Goal: Task Accomplishment & Management: Use online tool/utility

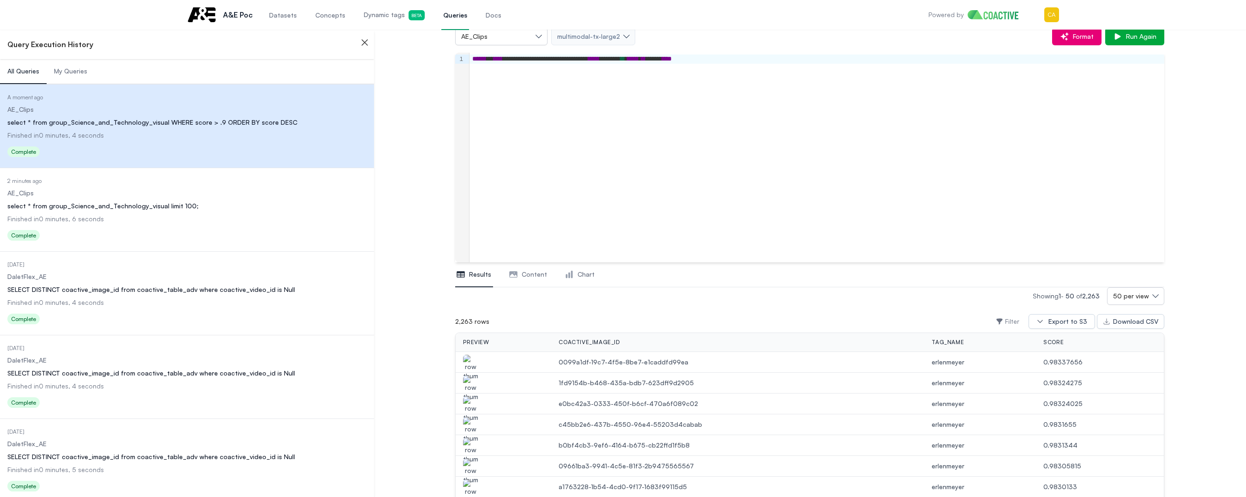
scroll to position [54, 0]
click at [374, 17] on span "Dynamic tags Beta" at bounding box center [394, 15] width 61 height 10
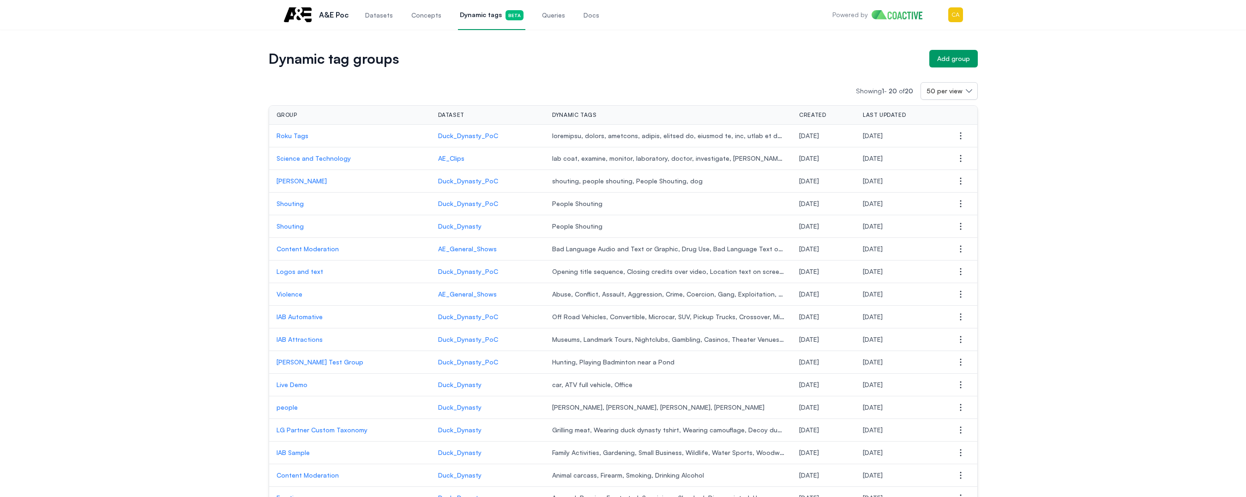
click at [446, 164] on td "AE_Clips" at bounding box center [488, 158] width 114 height 23
click at [447, 156] on p "AE_Clips" at bounding box center [488, 158] width 100 height 9
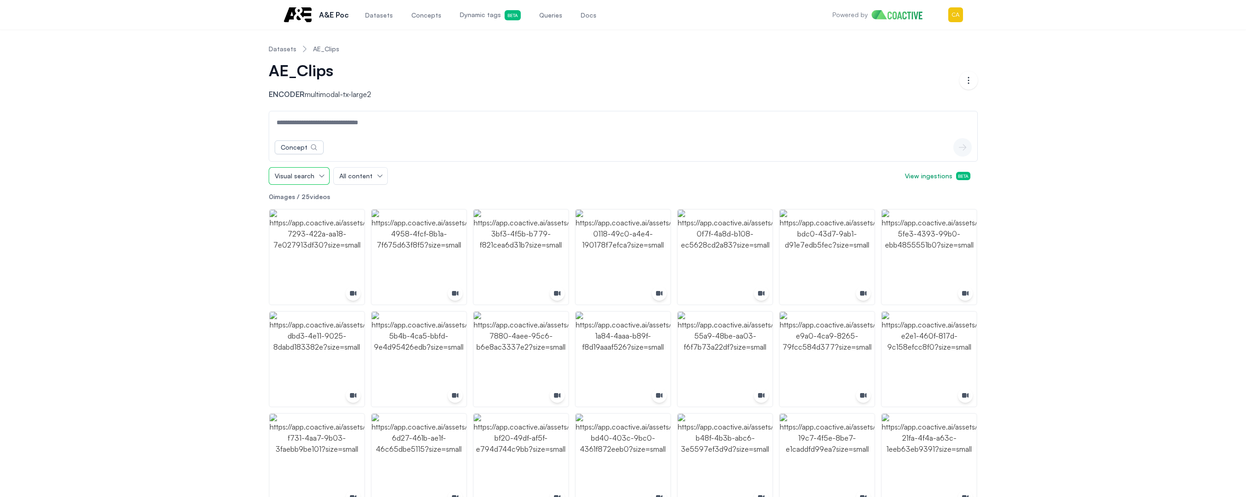
click at [302, 174] on span "Visual search" at bounding box center [295, 175] width 40 height 9
click at [303, 174] on span "Visual search" at bounding box center [295, 175] width 40 height 9
click at [468, 17] on span "Dynamic tags Beta" at bounding box center [490, 15] width 61 height 10
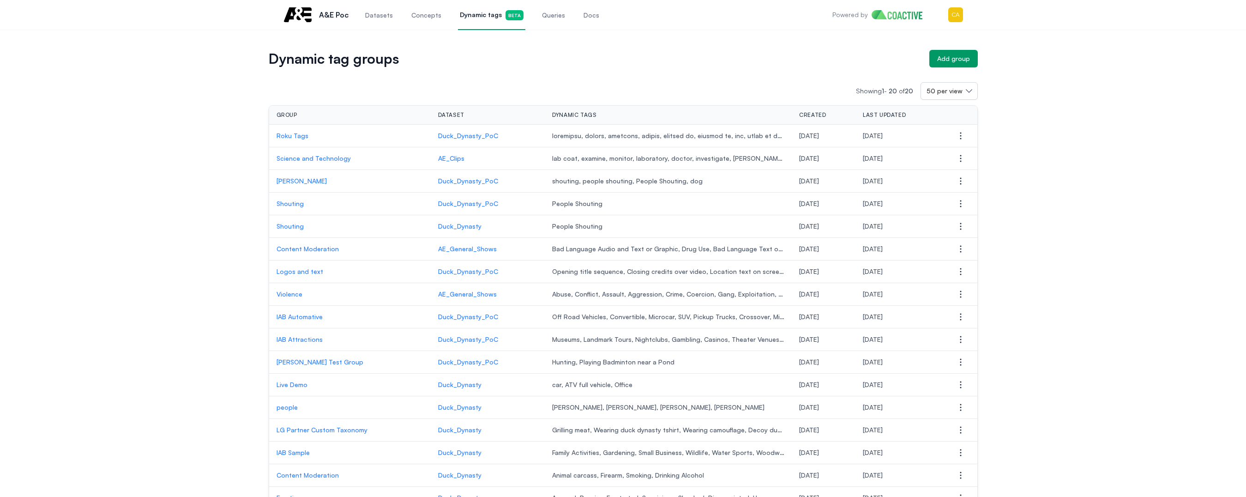
click at [307, 159] on p "Science and Technology" at bounding box center [350, 158] width 147 height 9
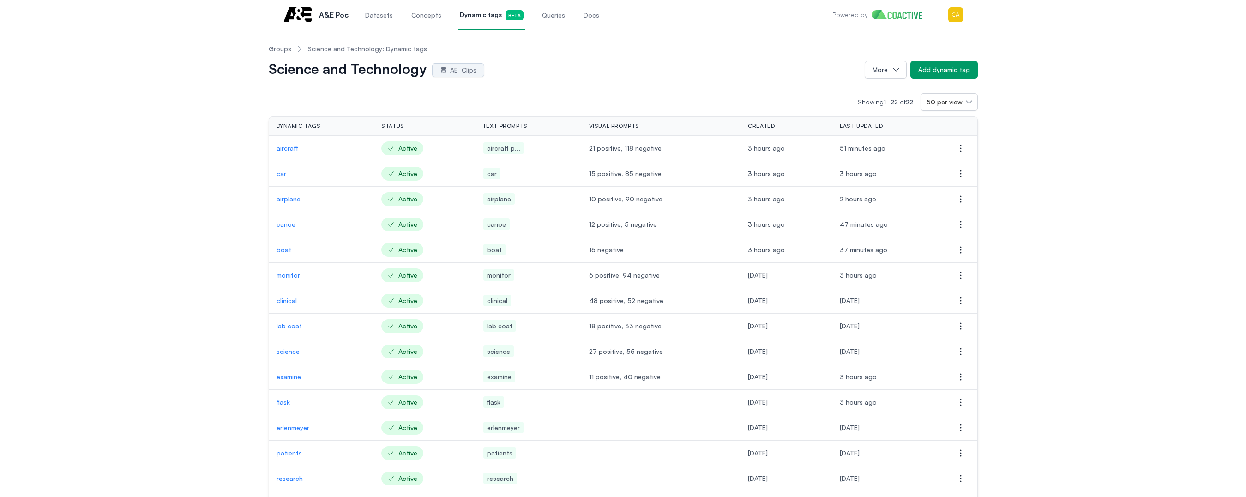
click at [285, 403] on p "flask" at bounding box center [322, 401] width 90 height 9
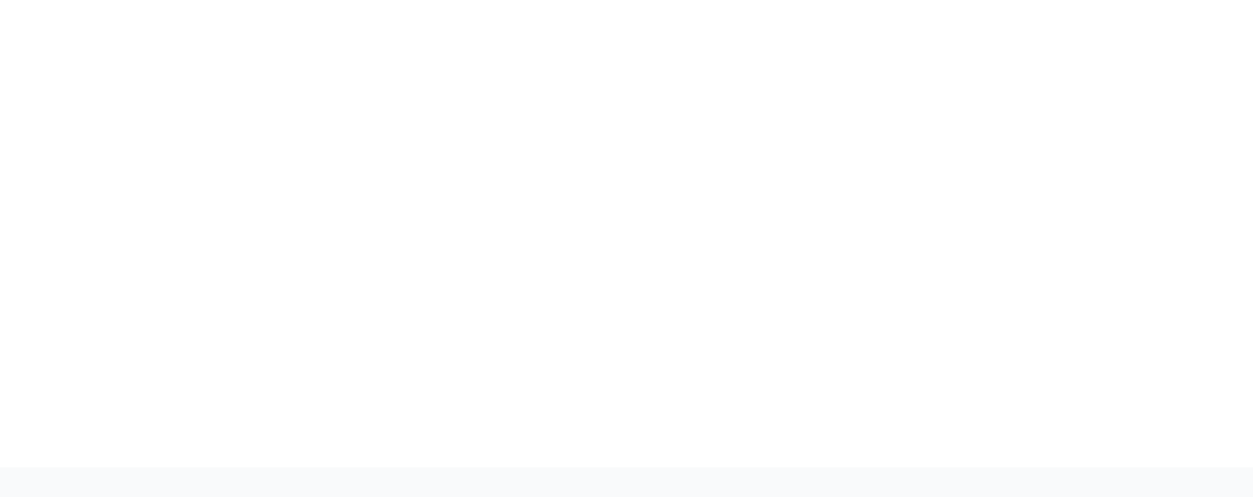
drag, startPoint x: 422, startPoint y: 170, endPoint x: 432, endPoint y: 115, distance: 55.3
click at [423, 170] on div at bounding box center [626, 233] width 1253 height 467
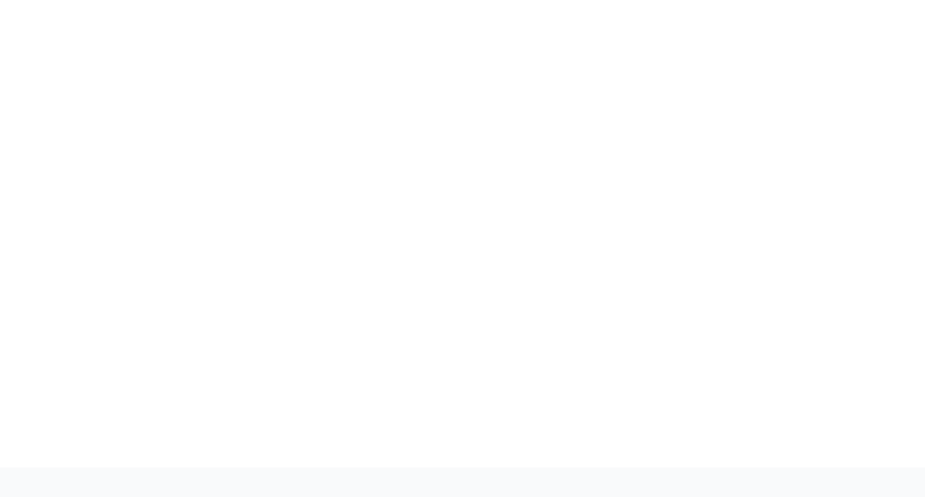
drag, startPoint x: 462, startPoint y: 107, endPoint x: 389, endPoint y: 7, distance: 123.3
click at [466, 108] on div at bounding box center [462, 233] width 925 height 467
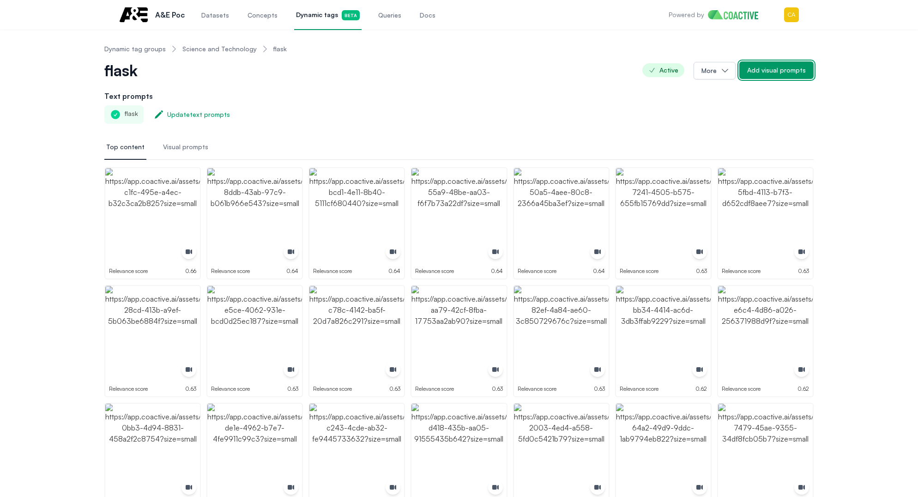
click at [770, 73] on div "Add visual prompts" at bounding box center [776, 70] width 59 height 9
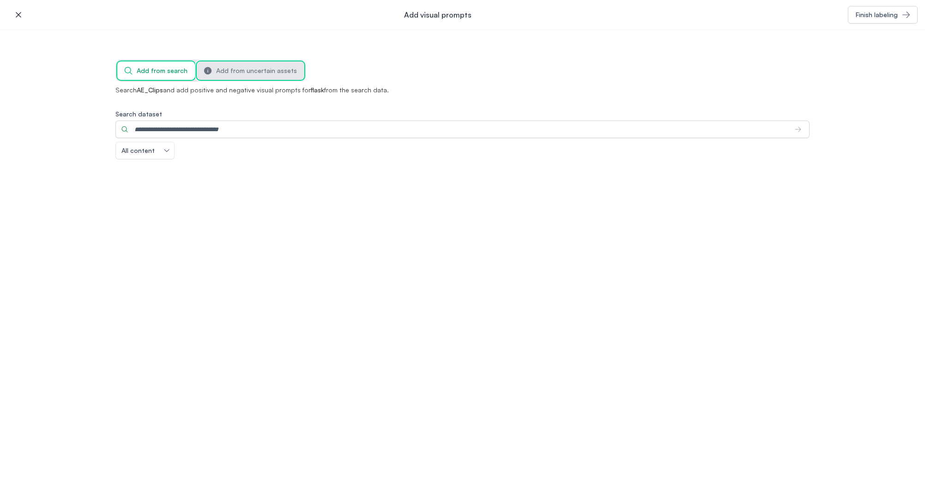
click at [237, 72] on span "Add from uncertain assets" at bounding box center [256, 70] width 81 height 9
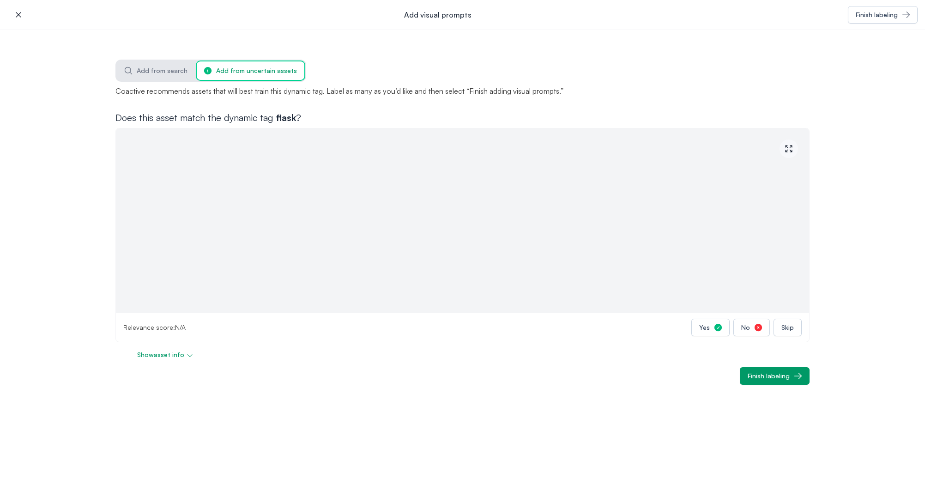
click at [172, 359] on button "Show asset info" at bounding box center [165, 355] width 100 height 18
click at [181, 394] on span "Hide asset info" at bounding box center [161, 395] width 44 height 9
click at [798, 321] on button "Skip" at bounding box center [787, 328] width 28 height 18
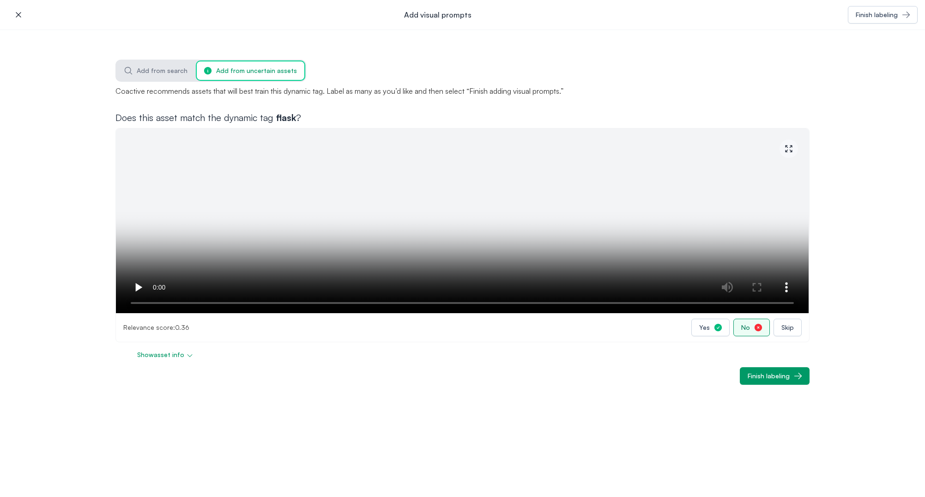
click at [756, 329] on icon "button" at bounding box center [757, 327] width 7 height 7
drag, startPoint x: 760, startPoint y: 333, endPoint x: 752, endPoint y: 334, distance: 8.3
click at [759, 333] on button "No" at bounding box center [751, 328] width 36 height 18
click at [130, 74] on icon "Tabs" at bounding box center [128, 70] width 9 height 9
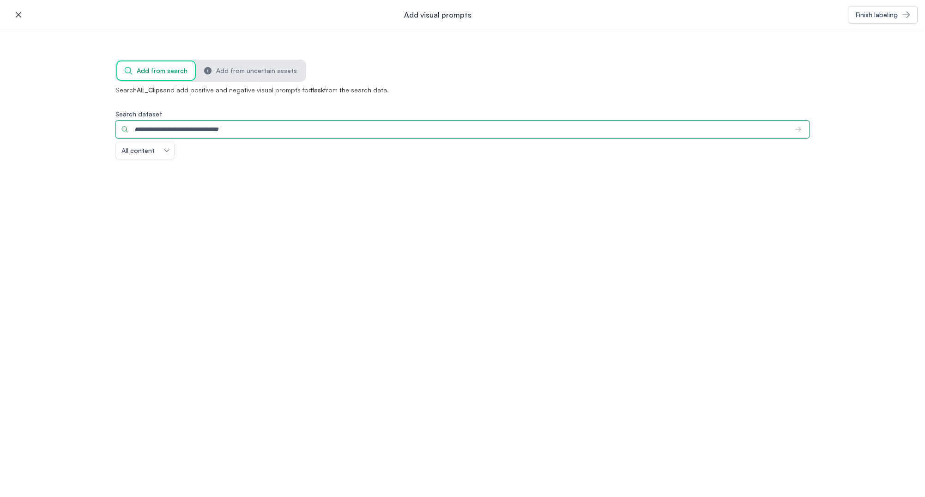
click at [215, 135] on input "Search dataset" at bounding box center [450, 129] width 671 height 18
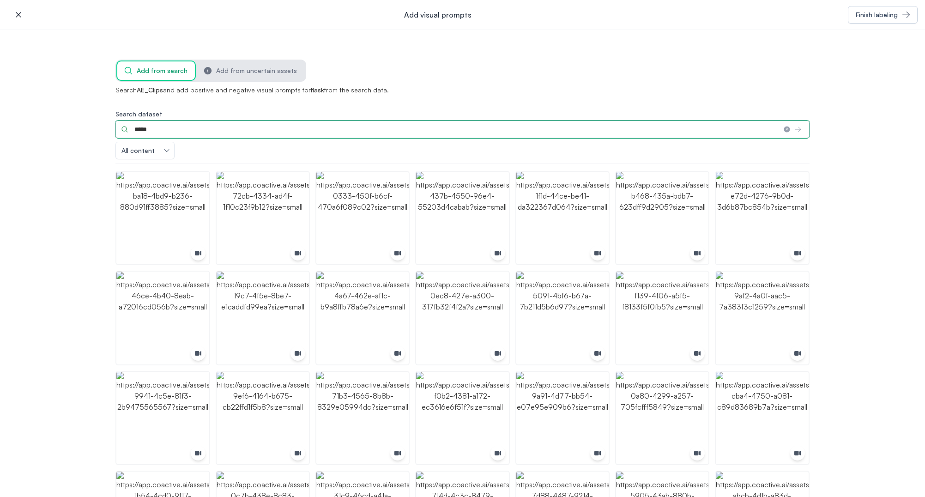
drag, startPoint x: 186, startPoint y: 125, endPoint x: 184, endPoint y: 129, distance: 5.0
click at [185, 126] on input "*****" at bounding box center [445, 129] width 660 height 18
drag, startPoint x: 184, startPoint y: 129, endPoint x: 49, endPoint y: 125, distance: 134.9
click at [49, 125] on div "Add from search Add from uncertain assets Search AE_Clips and add positive and …" at bounding box center [462, 263] width 925 height 467
paste input "*****"
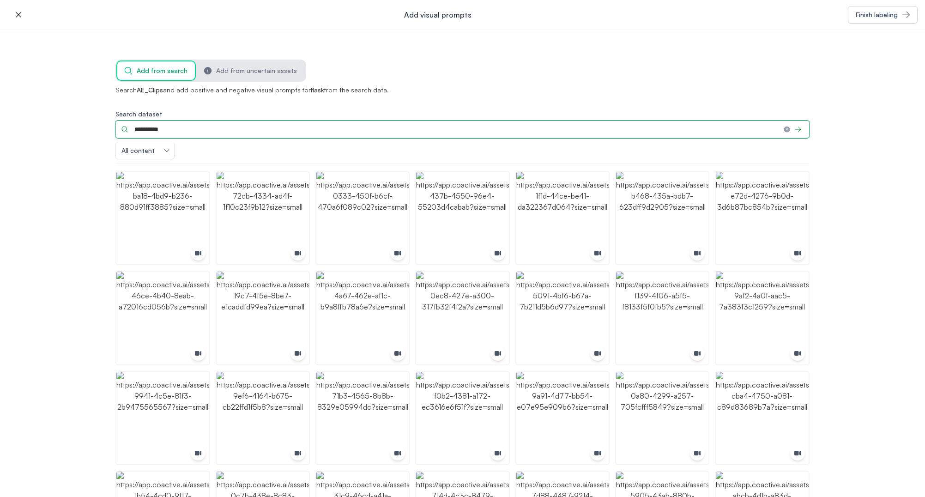
type input "**********"
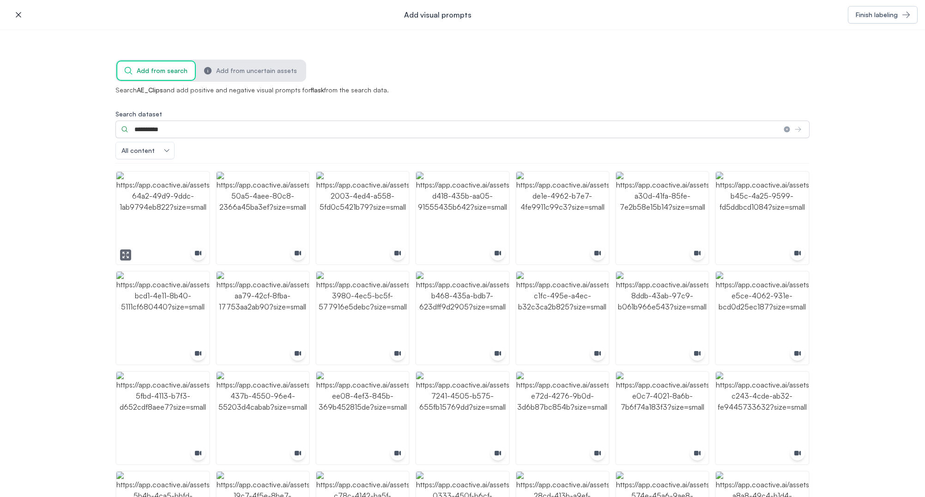
click at [183, 200] on img "button" at bounding box center [162, 218] width 92 height 92
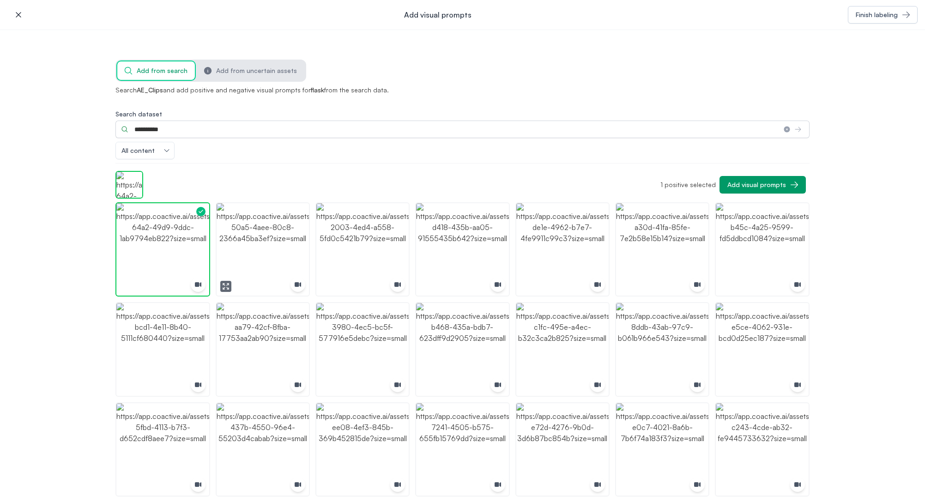
click at [259, 257] on img "button" at bounding box center [263, 249] width 92 height 92
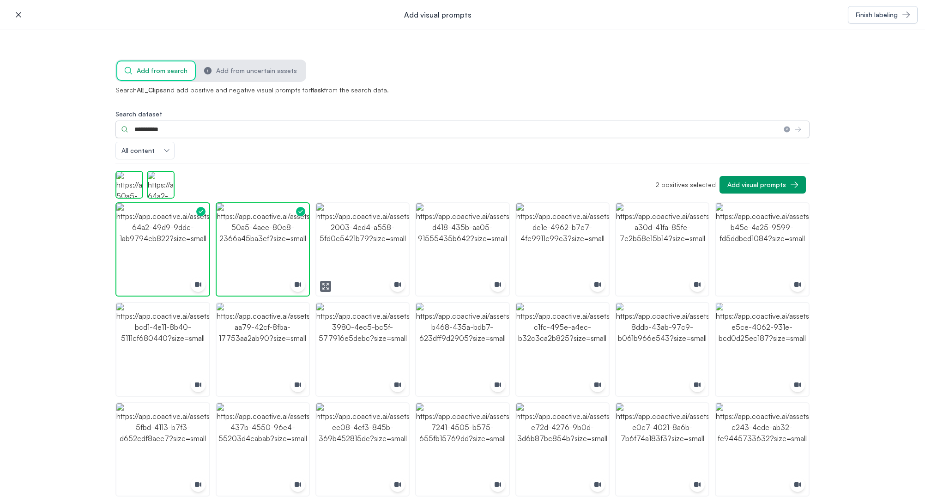
click at [473, 246] on img "button" at bounding box center [462, 249] width 92 height 92
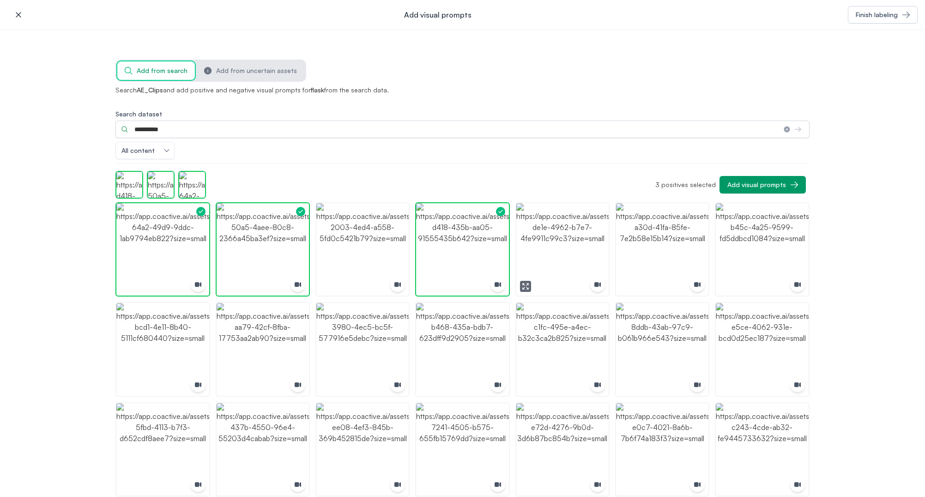
click at [574, 248] on img "button" at bounding box center [562, 249] width 92 height 92
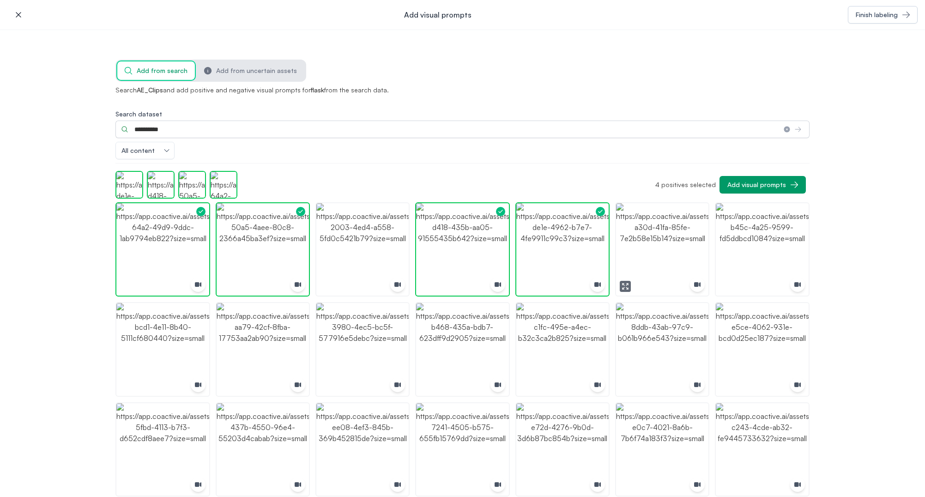
click at [674, 257] on img "button" at bounding box center [662, 249] width 92 height 92
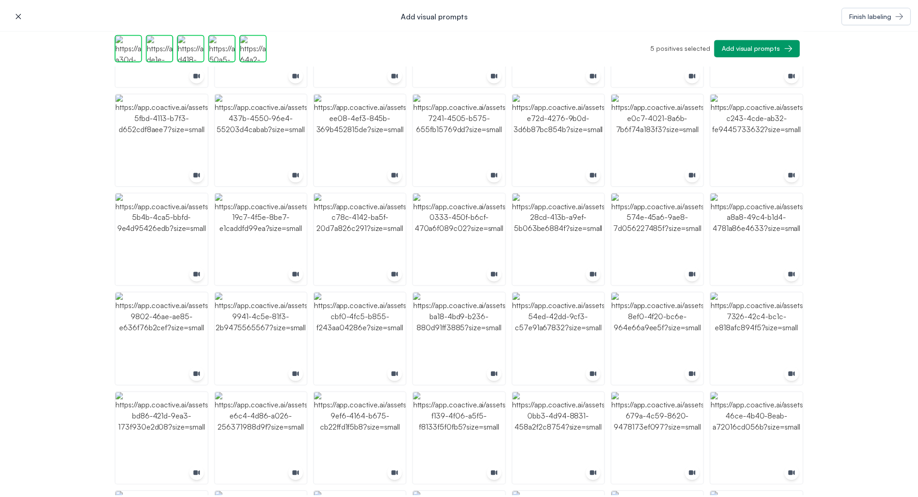
scroll to position [185, 0]
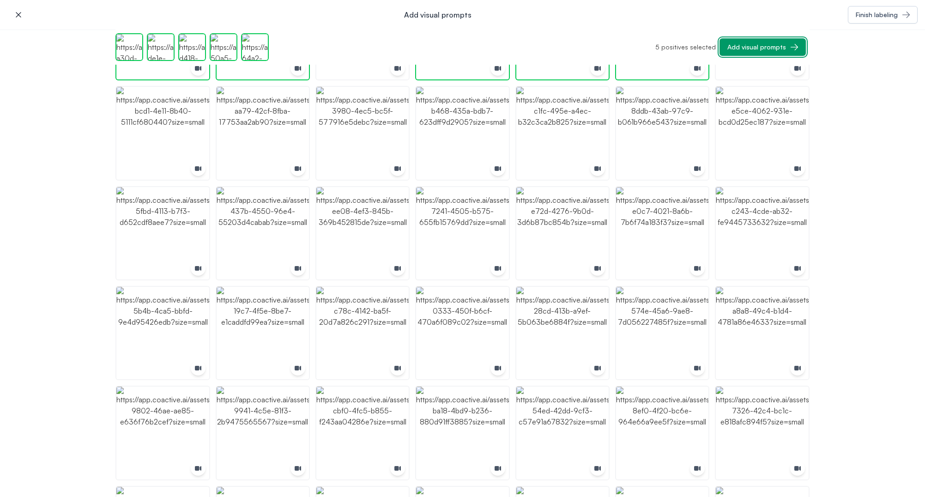
click at [764, 46] on div "Add visual prompts" at bounding box center [756, 46] width 59 height 9
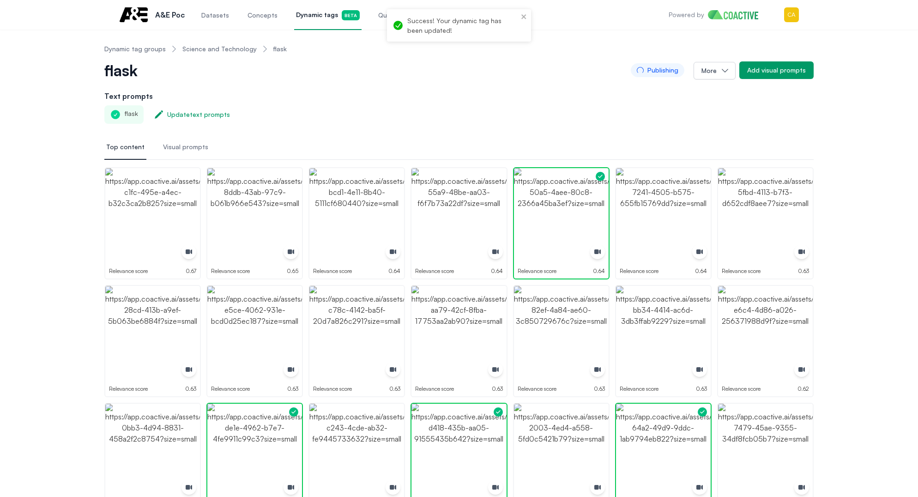
click at [418, 96] on h2 "Text prompts" at bounding box center [458, 95] width 709 height 11
click at [184, 145] on span "Visual prompts" at bounding box center [185, 146] width 45 height 9
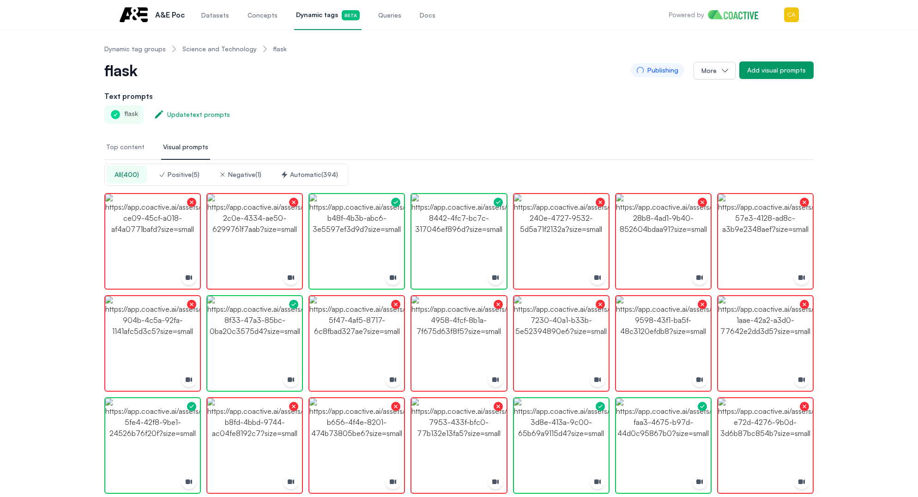
drag, startPoint x: 451, startPoint y: 94, endPoint x: 439, endPoint y: 95, distance: 12.0
click at [451, 95] on h2 "Text prompts" at bounding box center [458, 95] width 709 height 11
click at [173, 177] on div "Positive ( 5 )" at bounding box center [178, 174] width 41 height 9
click at [288, 177] on icon "button" at bounding box center [284, 174] width 7 height 7
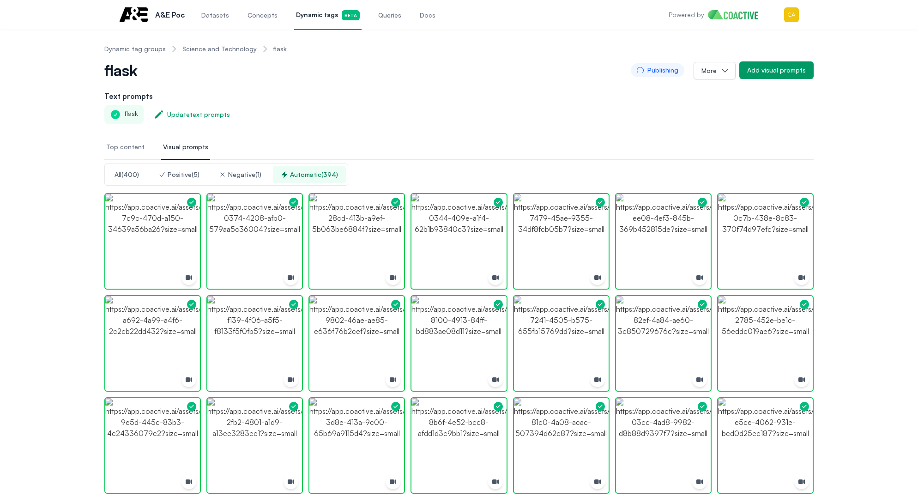
click at [315, 17] on span "Dynamic tags Beta" at bounding box center [328, 15] width 64 height 10
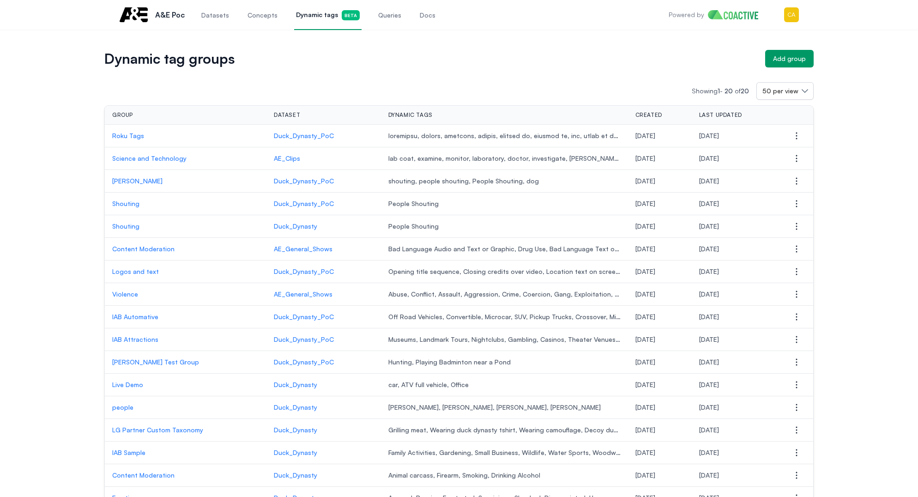
click at [150, 163] on td "Science and Technology" at bounding box center [186, 158] width 162 height 23
click at [565, 66] on div "Dynamic tag groups Add group" at bounding box center [458, 59] width 709 height 18
click at [789, 61] on div "Add group" at bounding box center [789, 58] width 33 height 9
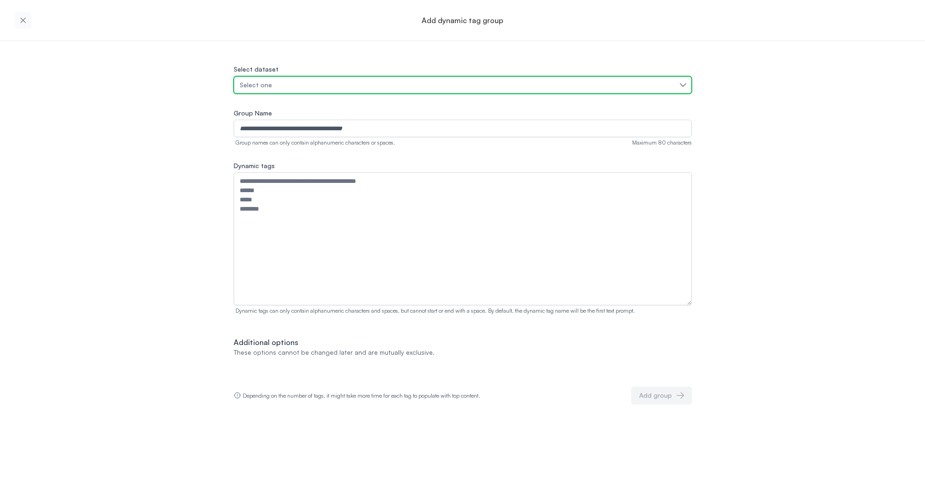
click at [272, 85] on div "Select one" at bounding box center [458, 84] width 437 height 9
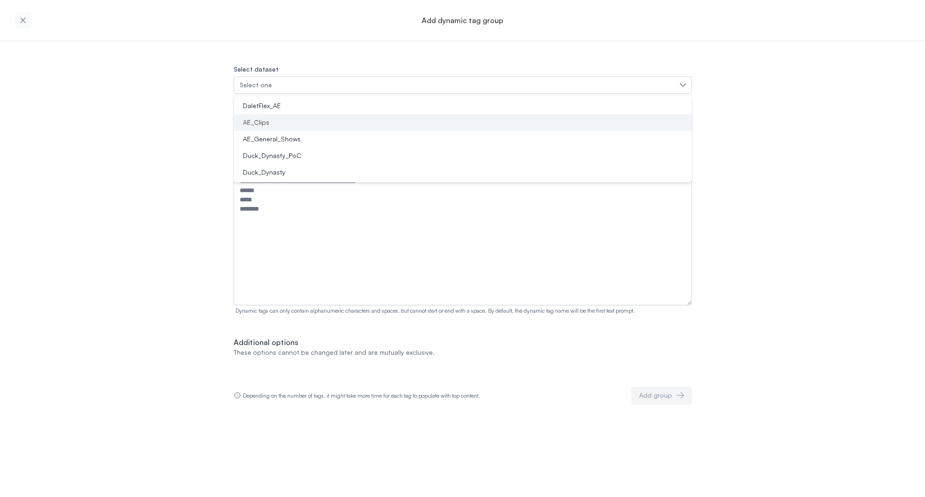
drag, startPoint x: 275, startPoint y: 127, endPoint x: 317, endPoint y: 130, distance: 42.1
click at [275, 128] on li "AE_Clips" at bounding box center [463, 122] width 458 height 17
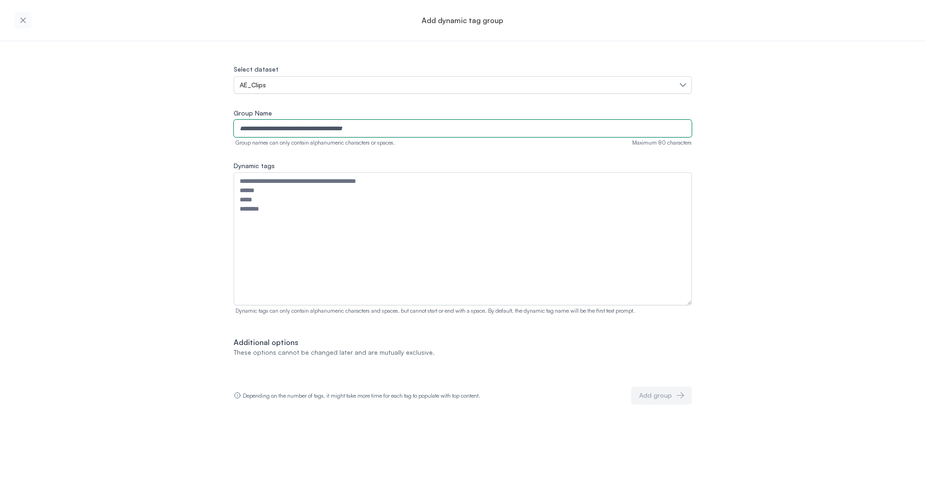
click at [300, 126] on input "Group Name" at bounding box center [463, 129] width 458 height 18
type input "**********"
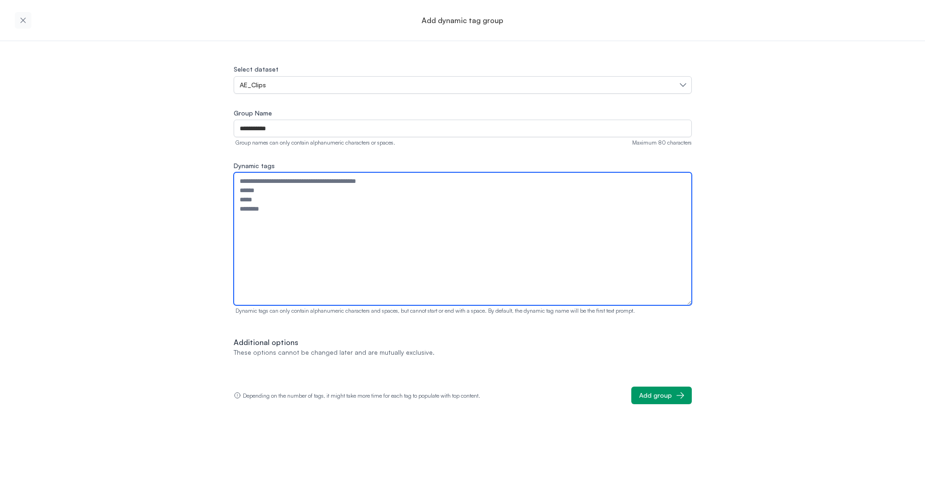
click at [259, 198] on textarea "Dynamic tags" at bounding box center [463, 238] width 458 height 133
paste textarea "*******"
click at [356, 184] on textarea "*******" at bounding box center [463, 238] width 458 height 133
paste textarea "*********"
click at [427, 223] on textarea "******* *********" at bounding box center [463, 238] width 458 height 133
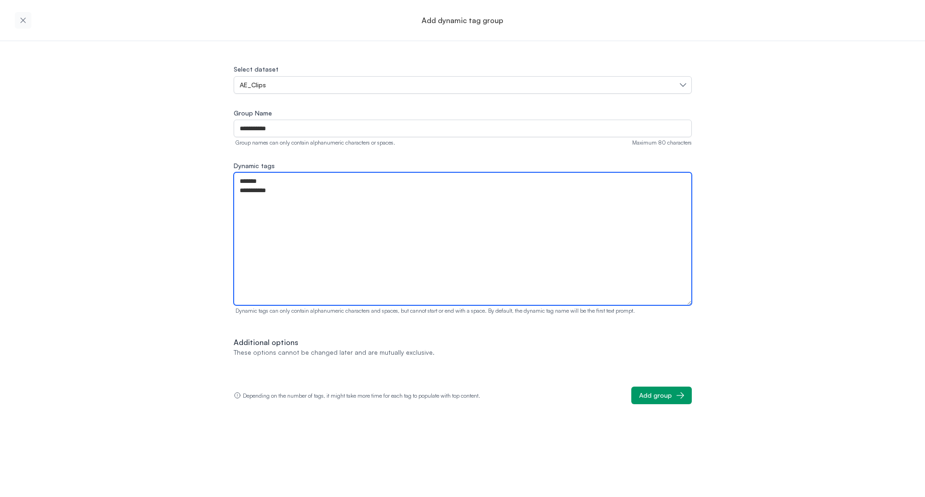
click at [561, 227] on textarea "******* *********" at bounding box center [463, 238] width 458 height 133
drag, startPoint x: 350, startPoint y: 212, endPoint x: 329, endPoint y: 203, distance: 22.7
click at [348, 211] on textarea "******* *********" at bounding box center [463, 238] width 458 height 133
click at [326, 203] on textarea "******* *********" at bounding box center [463, 238] width 458 height 133
paste textarea "*******"
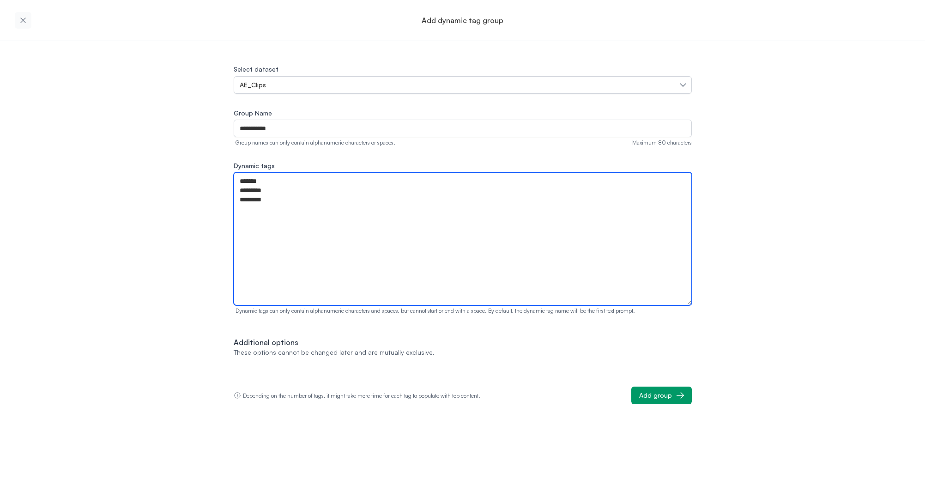
type textarea "******* ********* *******"
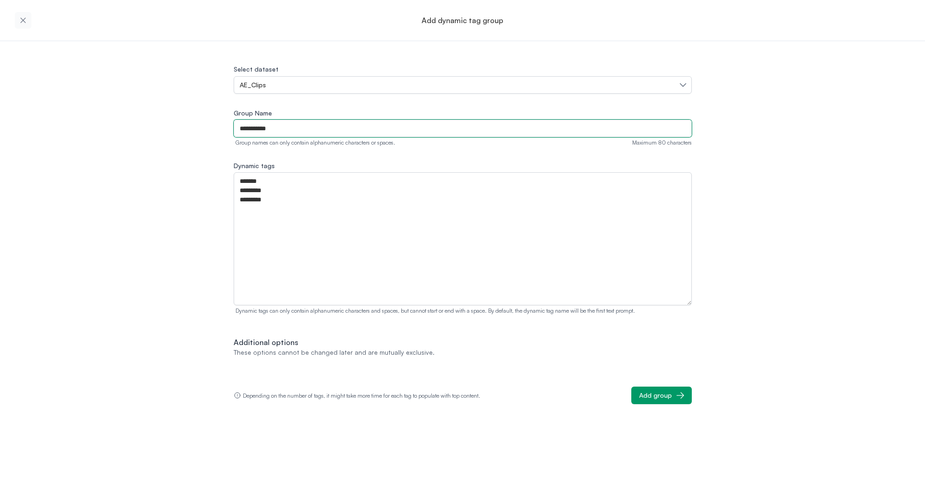
drag, startPoint x: 330, startPoint y: 127, endPoint x: 228, endPoint y: 123, distance: 102.1
click at [208, 124] on div "**********" at bounding box center [462, 222] width 925 height 363
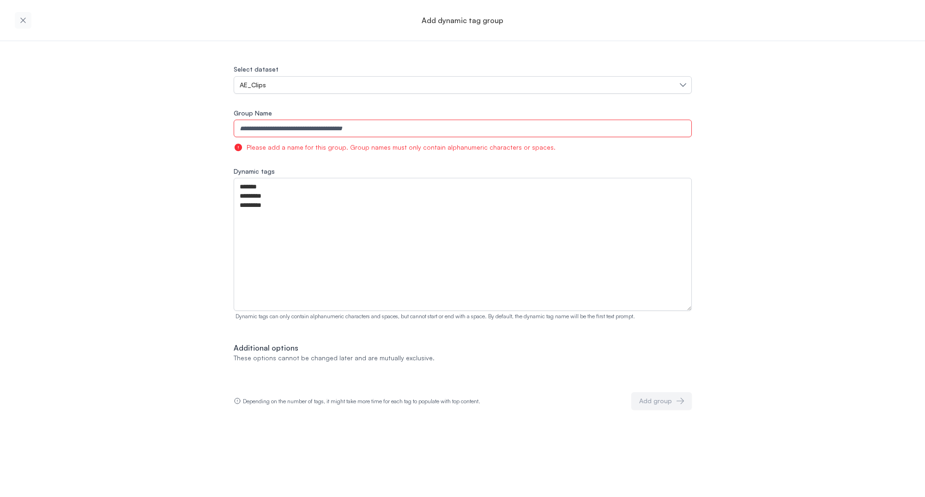
drag, startPoint x: 54, startPoint y: 219, endPoint x: 204, endPoint y: 302, distance: 171.3
click at [55, 220] on div "Select dataset AE_Clips Group Name Please add a name for this group. Group name…" at bounding box center [462, 225] width 925 height 368
click at [103, 92] on div "Select dataset AE_Clips Group Name Please add a name for this group. Group name…" at bounding box center [462, 225] width 925 height 368
click at [19, 22] on icon "button" at bounding box center [22, 20] width 9 height 9
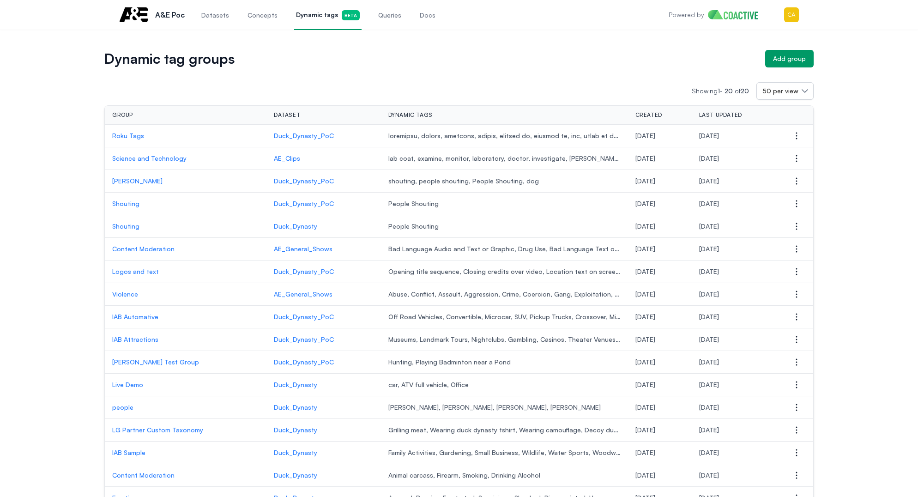
click at [130, 157] on p "Science and Technology" at bounding box center [185, 158] width 147 height 9
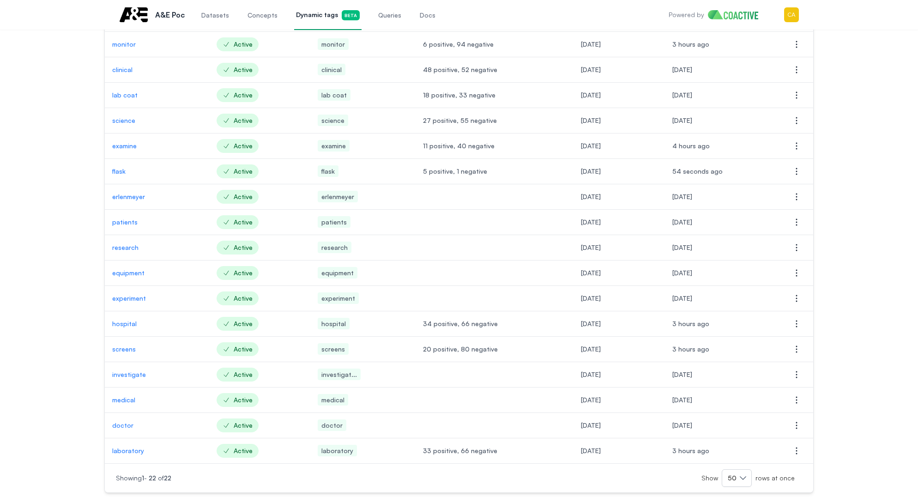
scroll to position [234, 0]
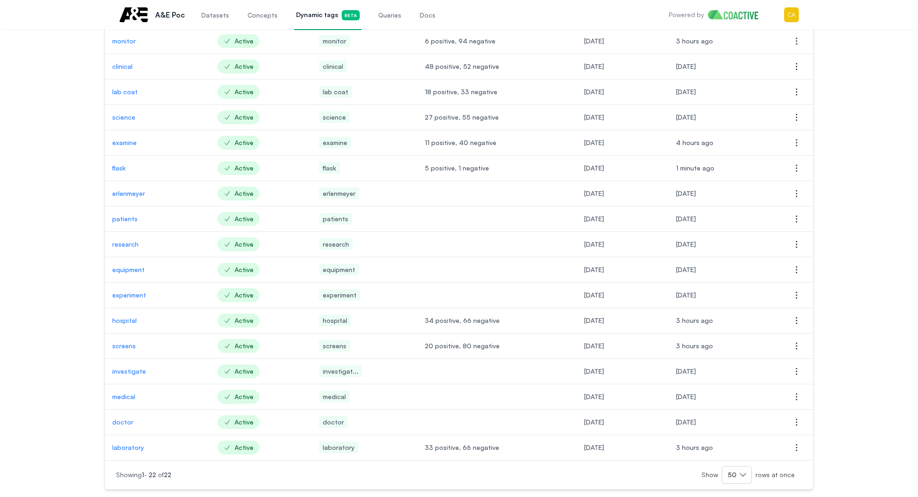
click at [121, 195] on p "erlenmeyer" at bounding box center [157, 193] width 90 height 9
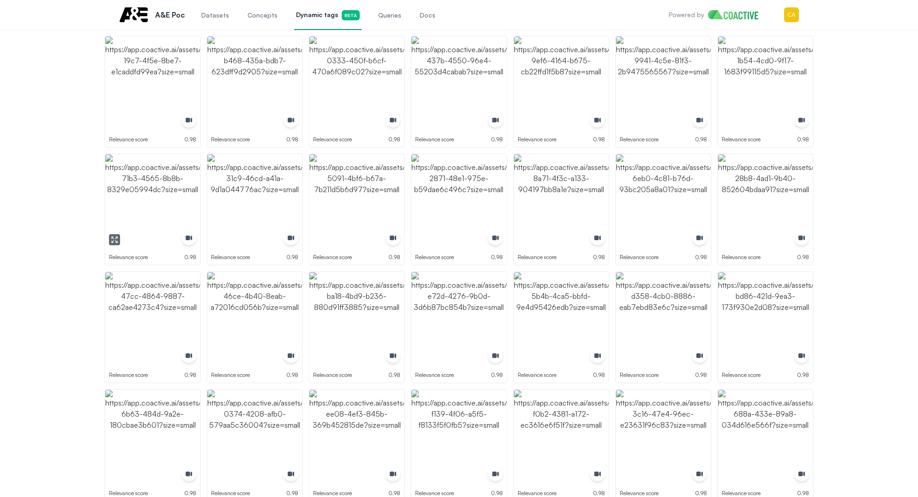
scroll to position [49, 0]
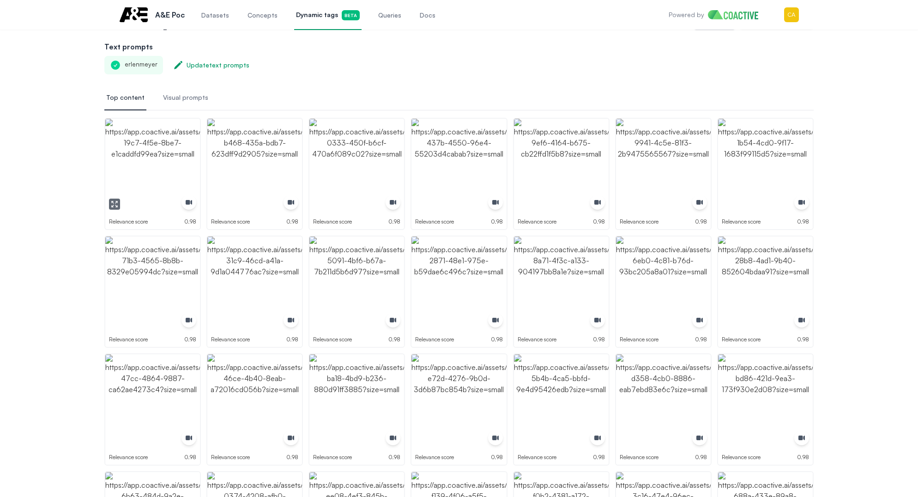
click at [151, 150] on img "button" at bounding box center [152, 166] width 95 height 95
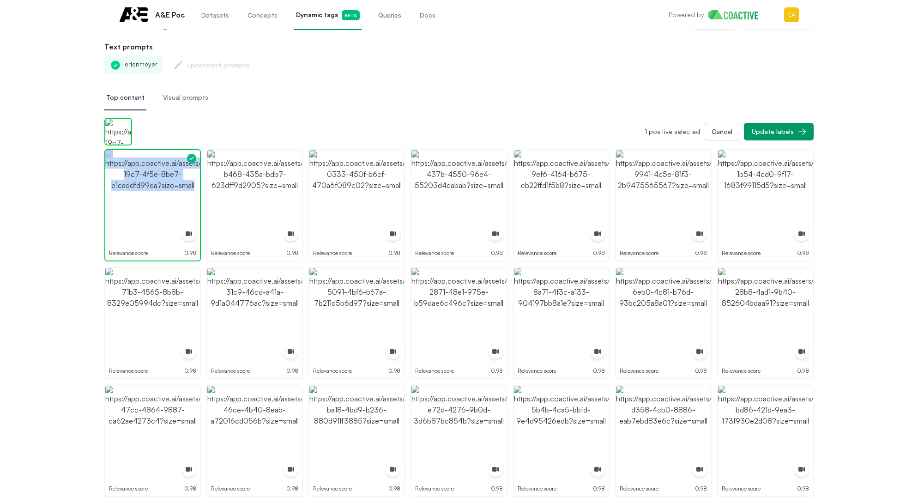
click at [151, 150] on div "Relevance score 0.98" at bounding box center [152, 205] width 96 height 112
click at [292, 217] on img "button" at bounding box center [254, 197] width 95 height 95
click at [261, 199] on img "button" at bounding box center [254, 197] width 95 height 95
click at [160, 198] on img "button" at bounding box center [152, 197] width 95 height 95
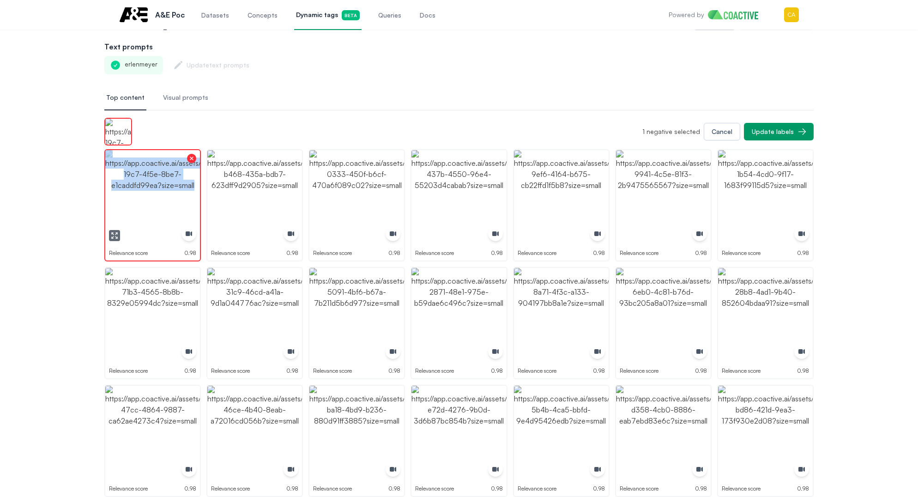
click at [160, 198] on img "button" at bounding box center [152, 197] width 95 height 95
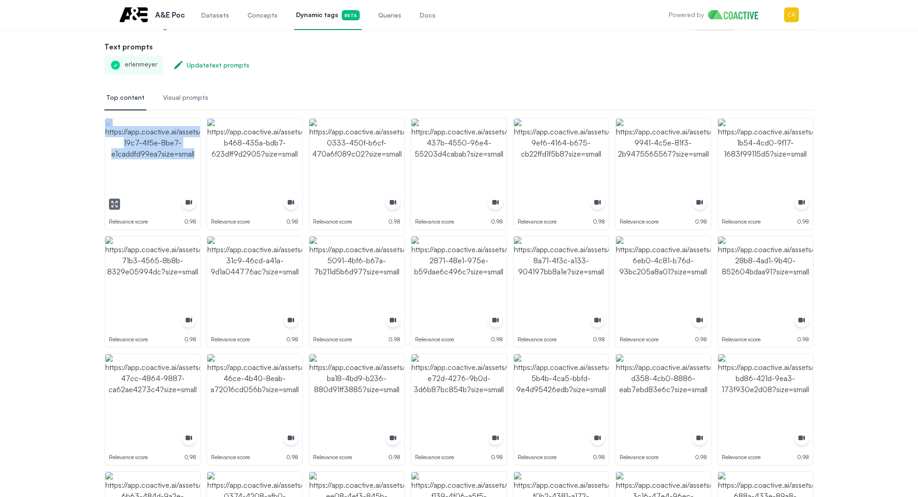
click at [154, 180] on img "button" at bounding box center [152, 166] width 95 height 95
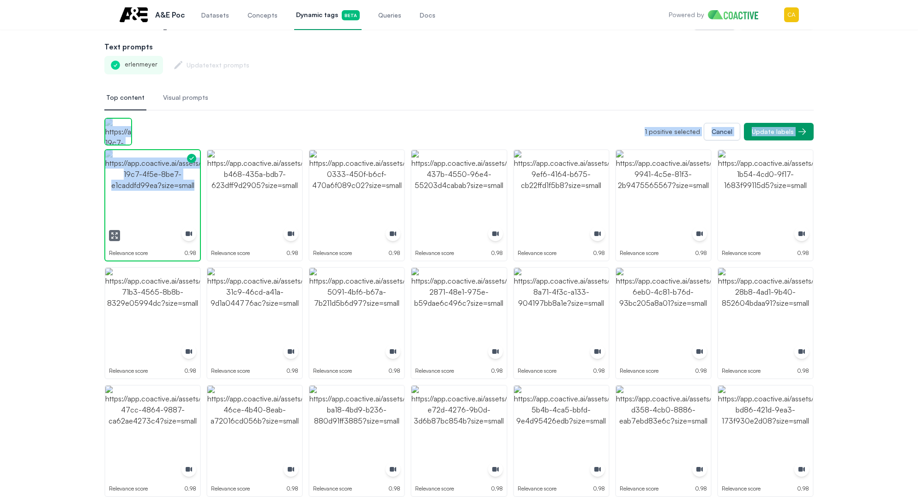
click at [154, 180] on img "button" at bounding box center [152, 197] width 95 height 95
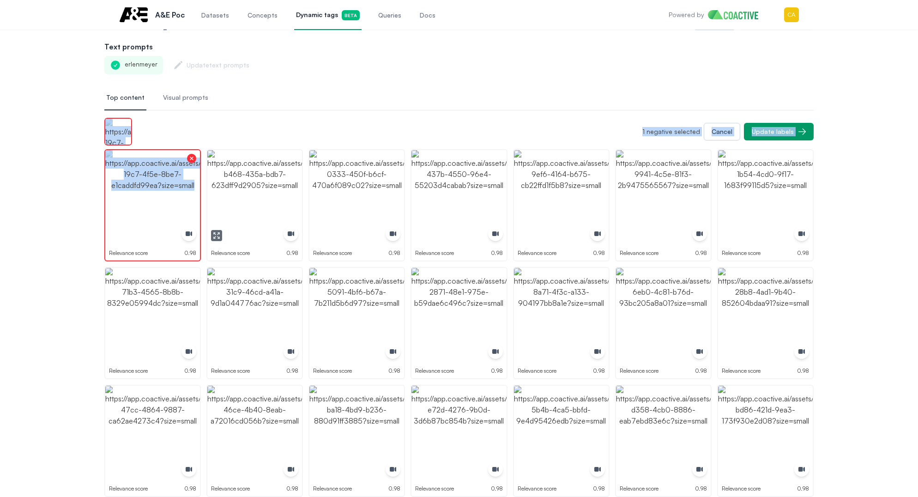
click at [252, 184] on img "button" at bounding box center [254, 197] width 95 height 95
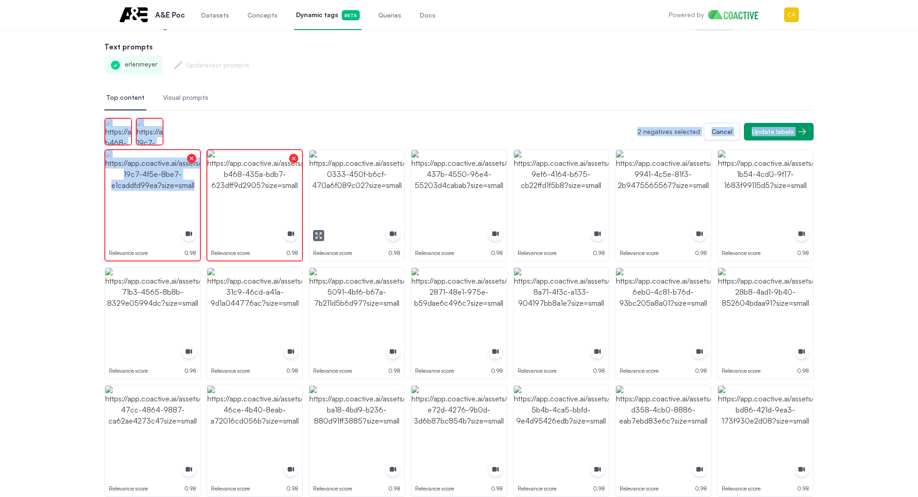
click at [382, 183] on img "button" at bounding box center [356, 197] width 95 height 95
click at [475, 183] on img "button" at bounding box center [458, 197] width 95 height 95
drag, startPoint x: 475, startPoint y: 183, endPoint x: 569, endPoint y: 182, distance: 94.2
click at [475, 182] on img "button" at bounding box center [458, 197] width 95 height 95
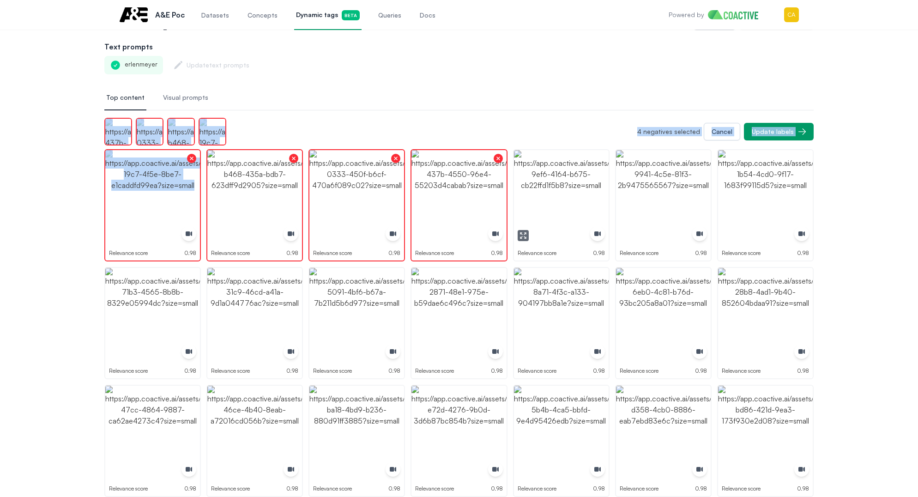
click at [571, 182] on img "button" at bounding box center [561, 197] width 95 height 95
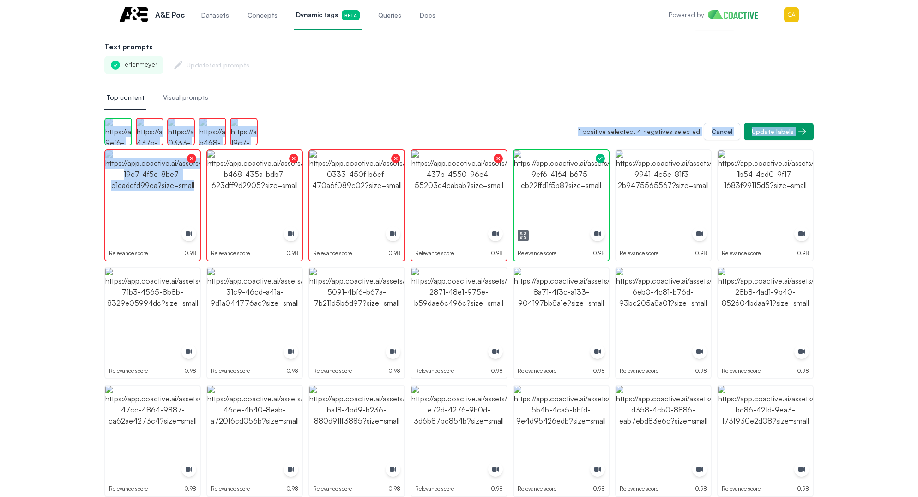
click at [571, 182] on img "button" at bounding box center [561, 197] width 95 height 95
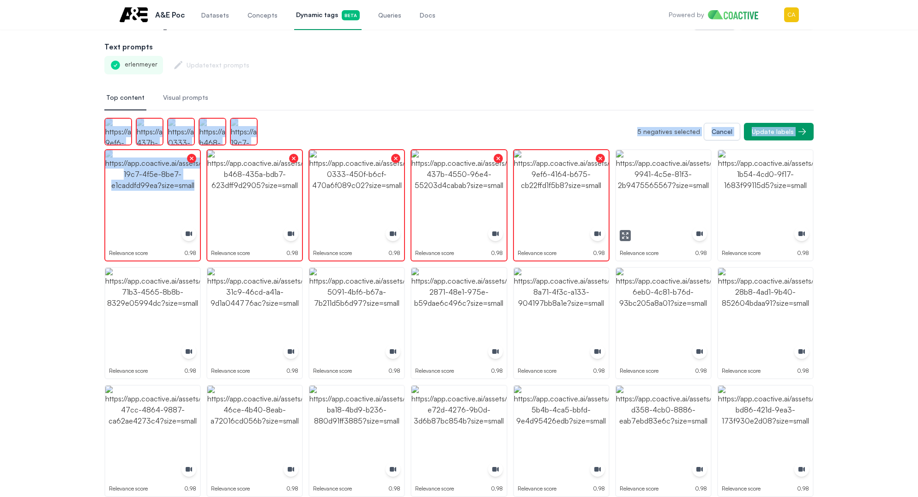
click at [657, 181] on img "button" at bounding box center [663, 197] width 95 height 95
click at [788, 196] on img "button" at bounding box center [765, 197] width 95 height 95
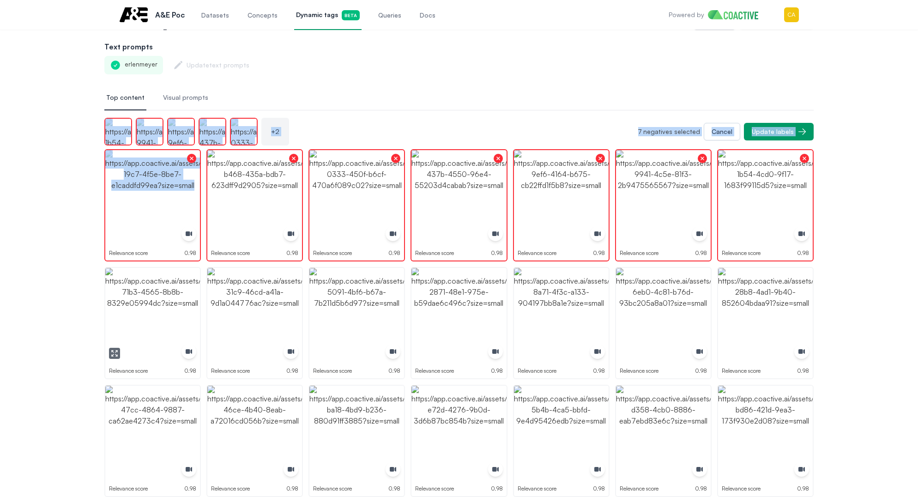
click at [154, 307] on img "button" at bounding box center [152, 315] width 95 height 95
click at [249, 311] on img "button" at bounding box center [254, 315] width 95 height 95
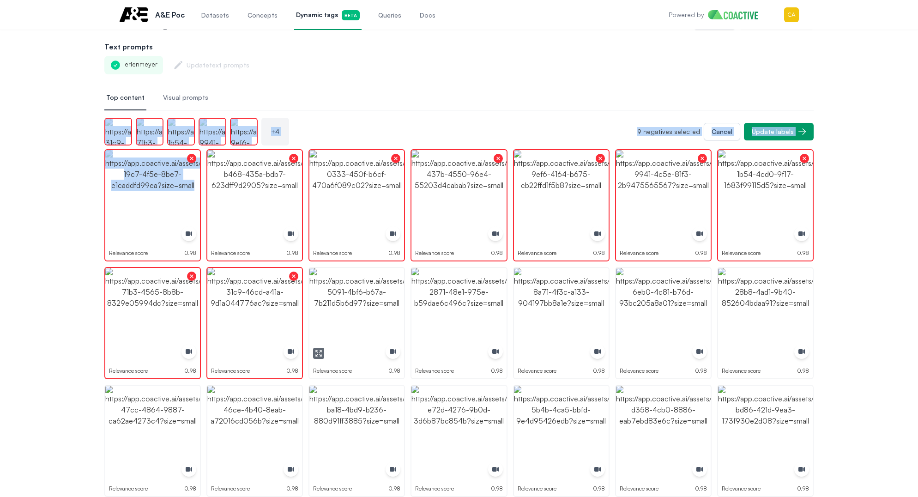
click at [333, 311] on img "button" at bounding box center [356, 315] width 95 height 95
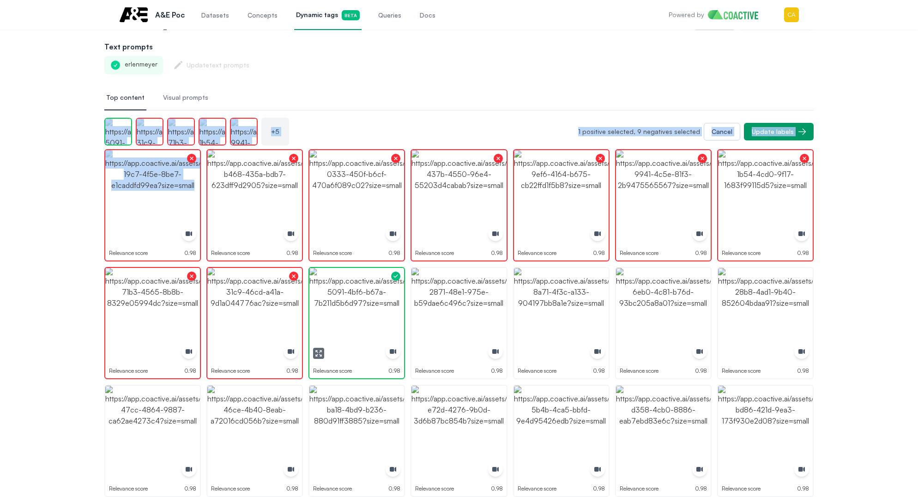
click at [333, 311] on img "button" at bounding box center [356, 315] width 95 height 95
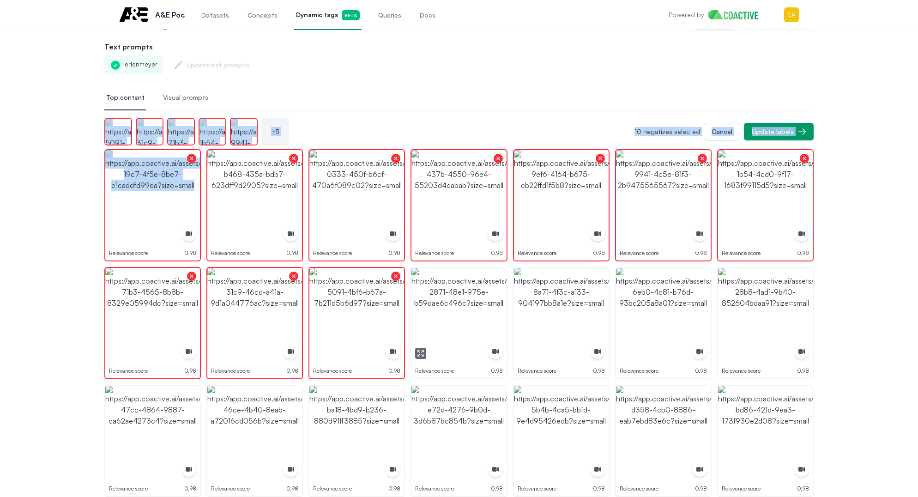
click at [433, 311] on img "button" at bounding box center [458, 315] width 95 height 95
click at [582, 311] on img "button" at bounding box center [561, 315] width 95 height 95
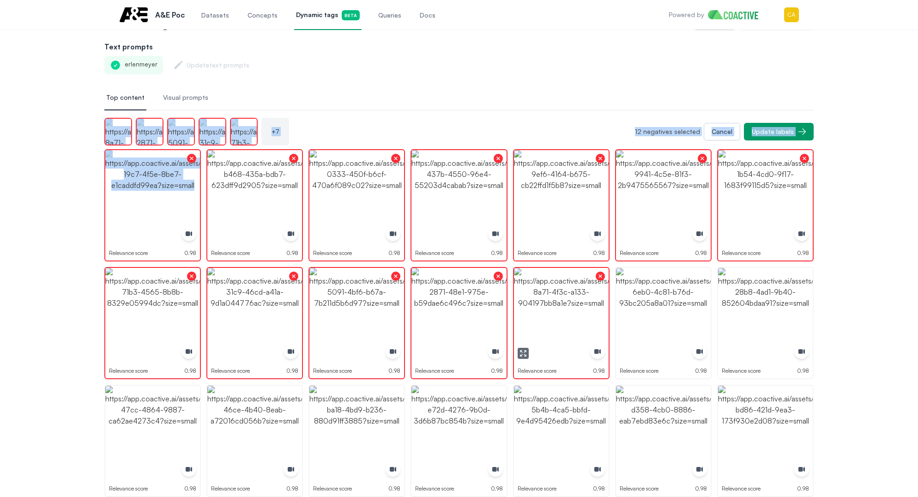
click at [688, 308] on img "button" at bounding box center [663, 315] width 95 height 95
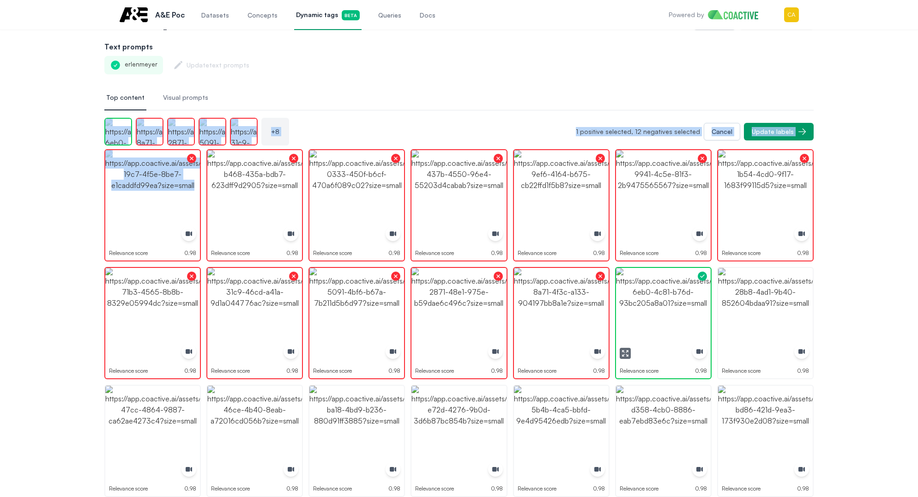
click at [688, 308] on img "button" at bounding box center [663, 315] width 95 height 95
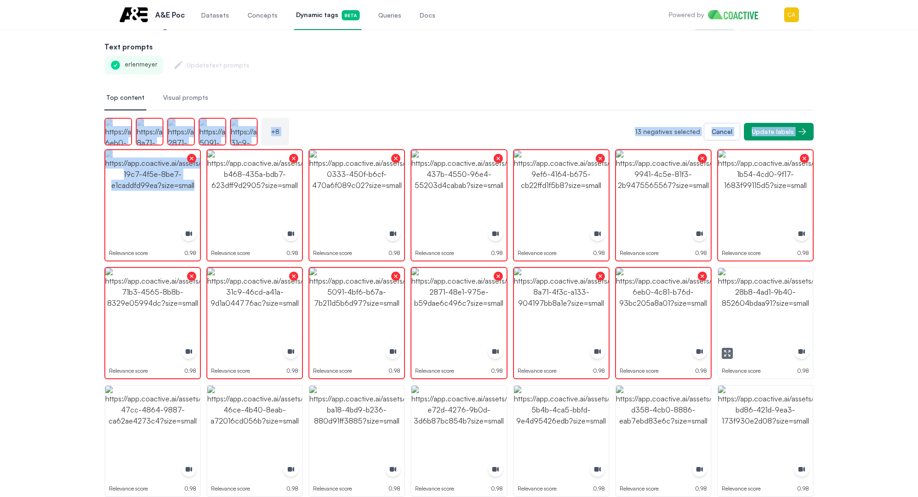
click at [765, 305] on img "button" at bounding box center [765, 315] width 95 height 95
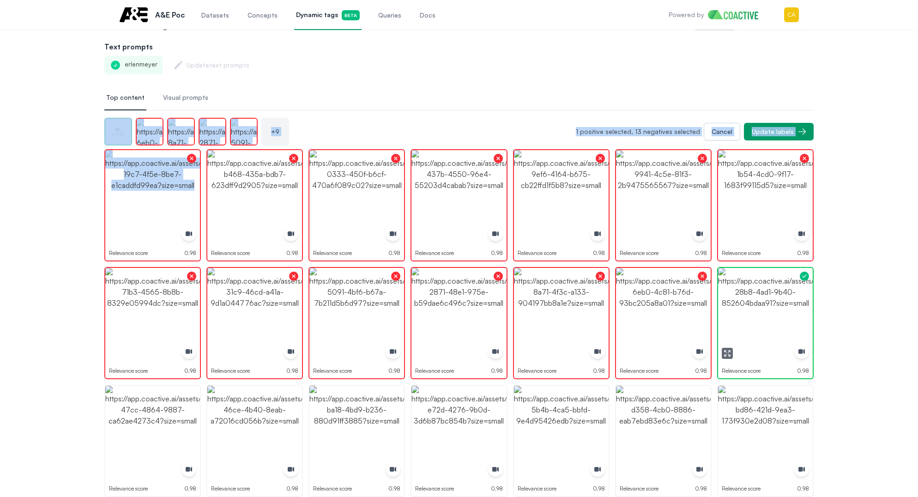
click at [765, 305] on img "button" at bounding box center [765, 315] width 95 height 95
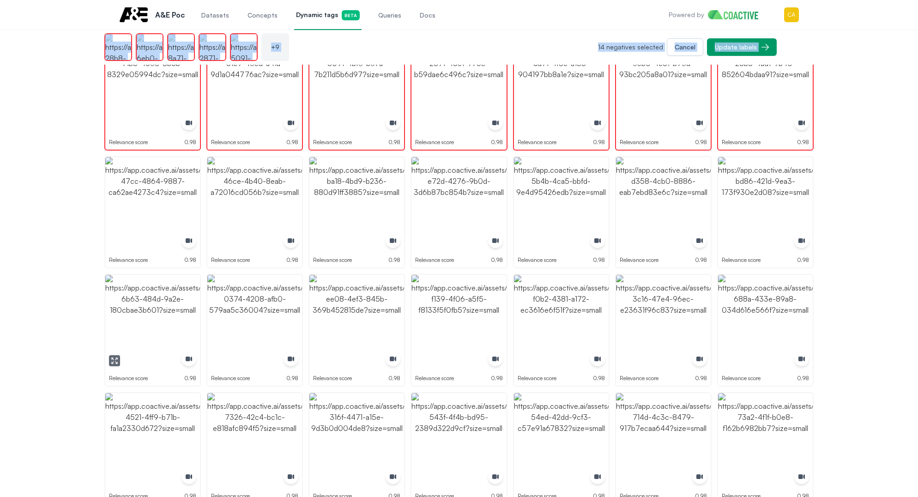
scroll to position [188, 0]
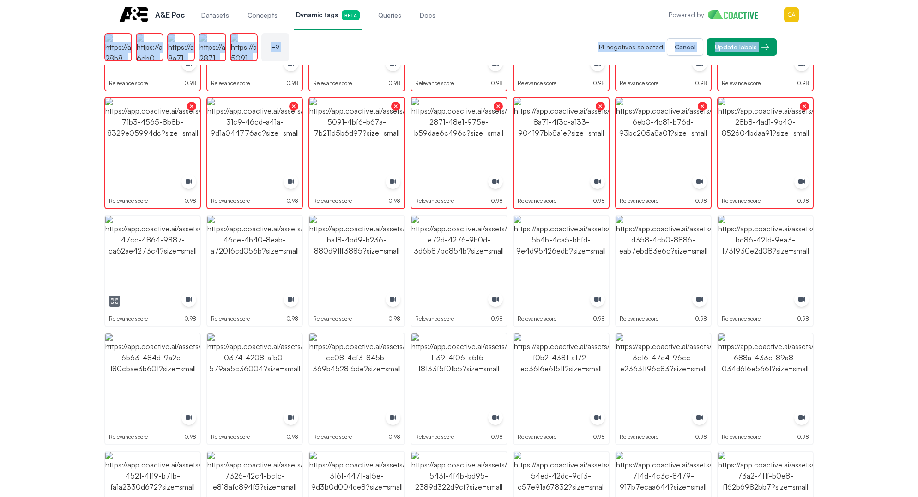
click at [130, 228] on img "button" at bounding box center [152, 263] width 95 height 95
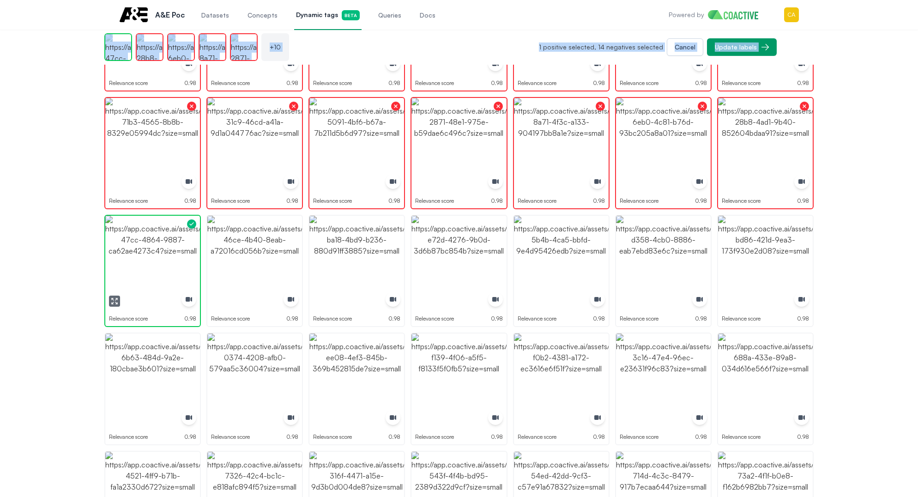
click at [131, 228] on img "button" at bounding box center [152, 263] width 95 height 95
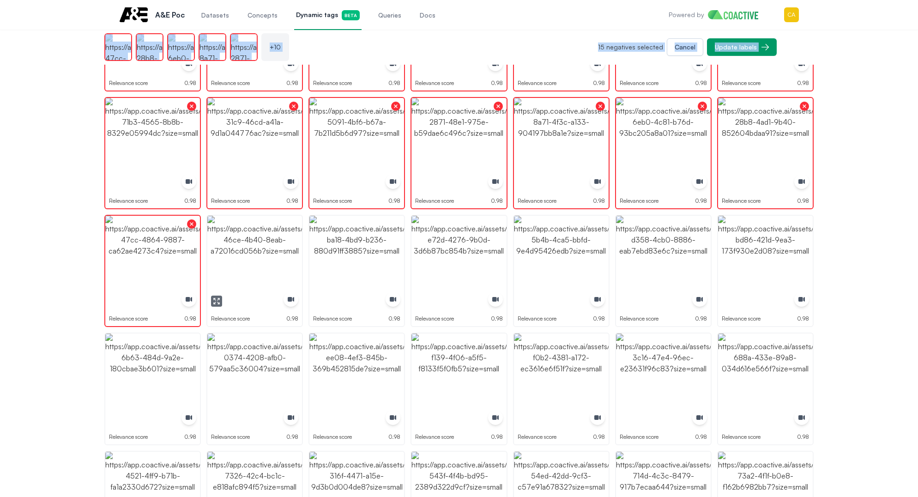
click at [238, 247] on img "button" at bounding box center [254, 263] width 95 height 95
click at [356, 248] on img "button" at bounding box center [356, 263] width 95 height 95
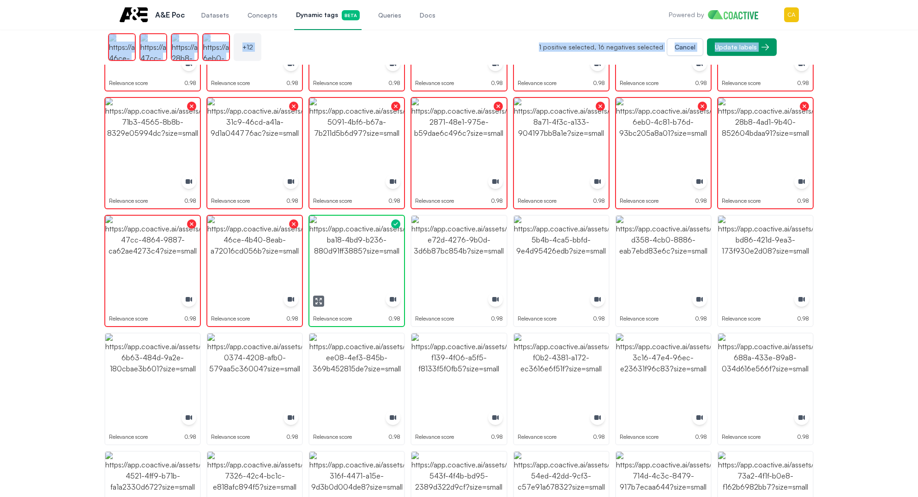
click at [356, 248] on img "button" at bounding box center [356, 263] width 95 height 95
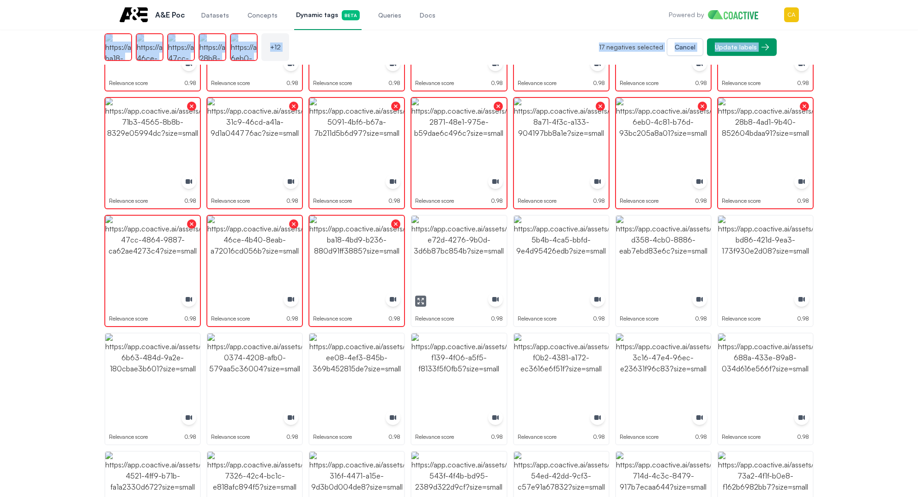
click at [461, 249] on img "button" at bounding box center [458, 263] width 95 height 95
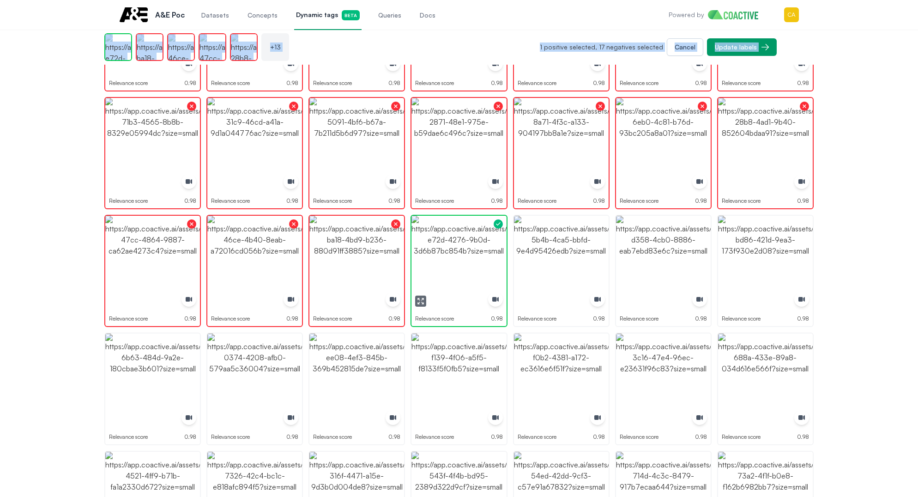
click at [461, 249] on img "button" at bounding box center [458, 263] width 95 height 95
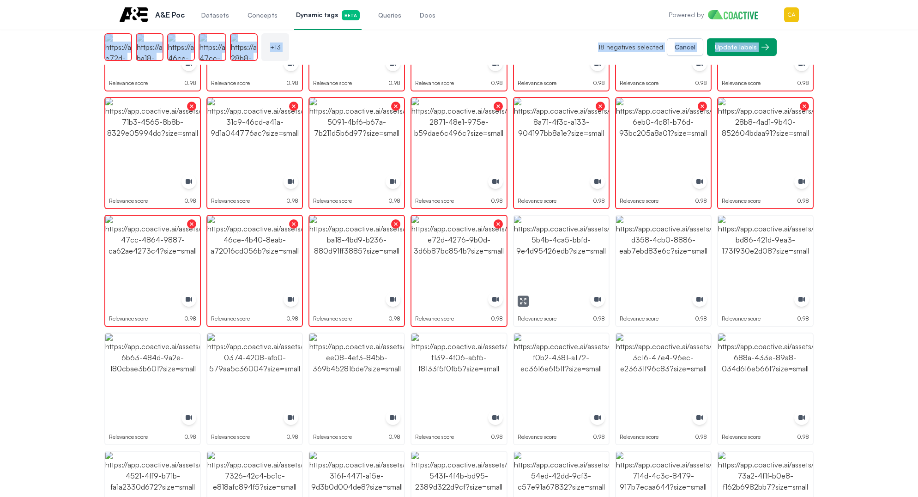
click at [559, 257] on img "button" at bounding box center [561, 263] width 95 height 95
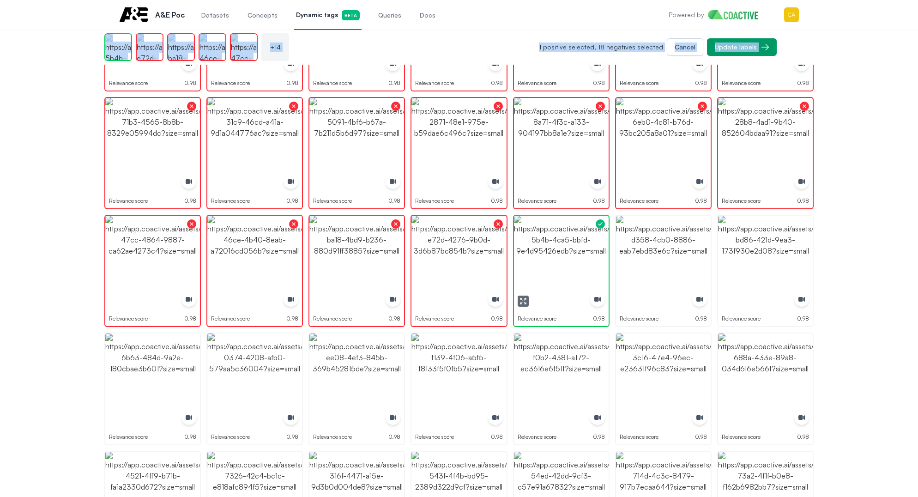
drag, startPoint x: 559, startPoint y: 257, endPoint x: 642, endPoint y: 253, distance: 82.7
click at [559, 257] on img "button" at bounding box center [561, 263] width 95 height 95
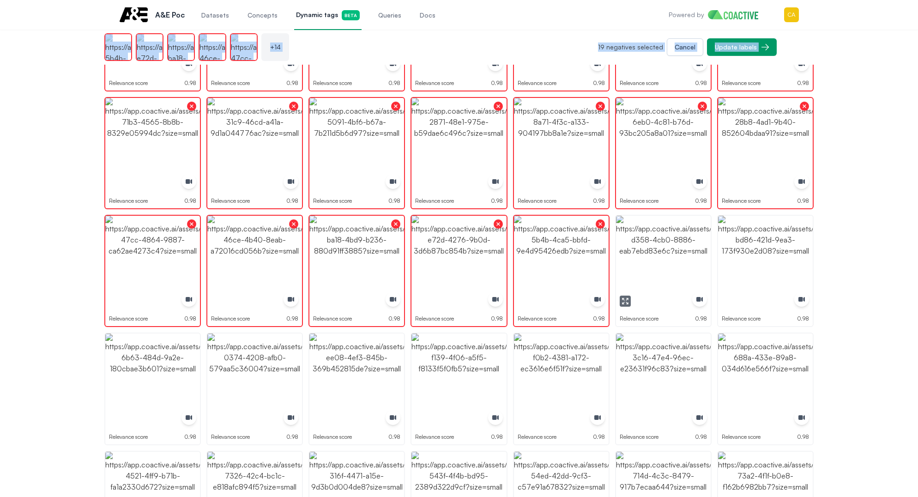
click at [649, 253] on img "button" at bounding box center [663, 263] width 95 height 95
click at [789, 251] on img "button" at bounding box center [765, 263] width 95 height 95
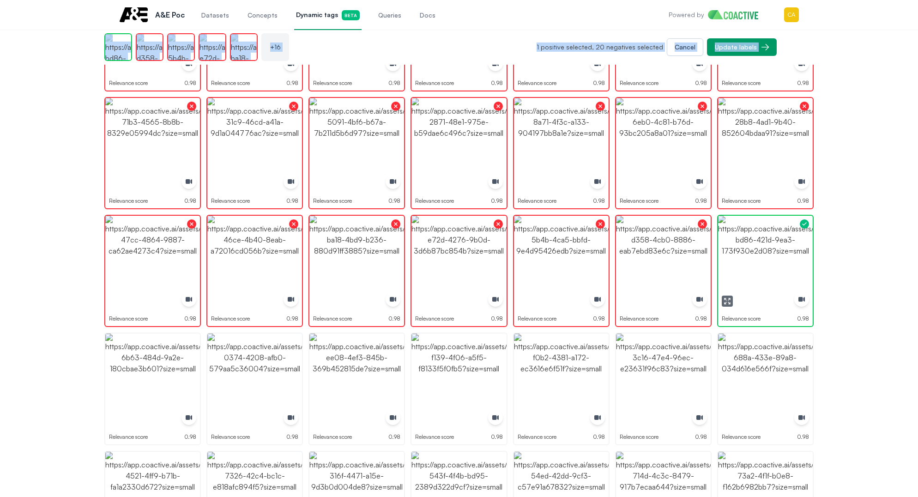
click at [789, 251] on img "button" at bounding box center [765, 263] width 95 height 95
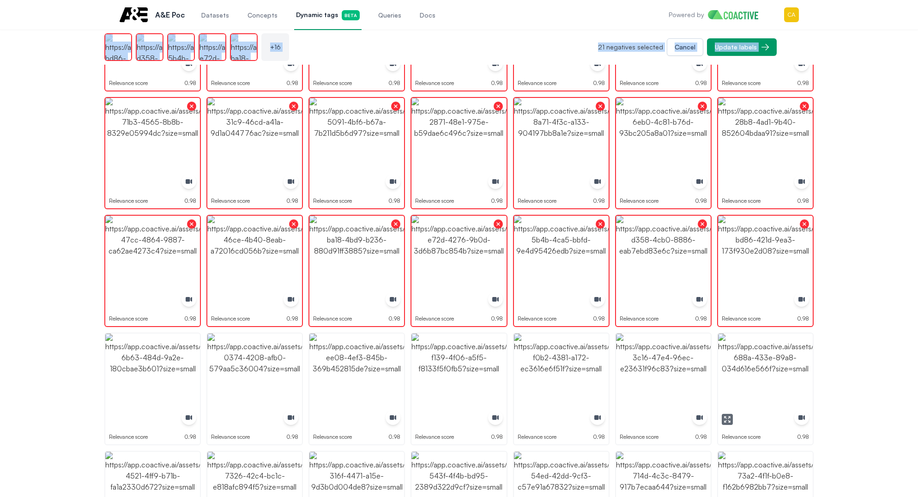
click at [746, 355] on img "button" at bounding box center [765, 380] width 95 height 95
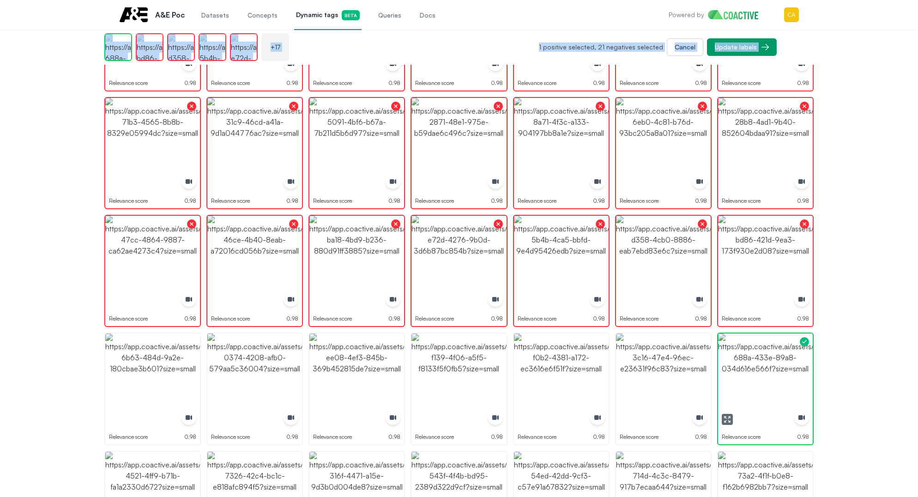
drag, startPoint x: 746, startPoint y: 355, endPoint x: 640, endPoint y: 371, distance: 107.5
click at [746, 354] on img "button" at bounding box center [765, 380] width 95 height 95
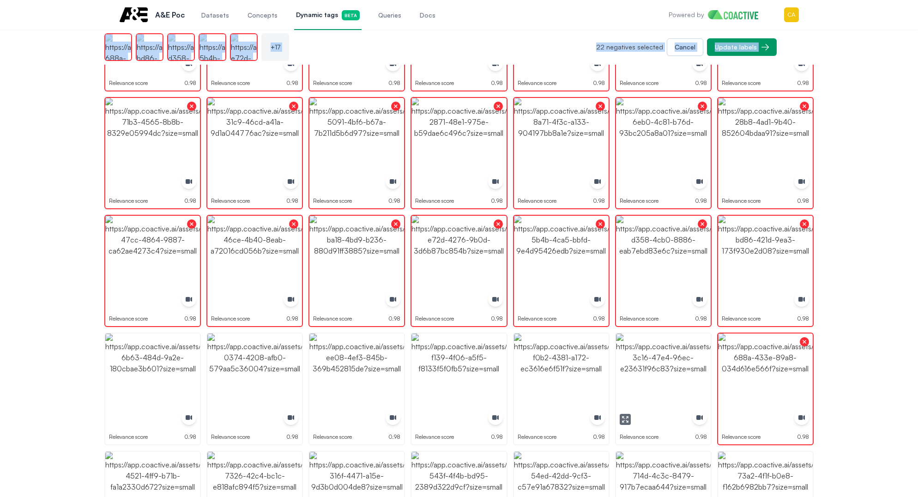
click at [639, 371] on img "button" at bounding box center [663, 380] width 95 height 95
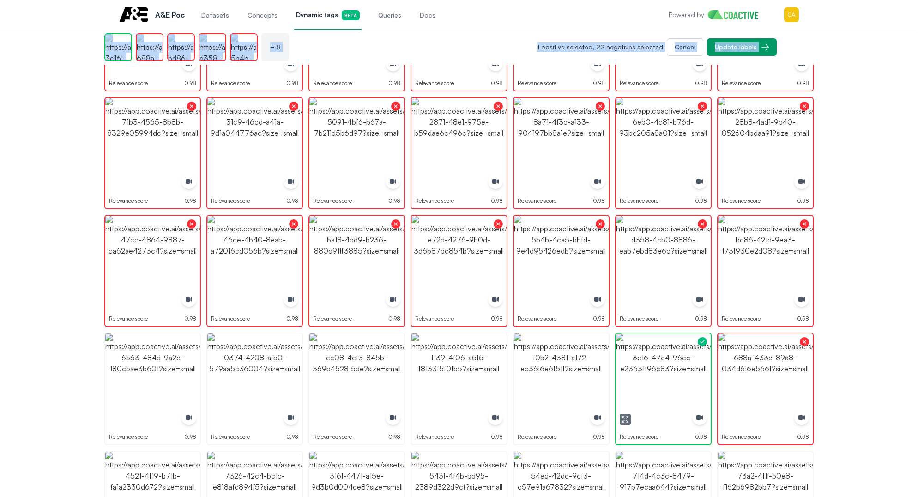
click at [639, 371] on img "button" at bounding box center [663, 380] width 95 height 95
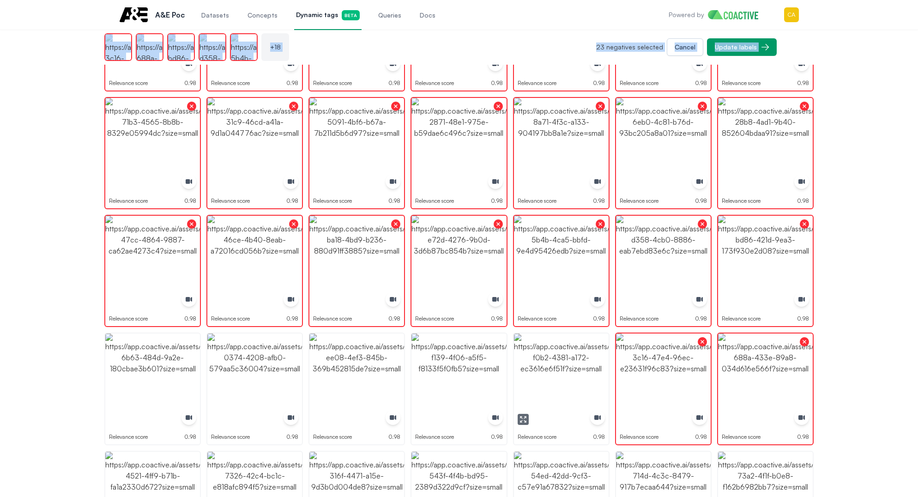
click at [532, 371] on img "button" at bounding box center [561, 380] width 95 height 95
click at [433, 365] on img "button" at bounding box center [458, 380] width 95 height 95
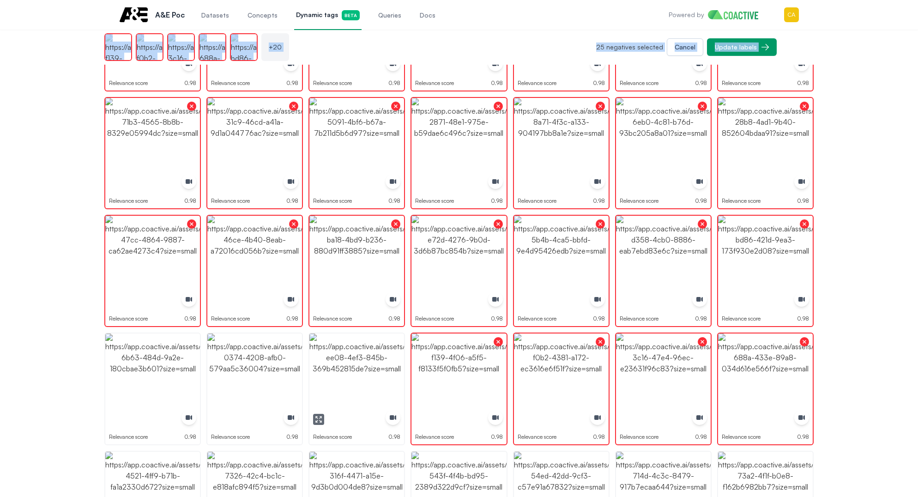
click at [344, 364] on img "button" at bounding box center [356, 380] width 95 height 95
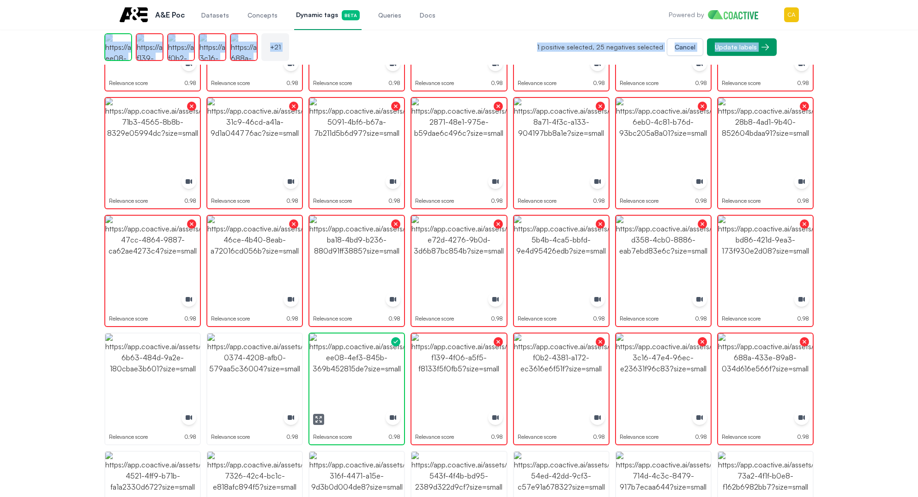
click at [344, 364] on img "button" at bounding box center [356, 380] width 95 height 95
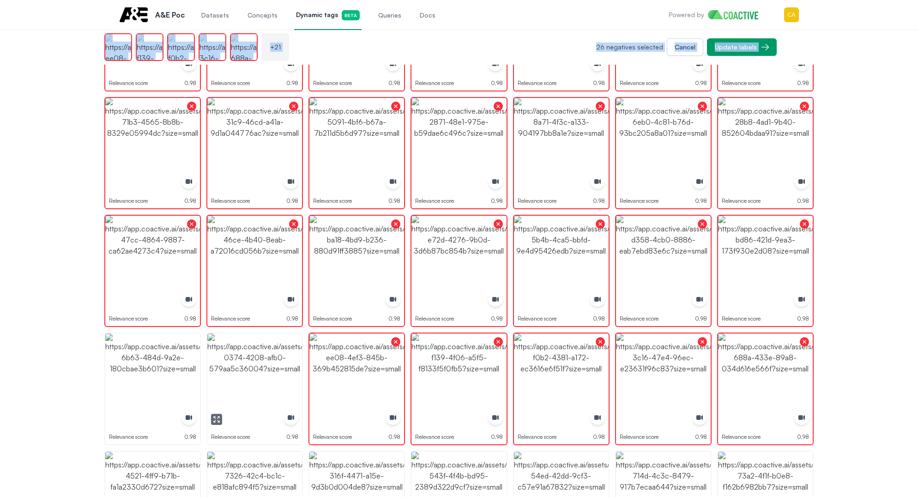
click at [272, 363] on img "button" at bounding box center [254, 380] width 95 height 95
click at [153, 363] on img "button" at bounding box center [152, 380] width 95 height 95
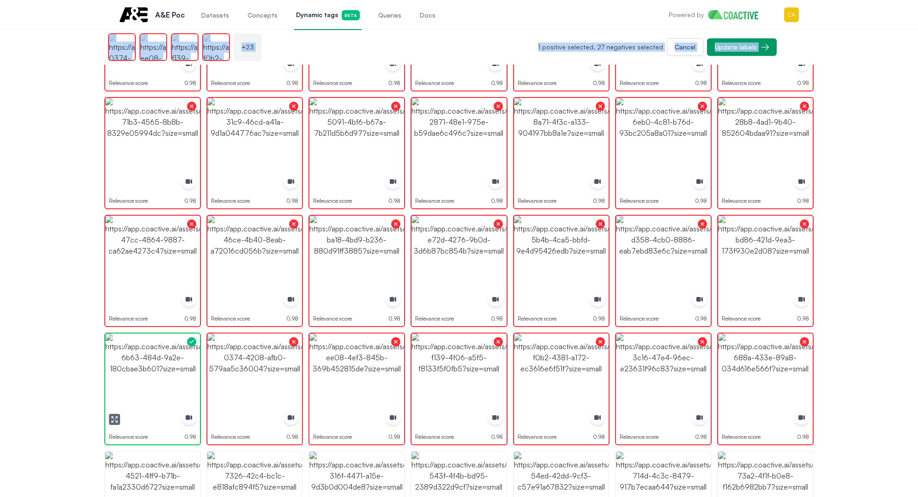
click at [153, 363] on img "button" at bounding box center [152, 380] width 95 height 95
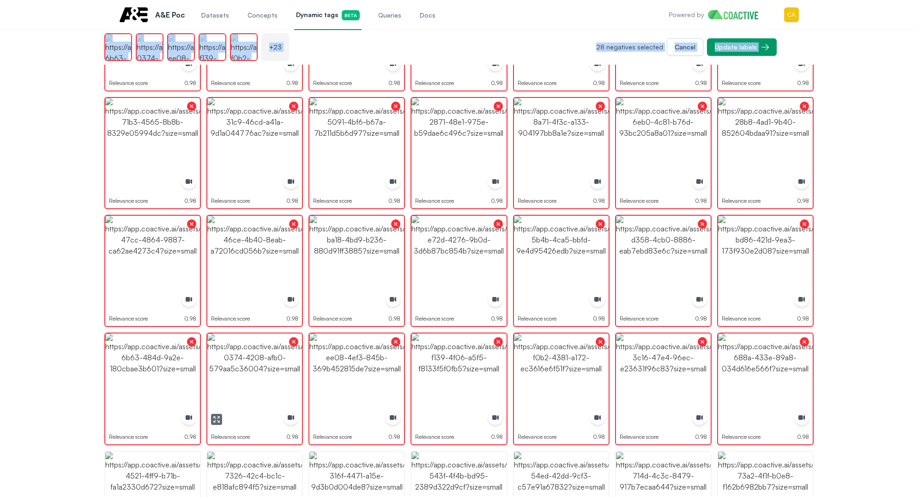
scroll to position [280, 0]
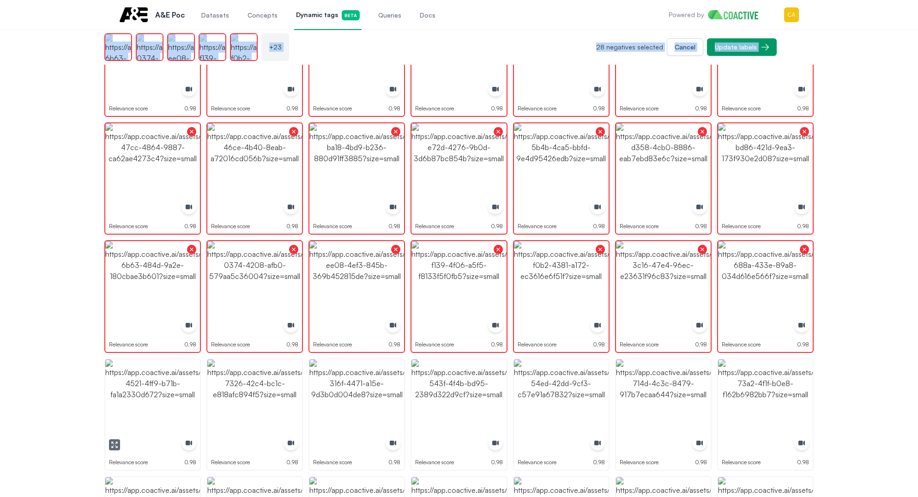
click at [151, 393] on img "button" at bounding box center [152, 406] width 95 height 95
click at [245, 393] on img "button" at bounding box center [254, 406] width 95 height 95
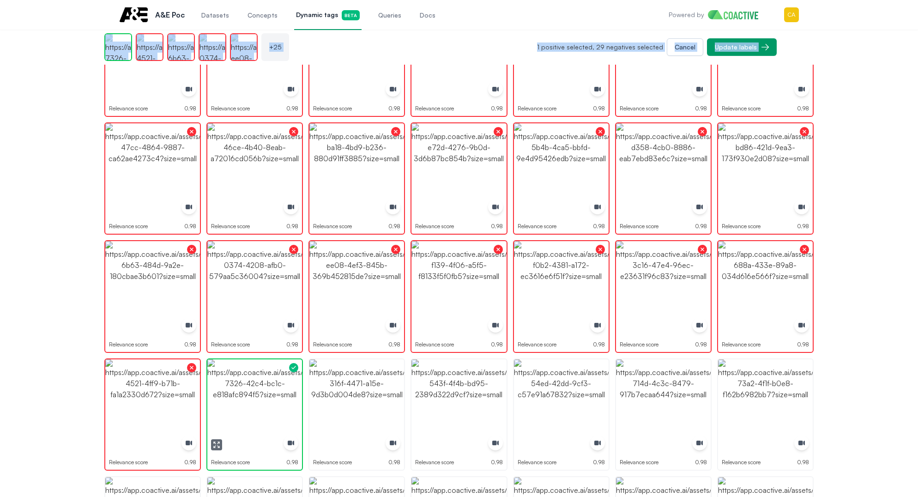
click at [245, 393] on img "button" at bounding box center [254, 406] width 95 height 95
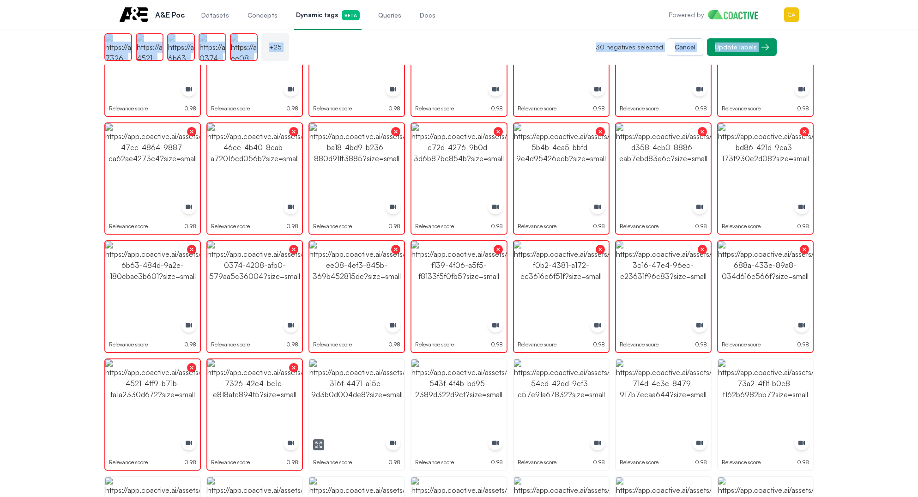
click at [348, 397] on img "button" at bounding box center [356, 406] width 95 height 95
click at [462, 396] on img "button" at bounding box center [458, 406] width 95 height 95
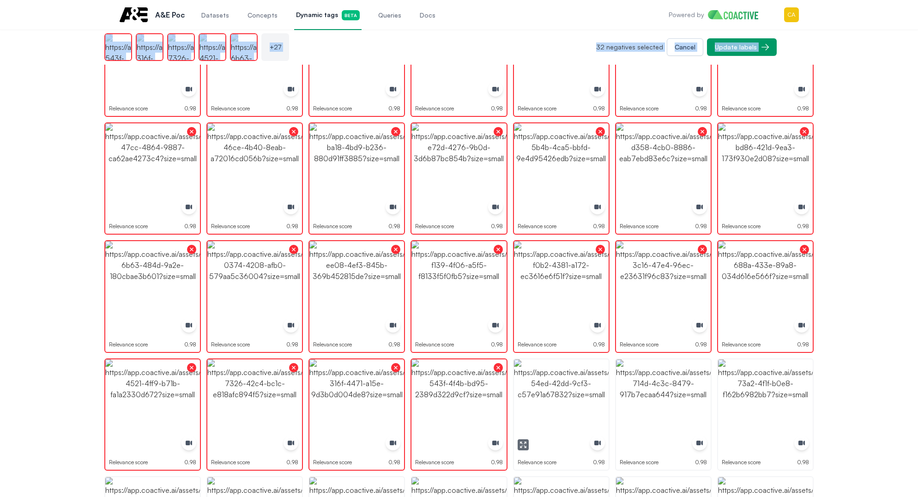
click at [583, 392] on img "button" at bounding box center [561, 406] width 95 height 95
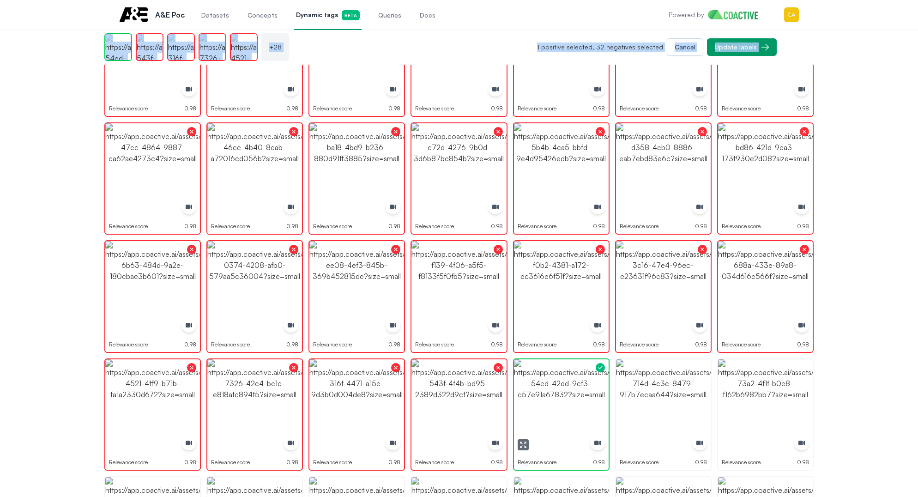
click at [583, 392] on img "button" at bounding box center [561, 406] width 95 height 95
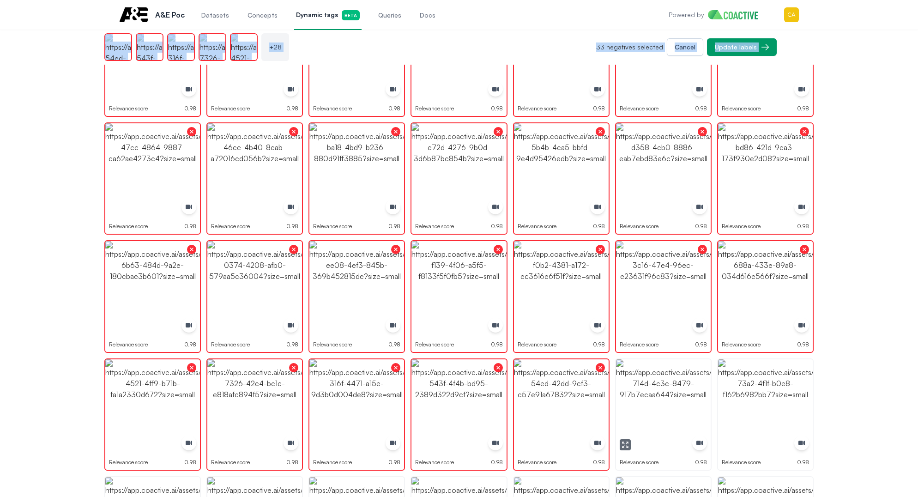
click at [650, 390] on img "button" at bounding box center [663, 406] width 95 height 95
click at [790, 382] on img "button" at bounding box center [765, 406] width 95 height 95
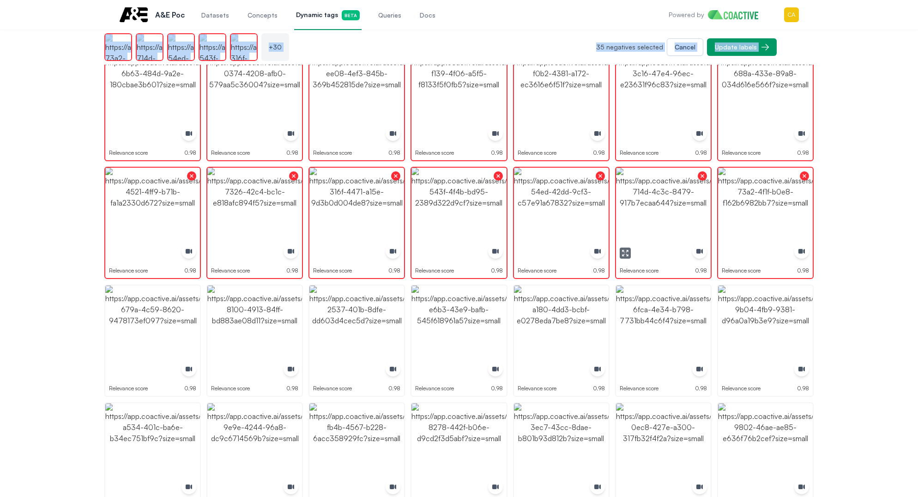
scroll to position [603, 0]
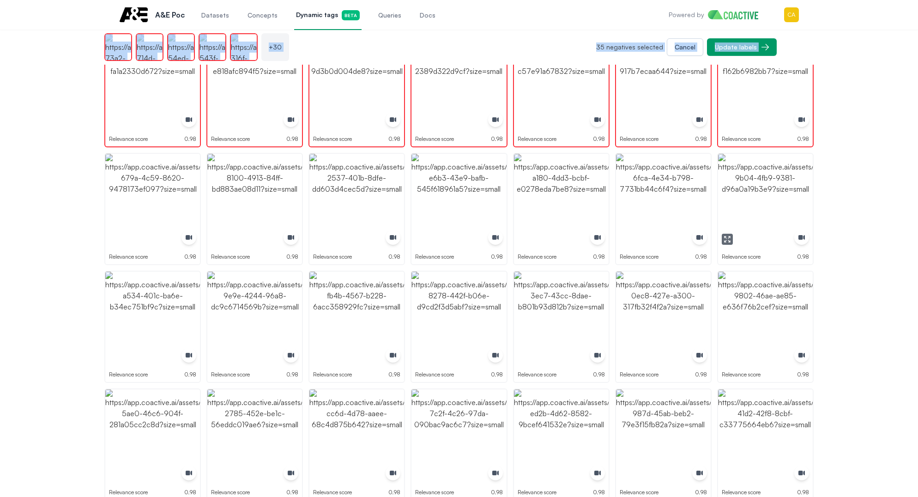
click at [767, 207] on img "button" at bounding box center [765, 201] width 95 height 95
click at [551, 187] on img "button" at bounding box center [561, 201] width 95 height 95
click at [552, 187] on img "button" at bounding box center [561, 201] width 95 height 95
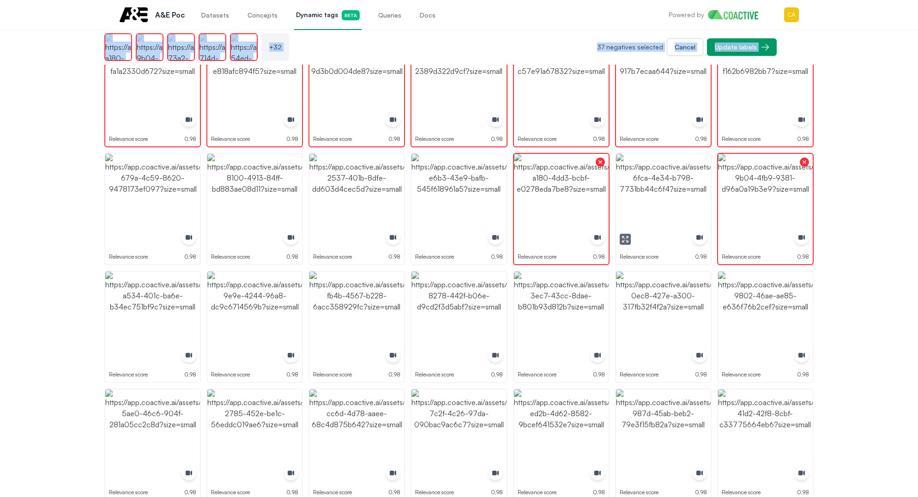
click at [682, 187] on img "button" at bounding box center [663, 201] width 95 height 95
click at [447, 196] on img "button" at bounding box center [458, 201] width 95 height 95
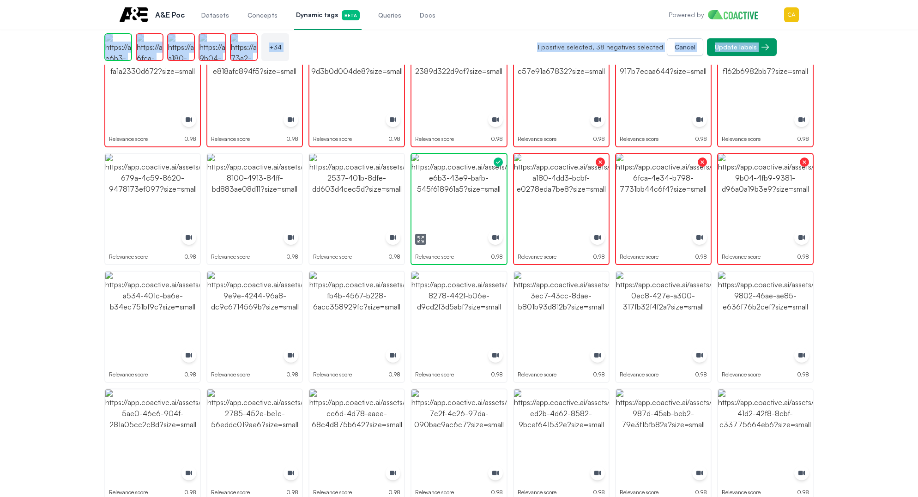
drag, startPoint x: 447, startPoint y: 196, endPoint x: 339, endPoint y: 189, distance: 108.7
click at [448, 196] on img "button" at bounding box center [458, 201] width 95 height 95
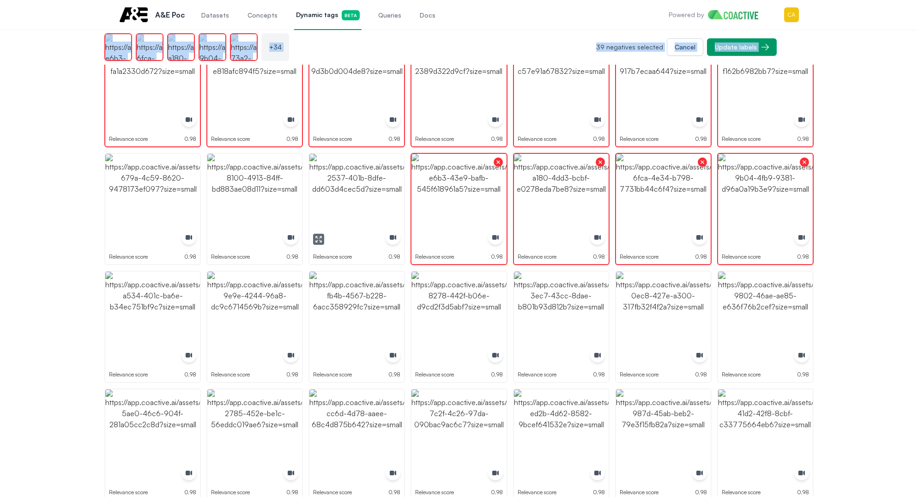
click at [339, 189] on img "button" at bounding box center [356, 201] width 95 height 95
click at [216, 237] on icon "button" at bounding box center [216, 238] width 7 height 7
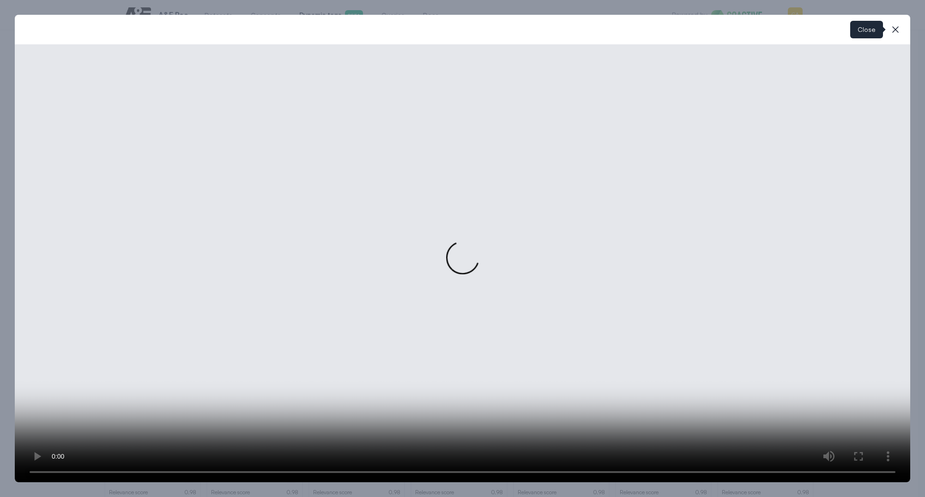
click at [895, 22] on button "close-modal" at bounding box center [895, 29] width 18 height 18
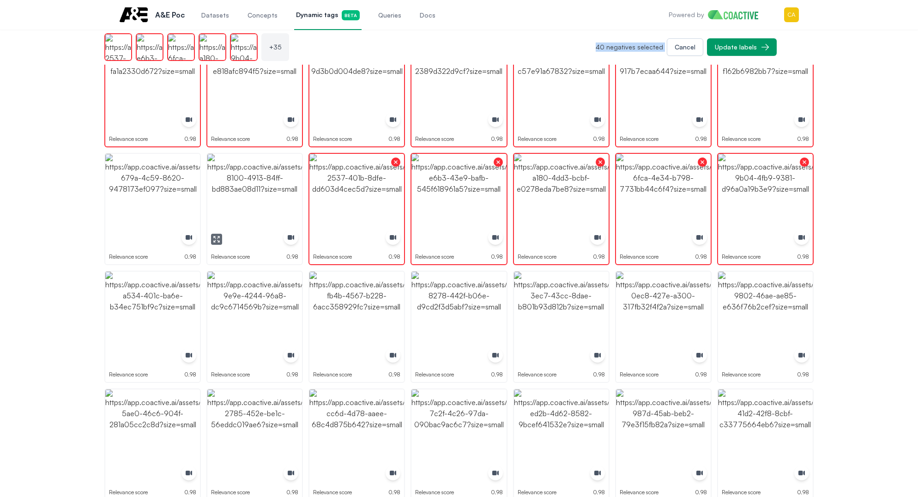
click at [267, 205] on img "button" at bounding box center [254, 201] width 95 height 95
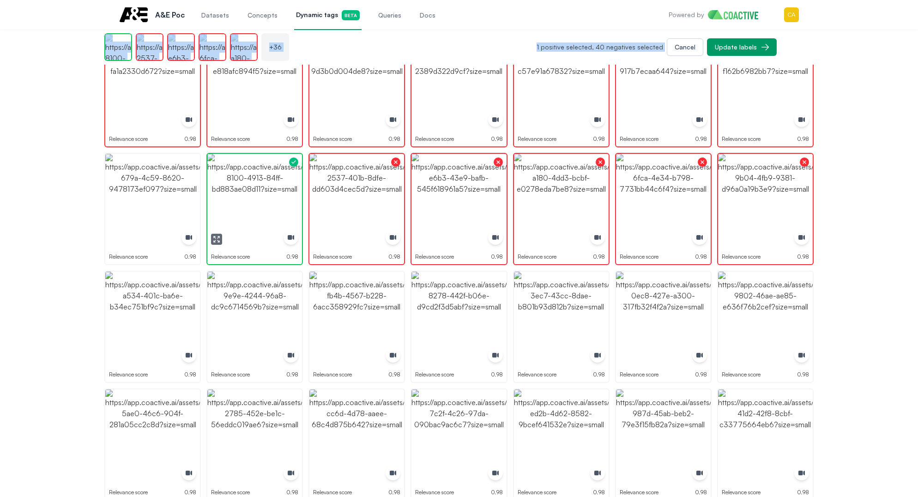
drag, startPoint x: 267, startPoint y: 205, endPoint x: 151, endPoint y: 206, distance: 115.9
click at [265, 205] on img "button" at bounding box center [254, 201] width 95 height 95
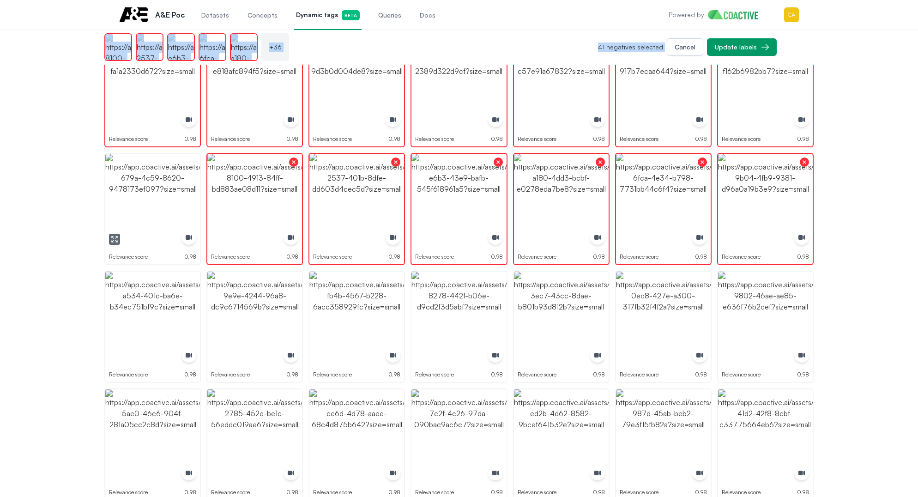
click at [151, 206] on img "button" at bounding box center [152, 201] width 95 height 95
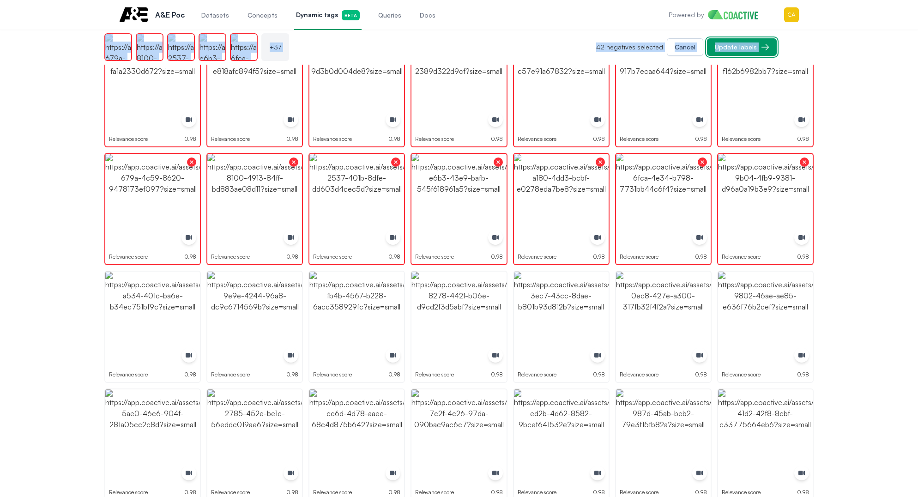
click at [734, 46] on div "Update labels" at bounding box center [736, 46] width 42 height 9
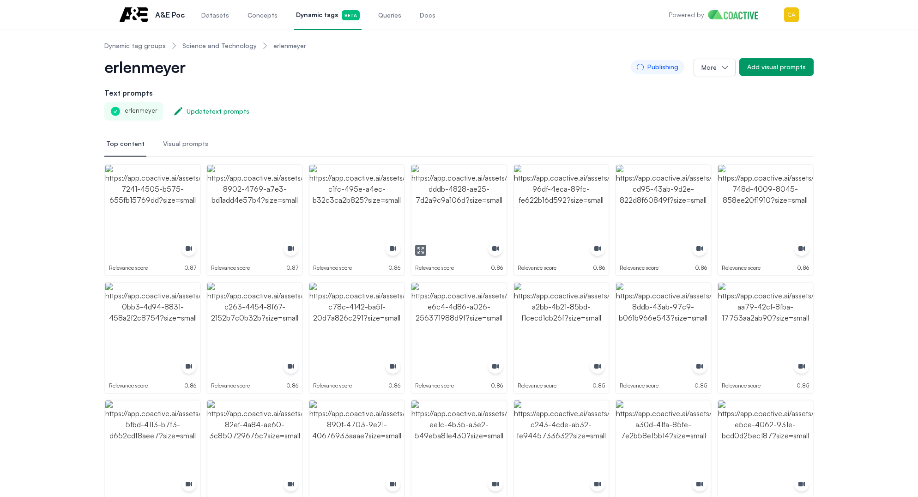
scroll to position [0, 0]
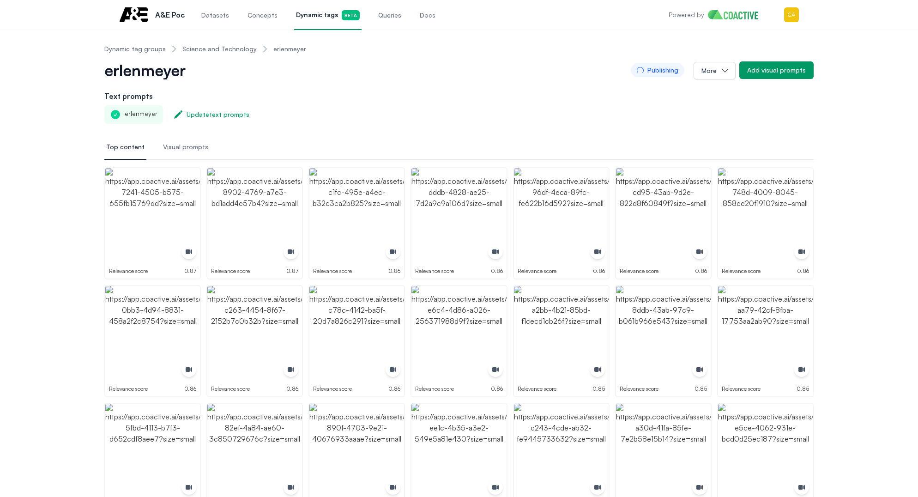
click at [139, 111] on div "erlenmeyer" at bounding box center [133, 114] width 59 height 18
click at [175, 147] on span "Visual prompts" at bounding box center [185, 146] width 45 height 9
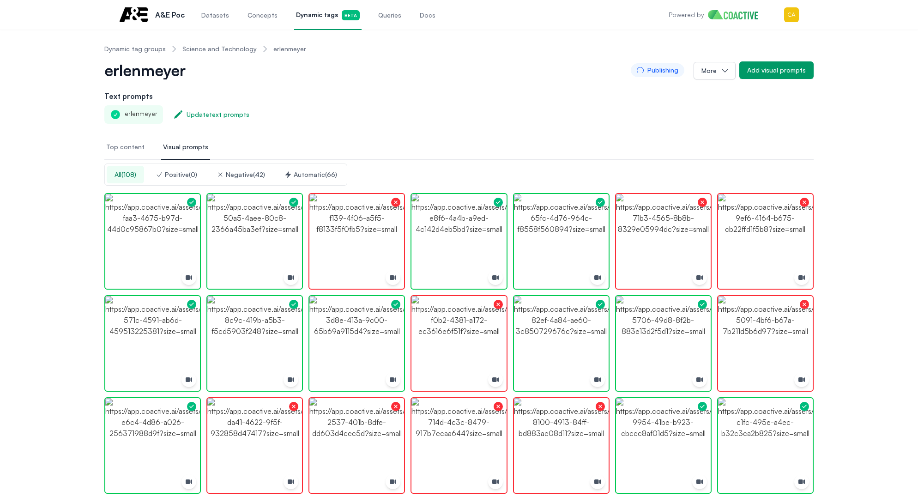
click at [122, 147] on span "Top content" at bounding box center [125, 146] width 38 height 9
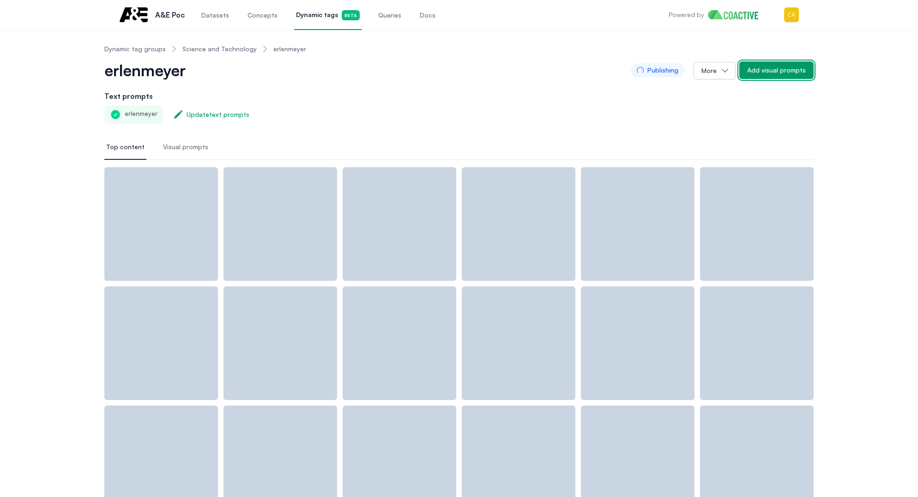
click at [769, 67] on div "Add visual prompts" at bounding box center [776, 70] width 59 height 9
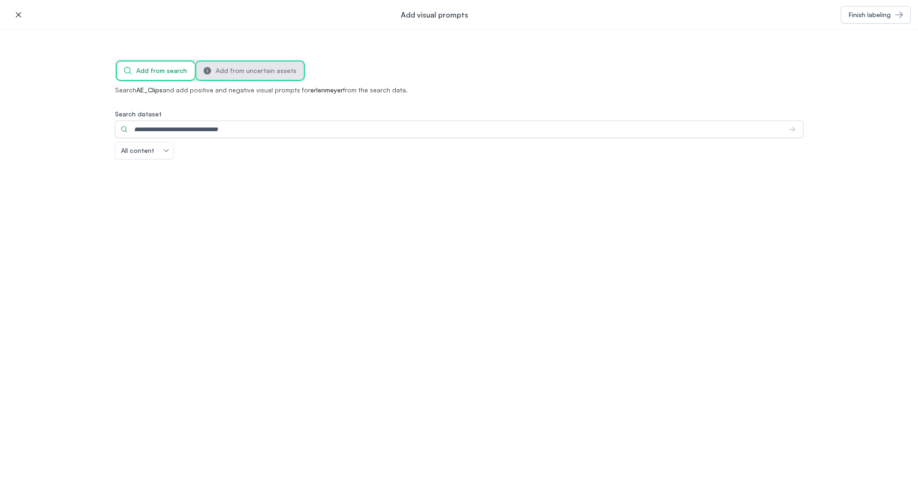
click at [231, 75] on button "Add from uncertain assets" at bounding box center [250, 70] width 108 height 18
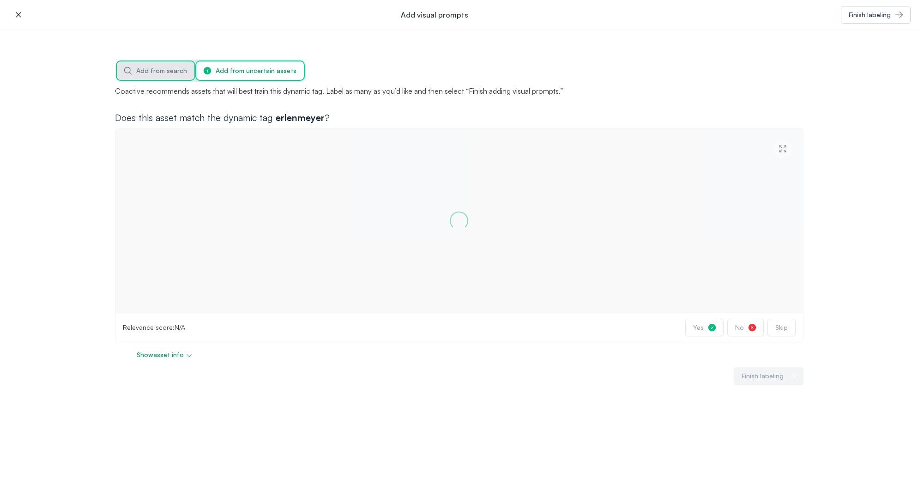
drag, startPoint x: 150, startPoint y: 66, endPoint x: 166, endPoint y: 81, distance: 22.5
click at [149, 66] on span "Add from search" at bounding box center [161, 70] width 51 height 9
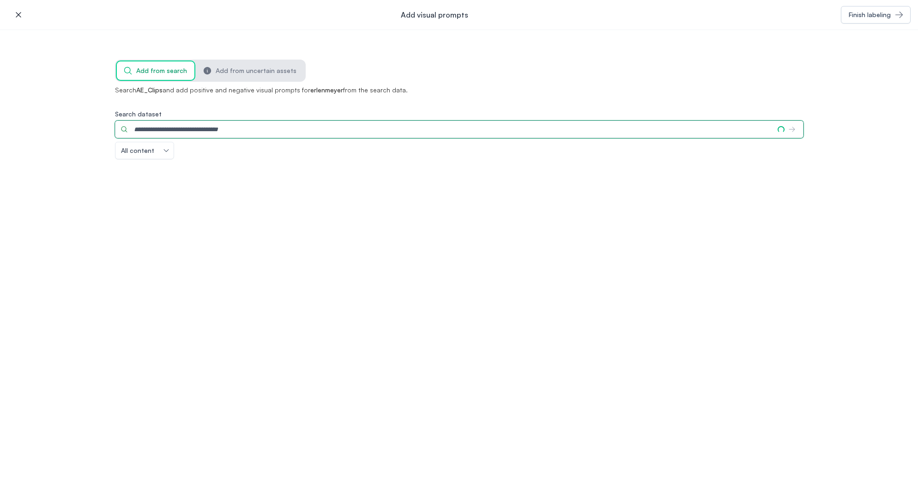
click at [197, 127] on input "Search dataset" at bounding box center [443, 129] width 656 height 18
type input "*"
paste input "*******"
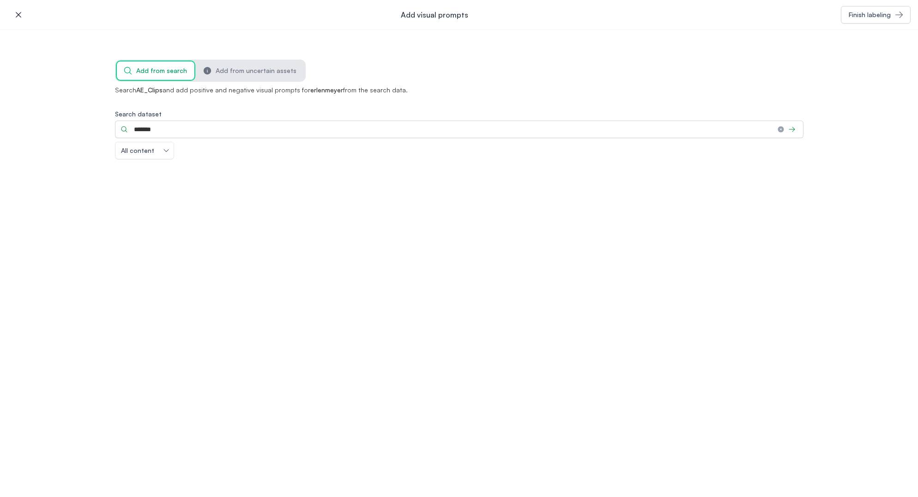
drag, startPoint x: 421, startPoint y: 344, endPoint x: 130, endPoint y: 186, distance: 331.1
click at [419, 342] on div "icon-button Add visual prompts Finish labeling Add from search Add from uncerta…" at bounding box center [459, 248] width 918 height 497
drag, startPoint x: 175, startPoint y: 128, endPoint x: 82, endPoint y: 128, distance: 93.7
click at [82, 128] on div "Add from search Add from uncertain assets Search AE_Clips and add positive and …" at bounding box center [459, 134] width 918 height 209
type input "*****"
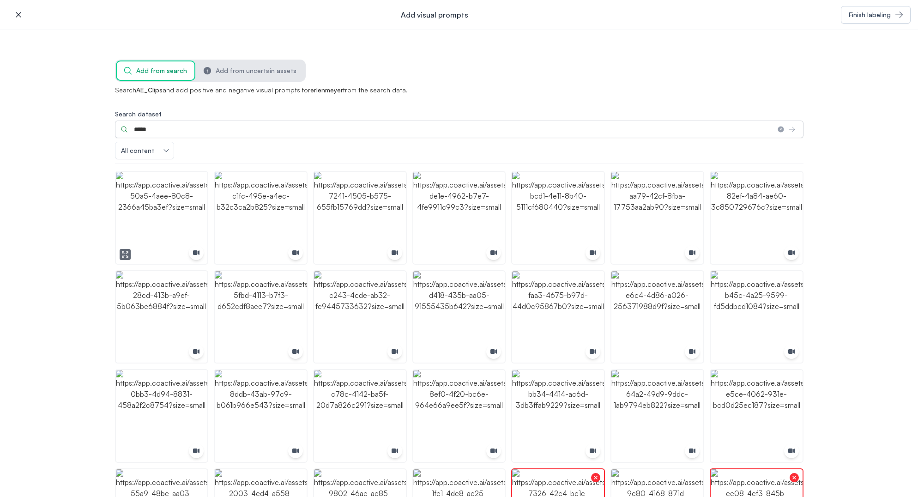
click at [179, 209] on img "button" at bounding box center [162, 218] width 92 height 92
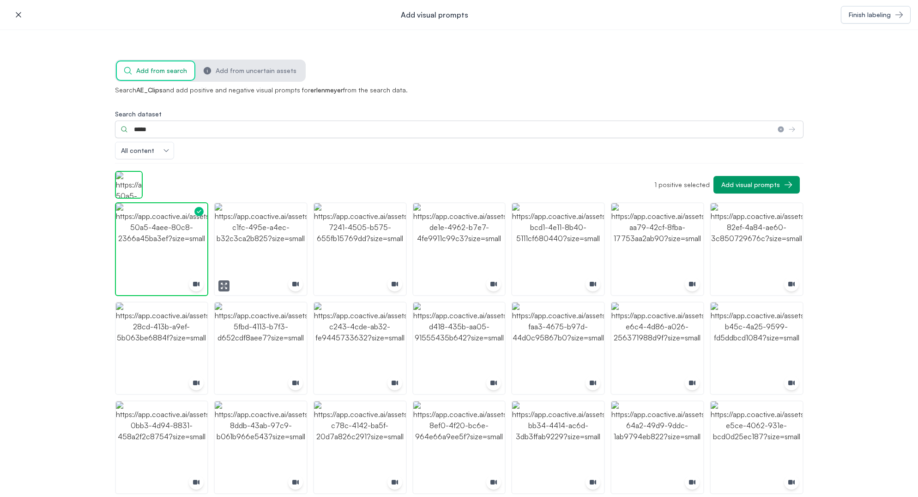
click at [278, 251] on img "button" at bounding box center [261, 249] width 92 height 92
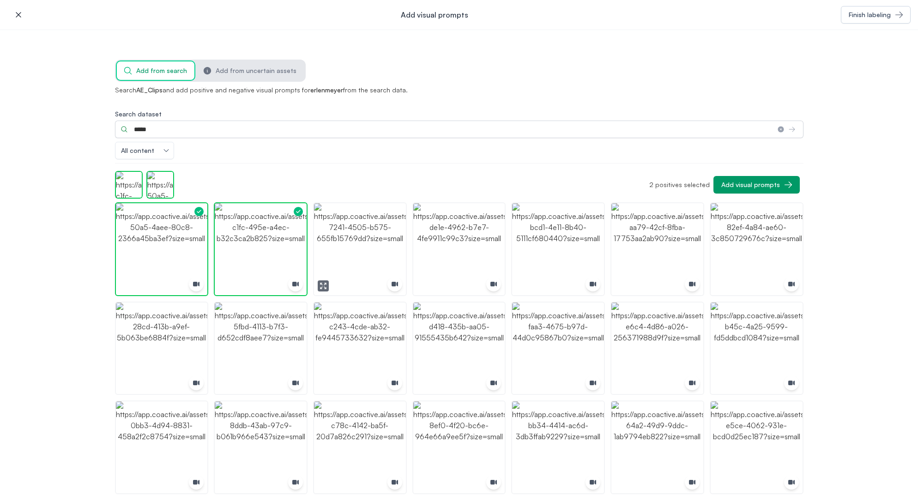
drag, startPoint x: 330, startPoint y: 254, endPoint x: 463, endPoint y: 258, distance: 132.5
click at [331, 254] on img "button" at bounding box center [360, 249] width 92 height 92
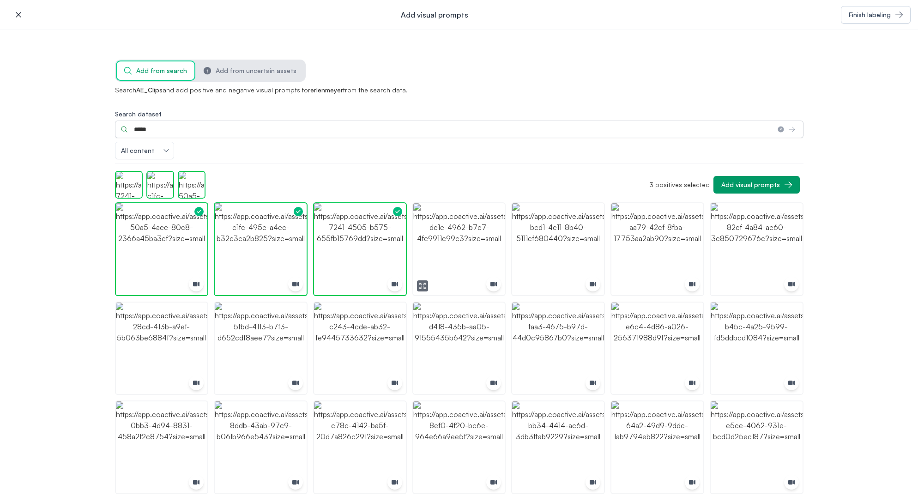
drag, startPoint x: 463, startPoint y: 258, endPoint x: 549, endPoint y: 258, distance: 86.3
click at [463, 258] on img "button" at bounding box center [459, 249] width 92 height 92
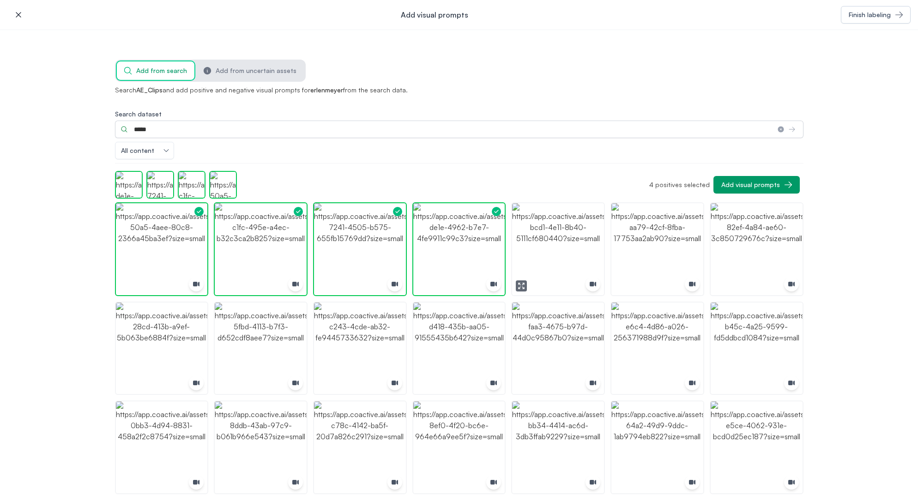
click at [589, 258] on img "button" at bounding box center [558, 249] width 92 height 92
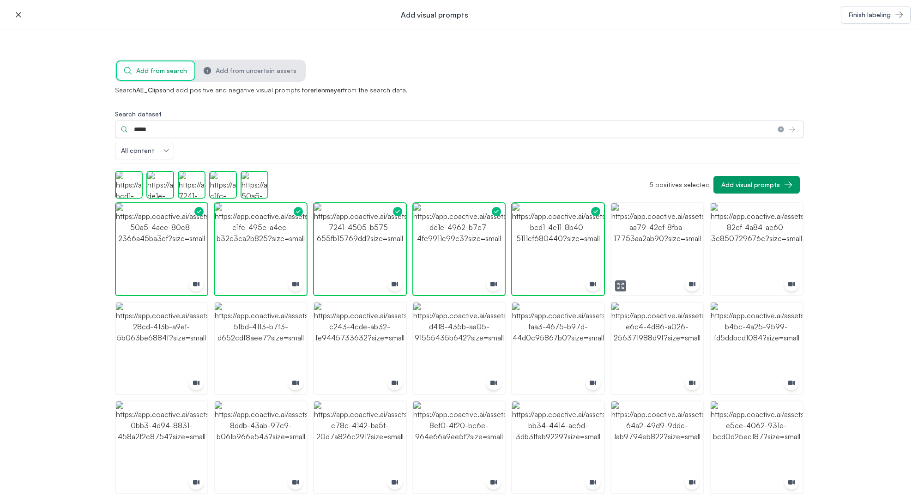
click at [671, 256] on img "button" at bounding box center [657, 249] width 92 height 92
click at [768, 256] on img "button" at bounding box center [756, 249] width 92 height 92
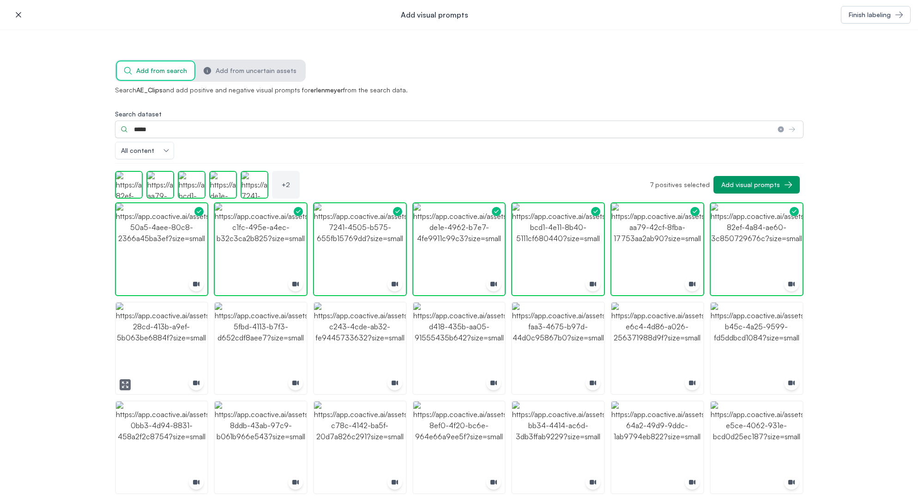
click at [158, 371] on img "button" at bounding box center [162, 348] width 92 height 92
click at [373, 355] on img "button" at bounding box center [360, 348] width 92 height 92
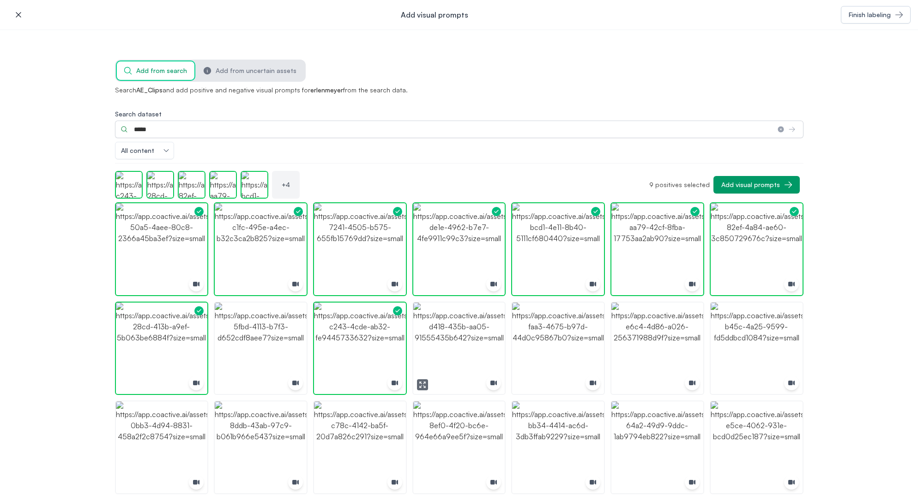
click at [448, 351] on img "button" at bounding box center [459, 348] width 92 height 92
click at [180, 352] on img "button" at bounding box center [162, 348] width 92 height 92
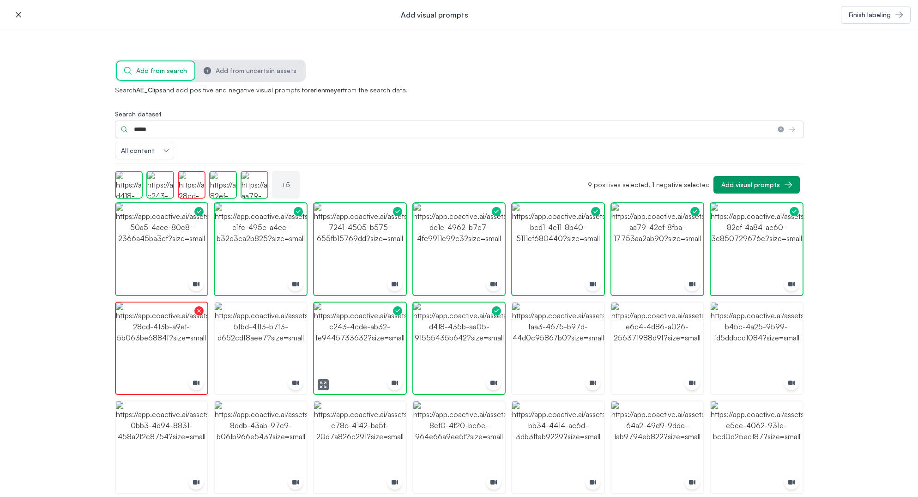
click at [357, 372] on img "button" at bounding box center [360, 348] width 92 height 92
click at [277, 269] on img "button" at bounding box center [261, 249] width 92 height 92
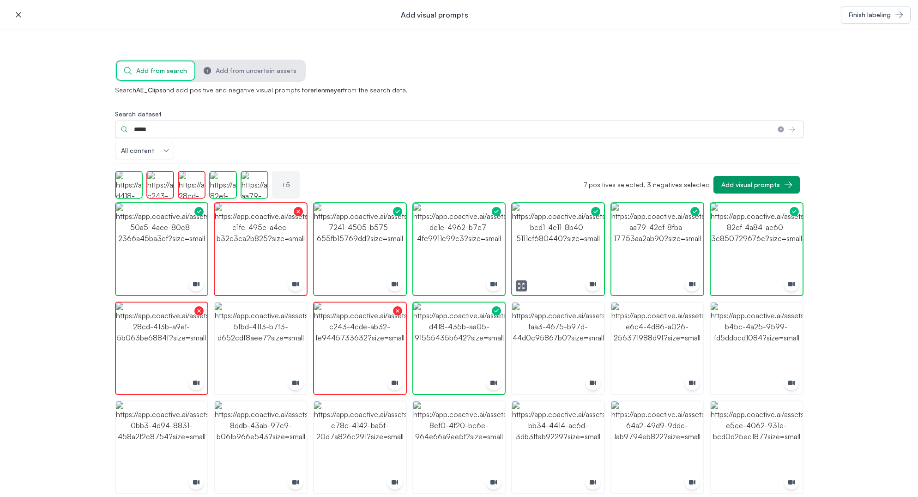
click at [549, 260] on img "button" at bounding box center [558, 249] width 92 height 92
click at [555, 266] on img "button" at bounding box center [558, 249] width 92 height 92
click at [586, 272] on img "button" at bounding box center [558, 249] width 92 height 92
click at [754, 271] on img "button" at bounding box center [756, 249] width 92 height 92
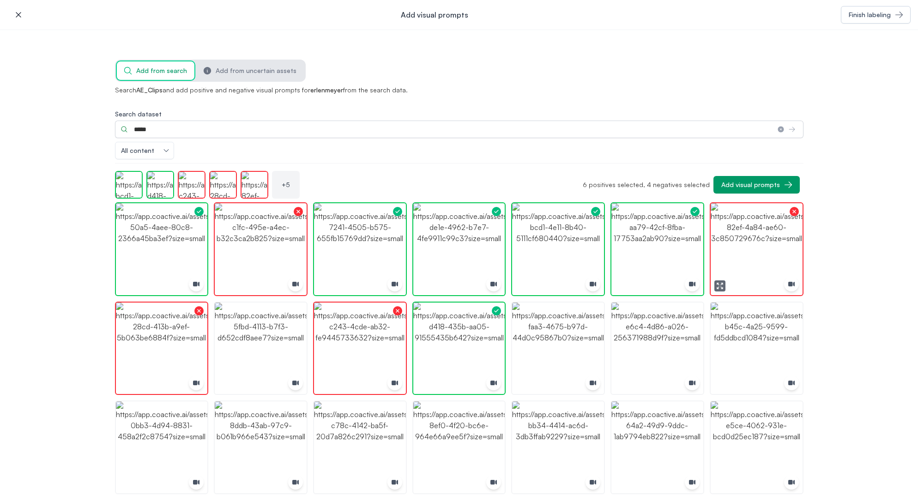
drag, startPoint x: 793, startPoint y: 253, endPoint x: 784, endPoint y: 255, distance: 9.6
click at [793, 252] on img "button" at bounding box center [756, 249] width 92 height 92
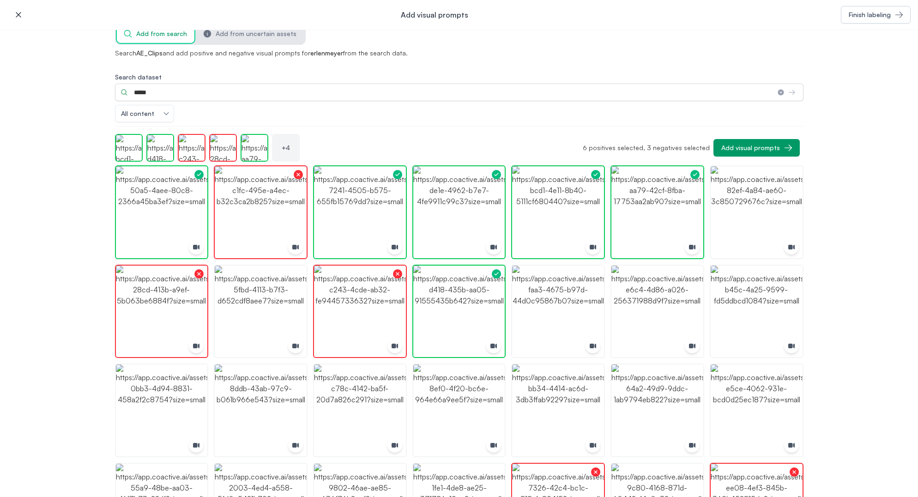
scroll to position [92, 0]
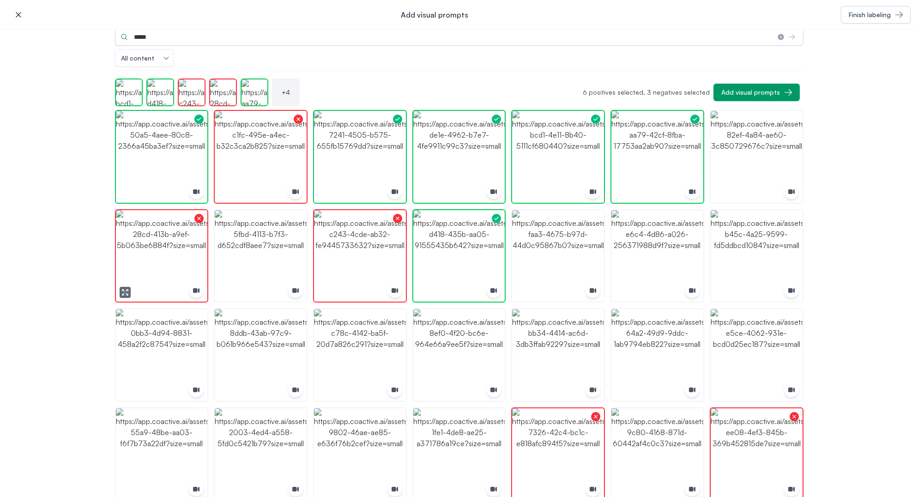
click at [157, 256] on img "button" at bounding box center [162, 256] width 92 height 92
drag, startPoint x: 333, startPoint y: 259, endPoint x: 331, endPoint y: 268, distance: 10.0
click at [333, 259] on img "button" at bounding box center [360, 256] width 92 height 92
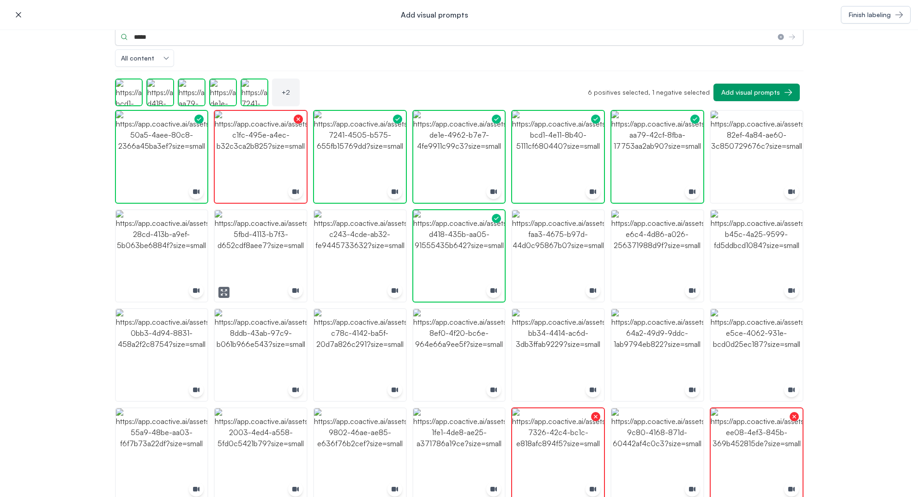
click at [240, 265] on img "button" at bounding box center [261, 256] width 92 height 92
click at [439, 262] on img "button" at bounding box center [459, 256] width 92 height 92
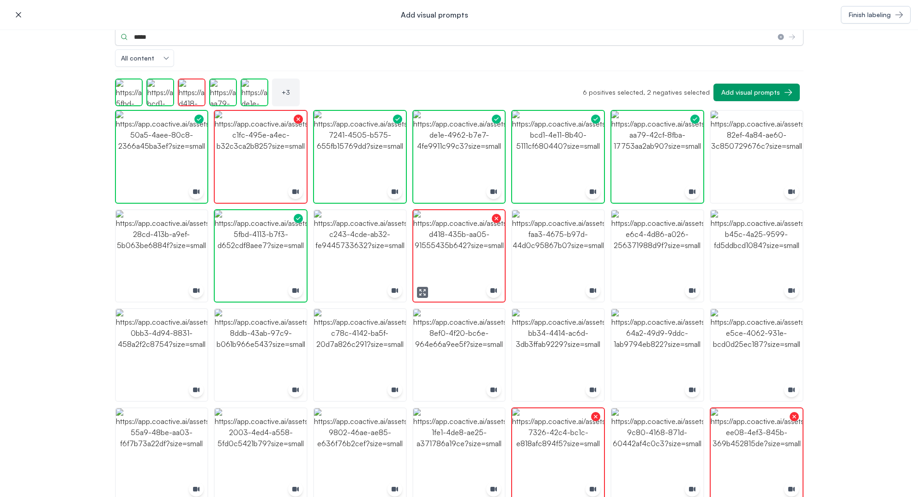
click at [443, 263] on img "button" at bounding box center [459, 256] width 92 height 92
click at [453, 263] on img "button" at bounding box center [459, 256] width 92 height 92
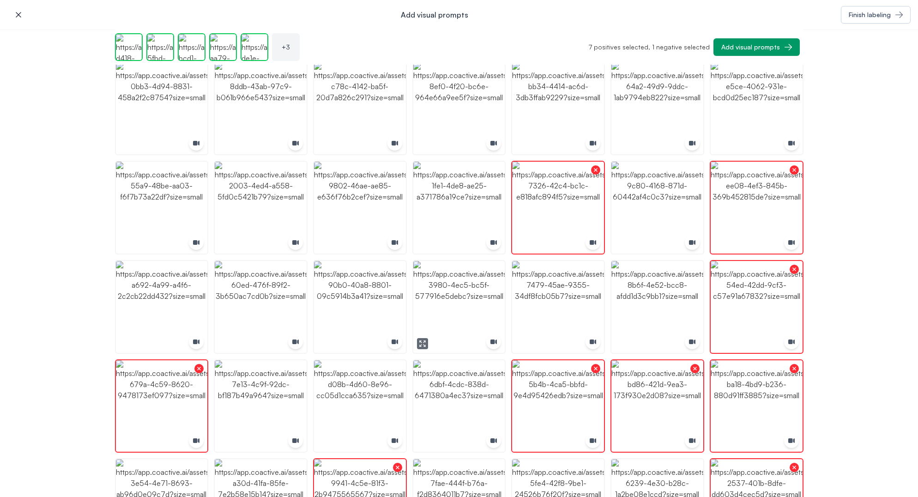
scroll to position [323, 0]
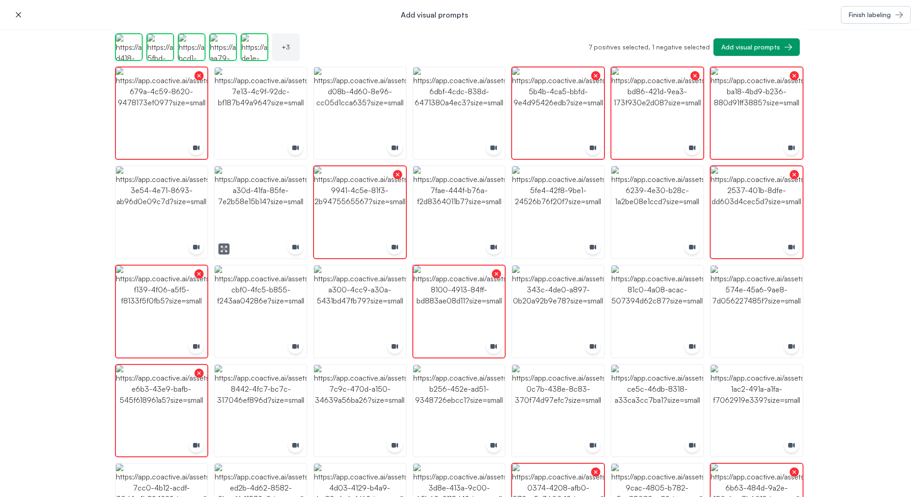
click at [254, 231] on img "button" at bounding box center [261, 212] width 92 height 92
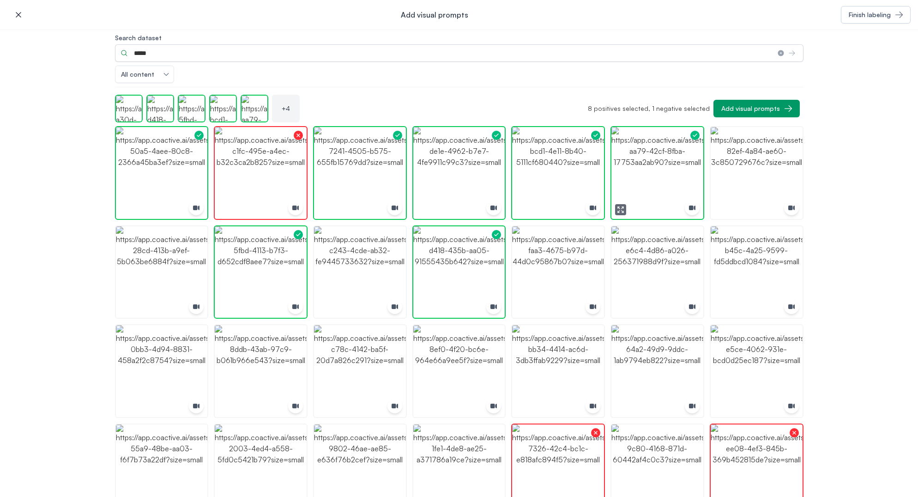
scroll to position [0, 0]
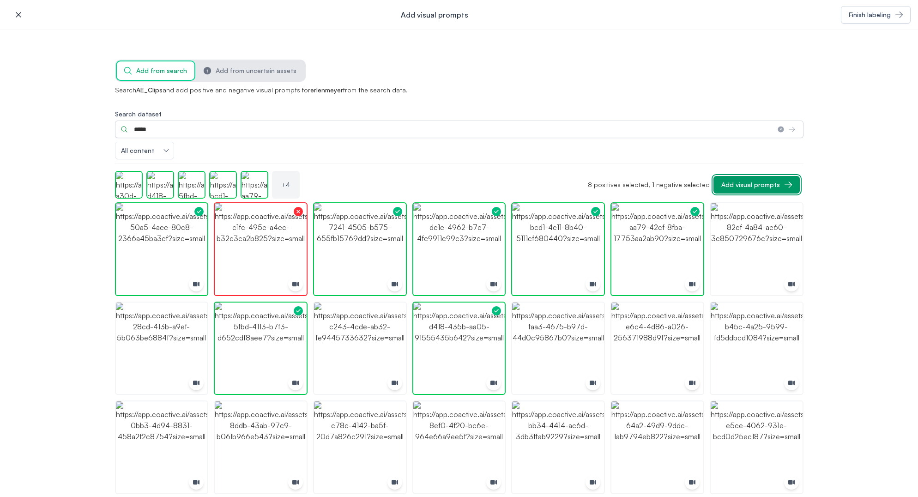
click at [763, 180] on button "Add visual prompts" at bounding box center [756, 185] width 86 height 18
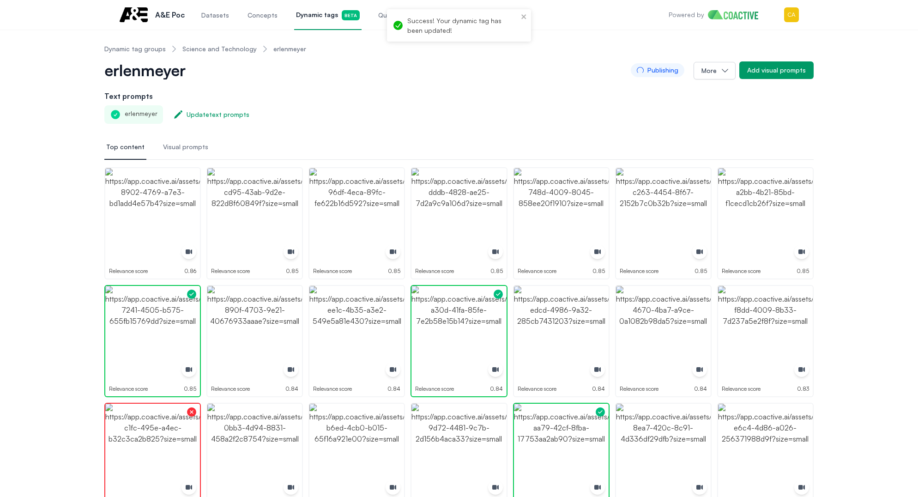
click at [377, 113] on div "erlenmeyer Update text prompts" at bounding box center [458, 114] width 709 height 18
click at [126, 116] on div "erlenmeyer" at bounding box center [133, 114] width 59 height 18
click at [155, 193] on img "button" at bounding box center [152, 215] width 95 height 95
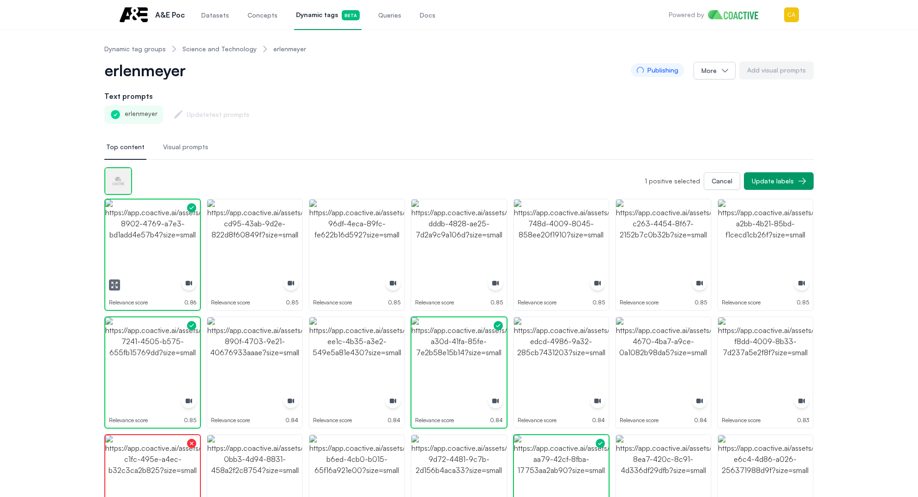
click at [144, 248] on img "button" at bounding box center [152, 246] width 95 height 95
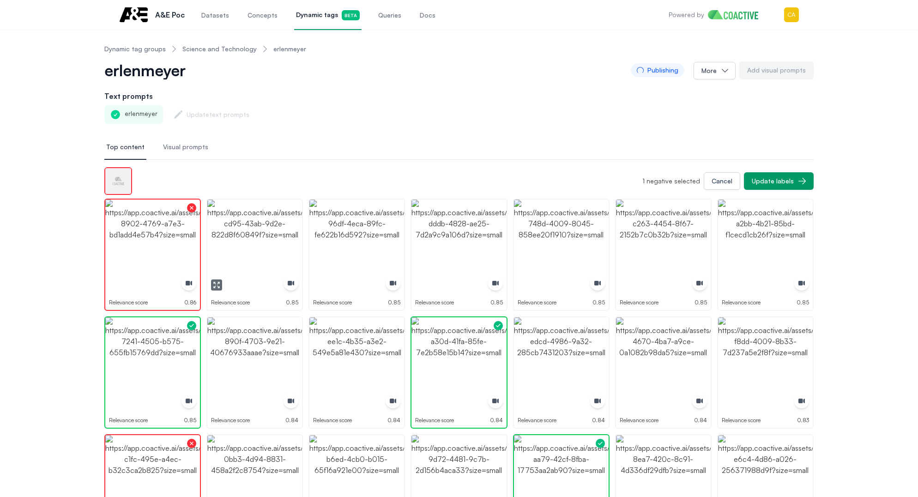
click at [249, 253] on img "button" at bounding box center [254, 246] width 95 height 95
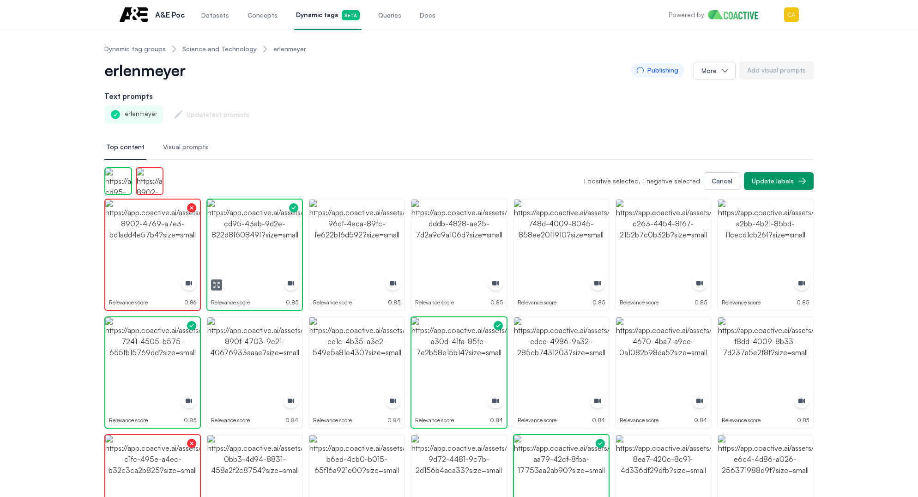
click at [249, 253] on img "button" at bounding box center [254, 246] width 95 height 95
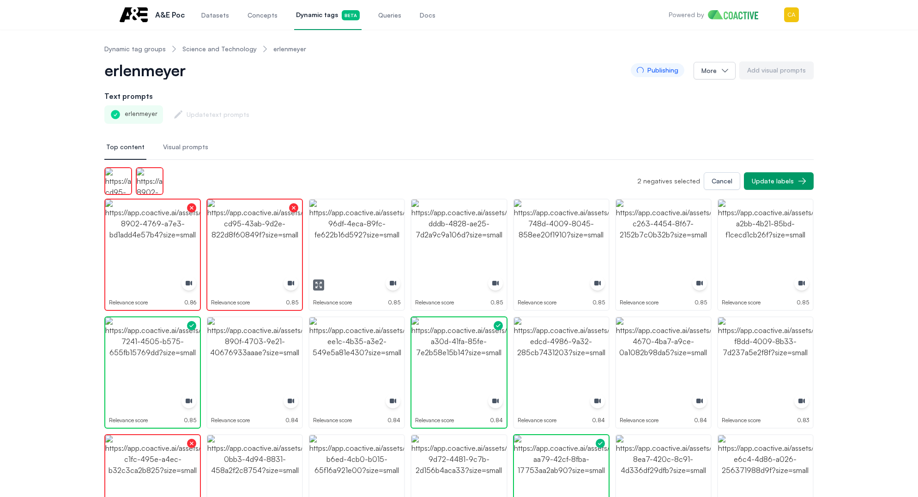
click at [360, 250] on img "button" at bounding box center [356, 246] width 95 height 95
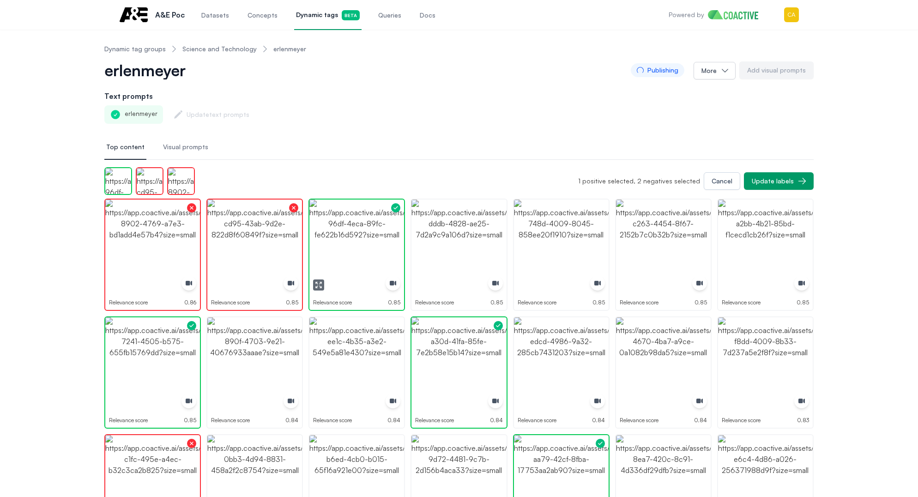
click at [360, 250] on img "button" at bounding box center [356, 246] width 95 height 95
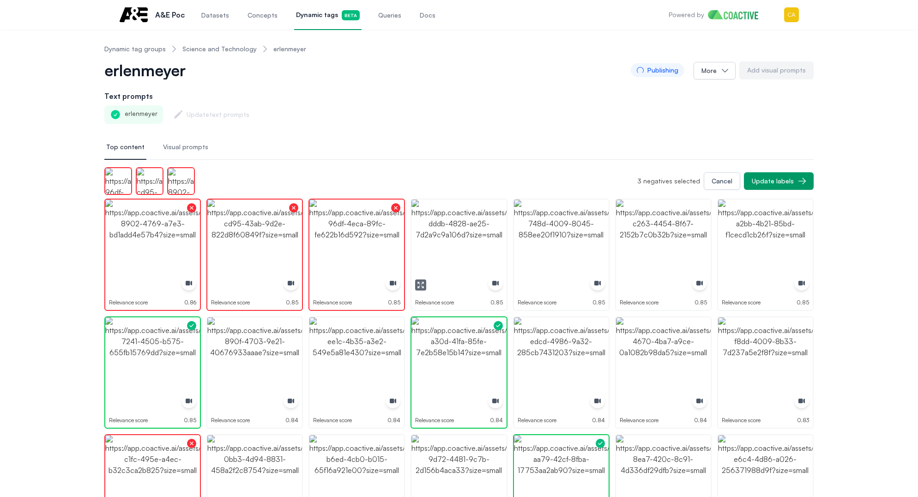
click at [466, 247] on img "button" at bounding box center [458, 246] width 95 height 95
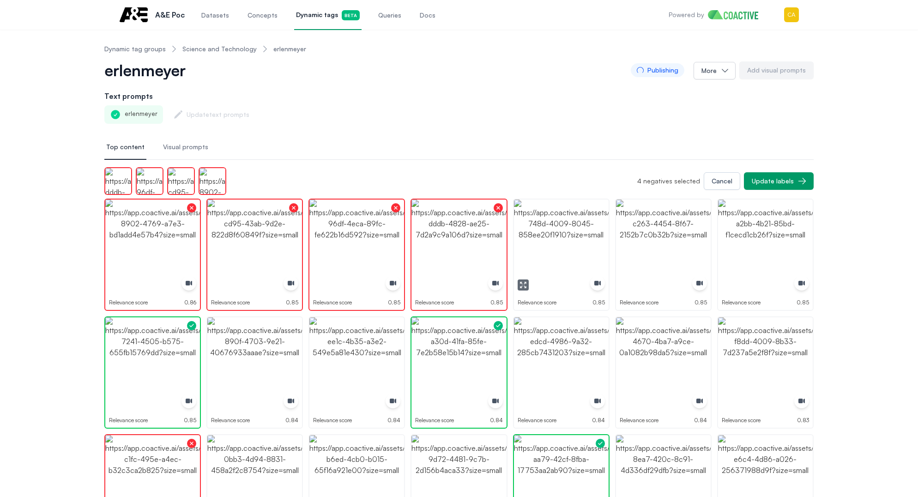
click at [573, 247] on img "button" at bounding box center [561, 246] width 95 height 95
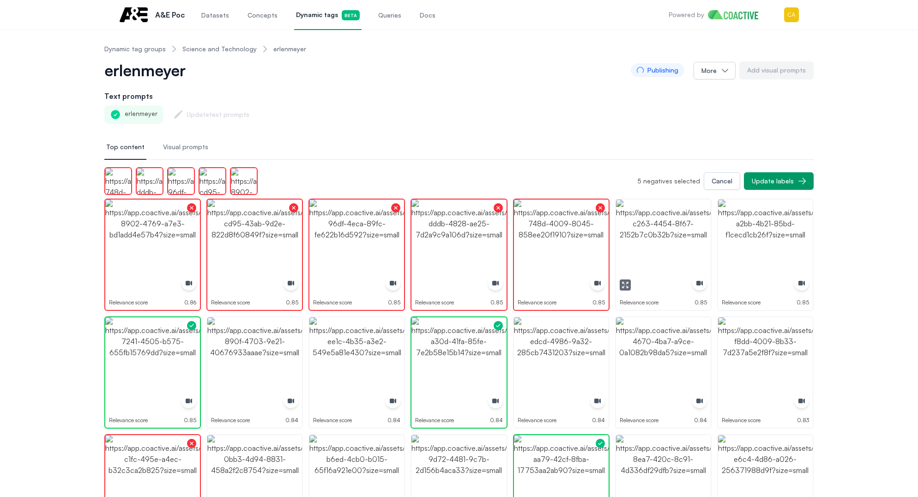
click at [660, 259] on img "button" at bounding box center [663, 246] width 95 height 95
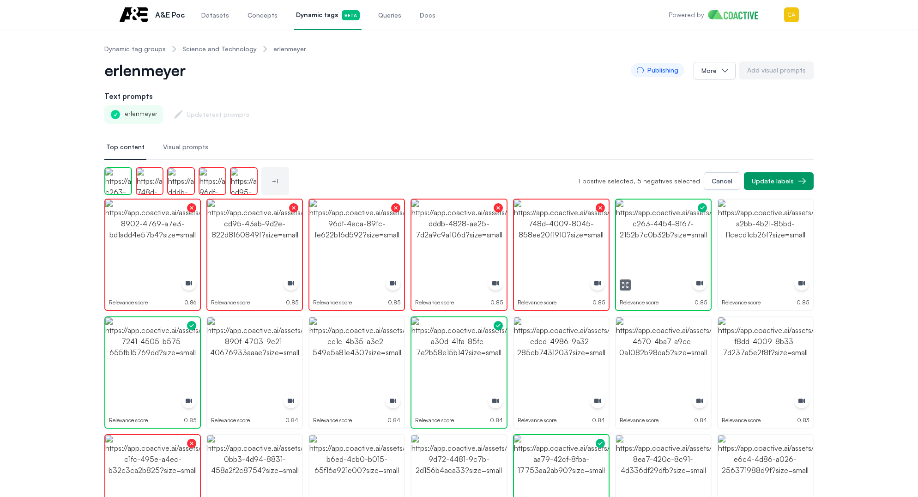
click at [660, 259] on img "button" at bounding box center [663, 246] width 95 height 95
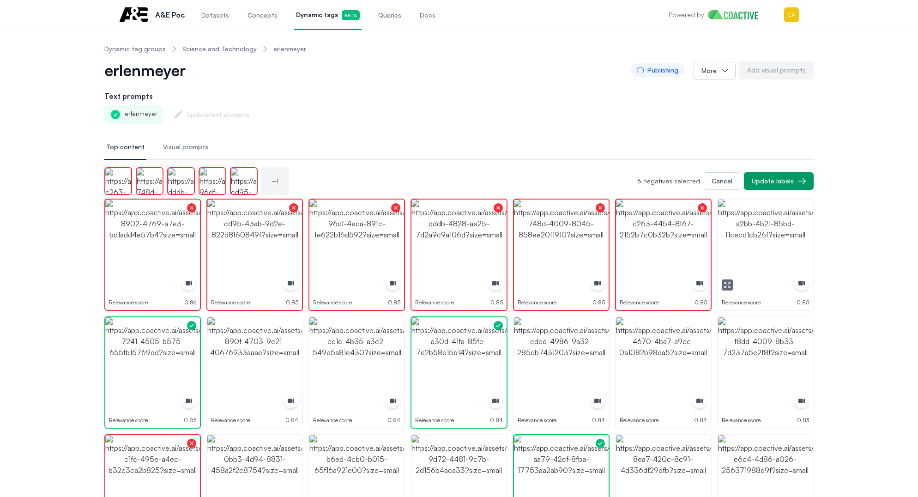
click at [771, 250] on img "button" at bounding box center [765, 246] width 95 height 95
click at [773, 359] on img "button" at bounding box center [765, 364] width 95 height 95
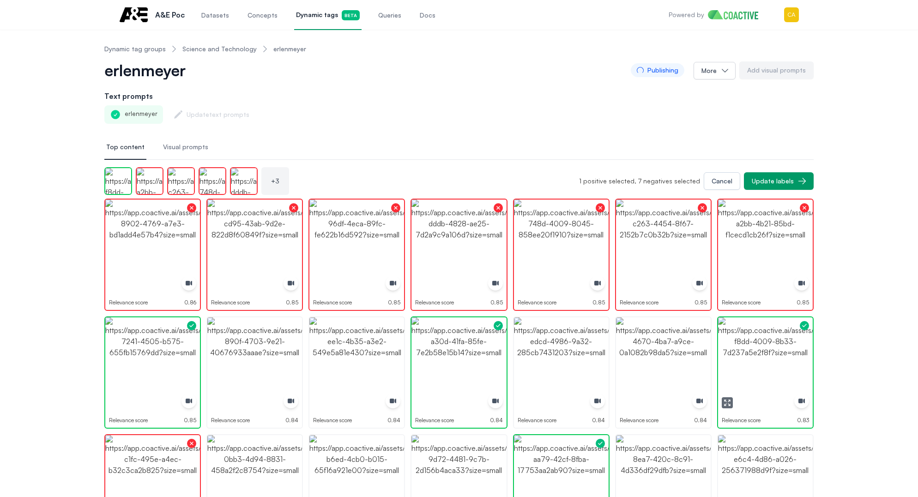
click at [773, 359] on img "button" at bounding box center [765, 364] width 95 height 95
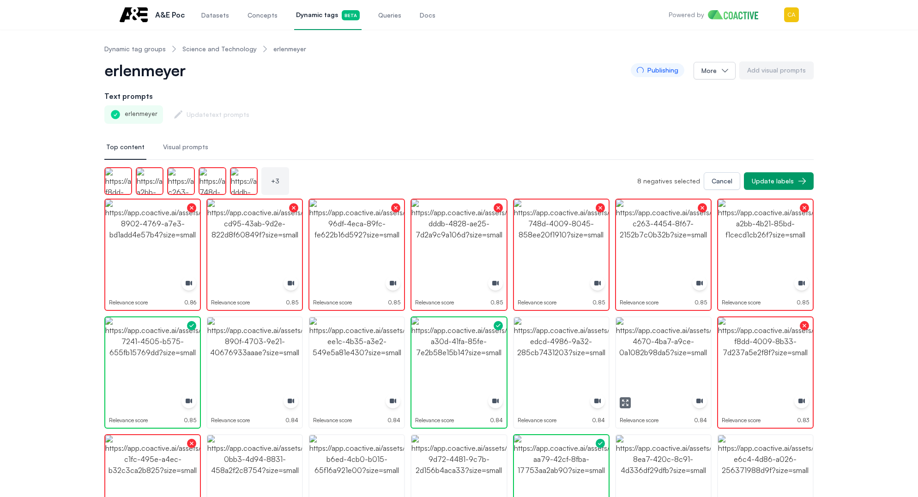
click at [670, 359] on img "button" at bounding box center [663, 364] width 95 height 95
click at [542, 358] on img "button" at bounding box center [561, 364] width 95 height 95
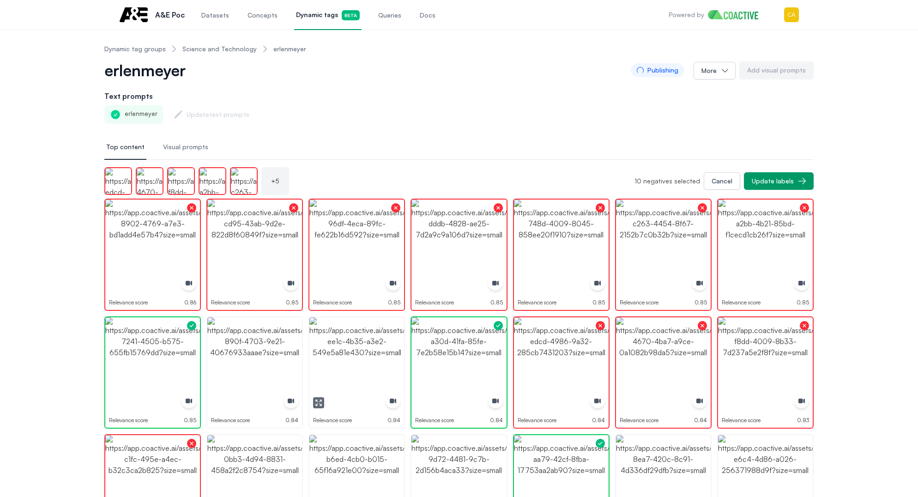
click at [361, 353] on img "button" at bounding box center [356, 364] width 95 height 95
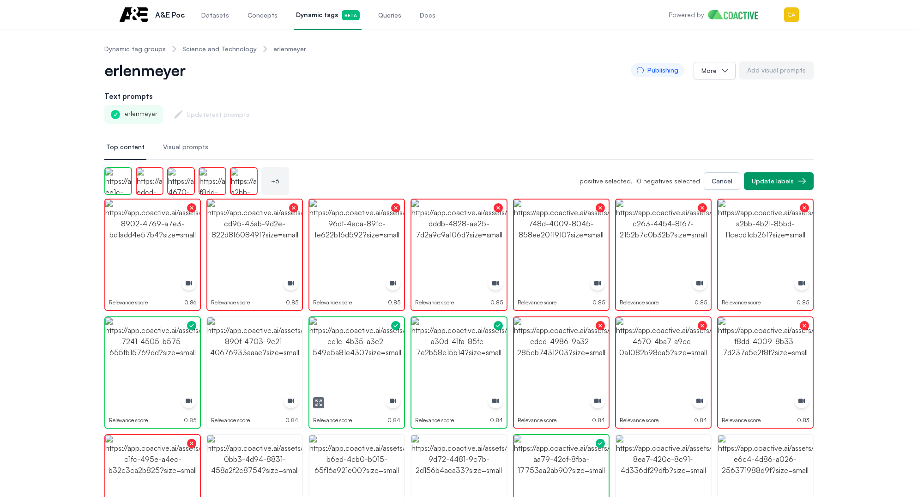
drag, startPoint x: 361, startPoint y: 353, endPoint x: 290, endPoint y: 353, distance: 71.6
click at [361, 353] on img "button" at bounding box center [356, 364] width 95 height 95
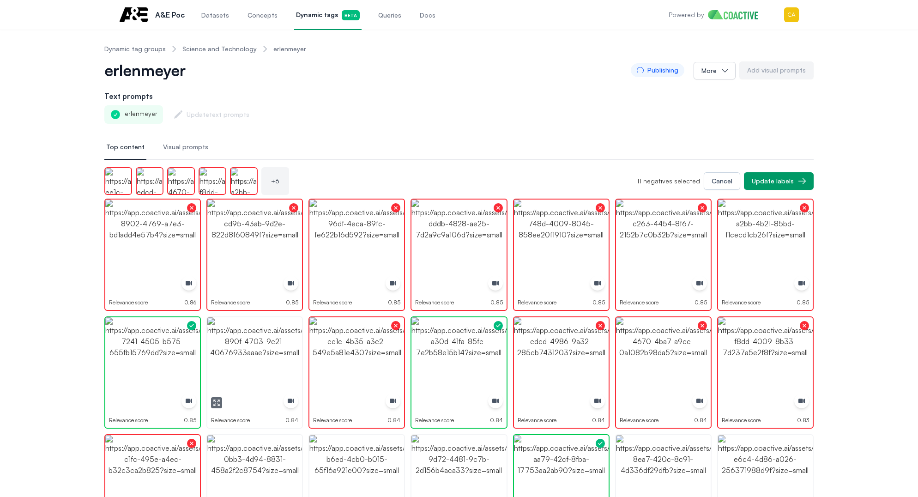
click at [245, 353] on img "button" at bounding box center [254, 364] width 95 height 95
click at [247, 354] on img "button" at bounding box center [254, 364] width 95 height 95
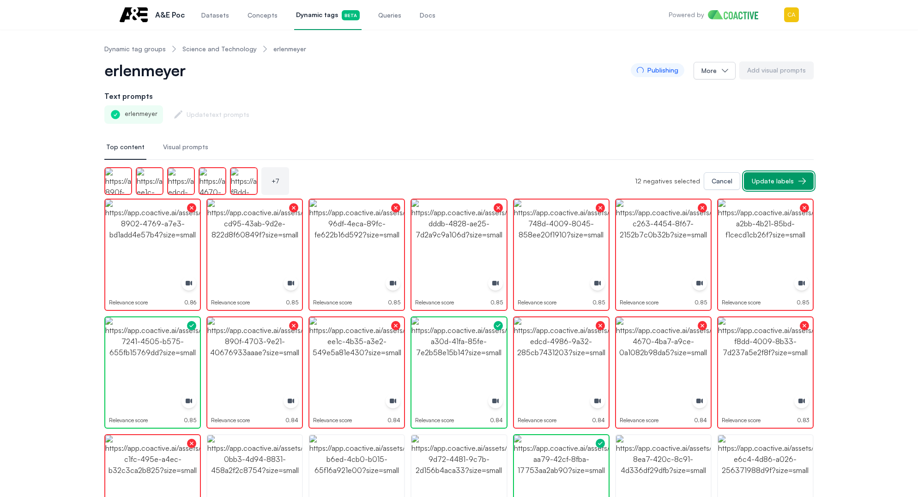
click at [768, 180] on div "Update labels" at bounding box center [773, 180] width 42 height 9
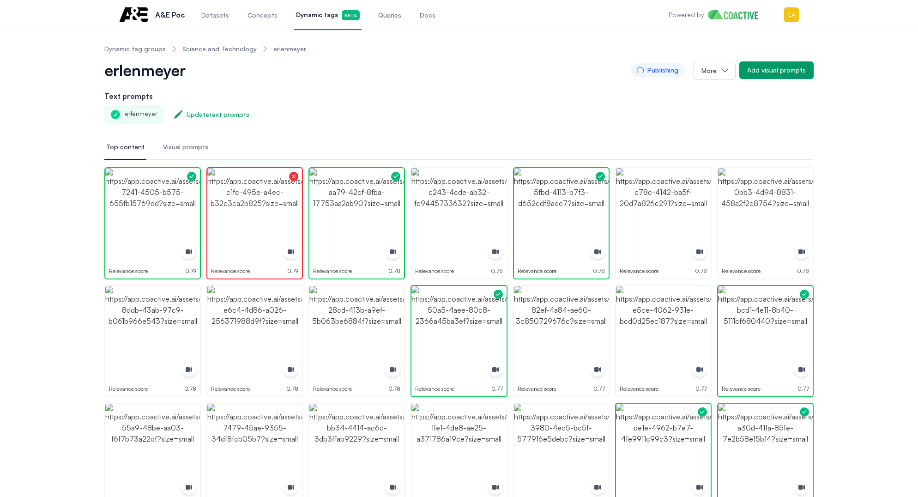
click at [139, 111] on div "erlenmeyer" at bounding box center [133, 114] width 59 height 18
click at [218, 116] on div "Update text prompts" at bounding box center [217, 114] width 63 height 9
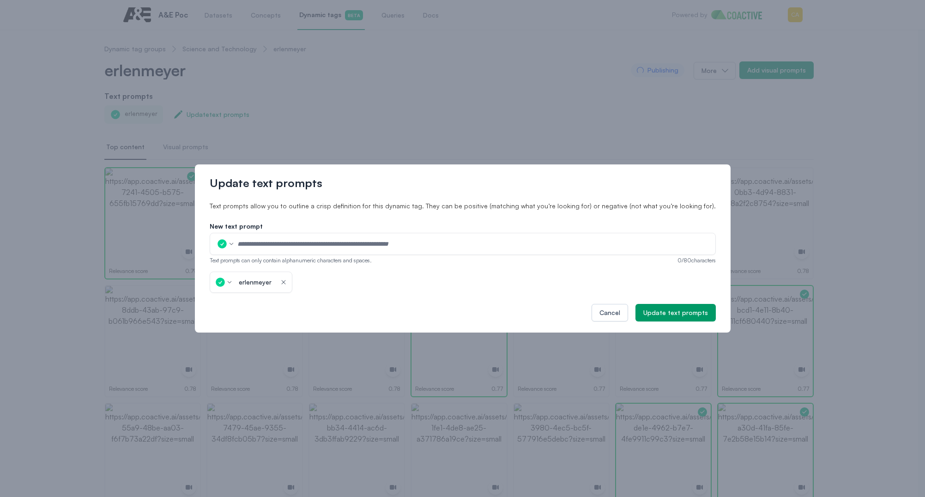
click at [274, 244] on input "text" at bounding box center [473, 244] width 473 height 14
click at [234, 246] on icon "button" at bounding box center [232, 244] width 6 height 6
drag, startPoint x: 259, startPoint y: 277, endPoint x: 317, endPoint y: 259, distance: 60.3
click at [254, 277] on p "Negative" at bounding box center [243, 277] width 21 height 7
click at [322, 245] on input "text" at bounding box center [473, 244] width 473 height 14
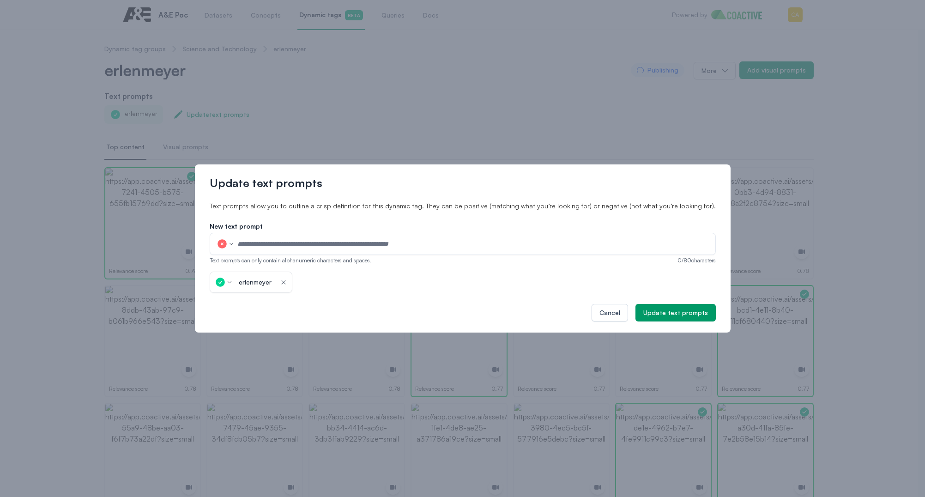
click at [304, 242] on input "text" at bounding box center [473, 244] width 473 height 14
click at [579, 314] on div "Cancel Update text prompts" at bounding box center [463, 313] width 506 height 18
click at [599, 312] on div "Cancel" at bounding box center [609, 312] width 21 height 9
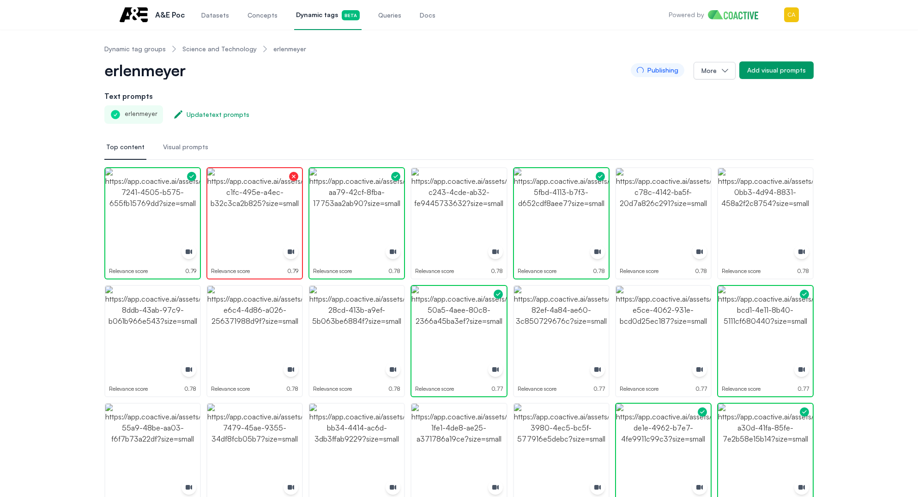
click at [214, 52] on link "Science and Technology" at bounding box center [219, 48] width 74 height 9
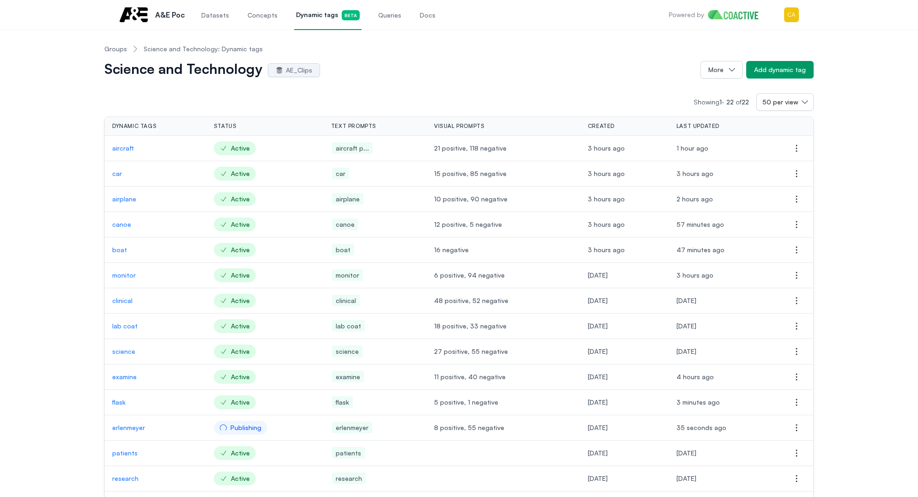
scroll to position [185, 0]
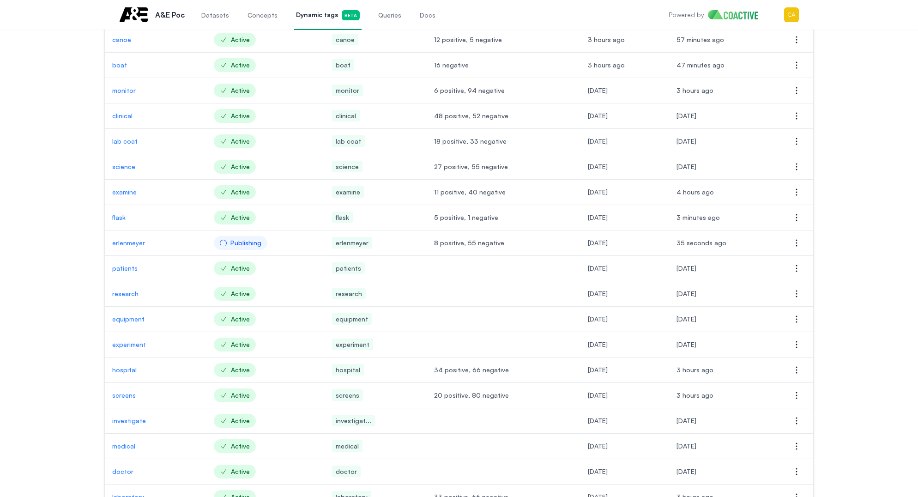
click at [124, 269] on p "patients" at bounding box center [155, 268] width 87 height 9
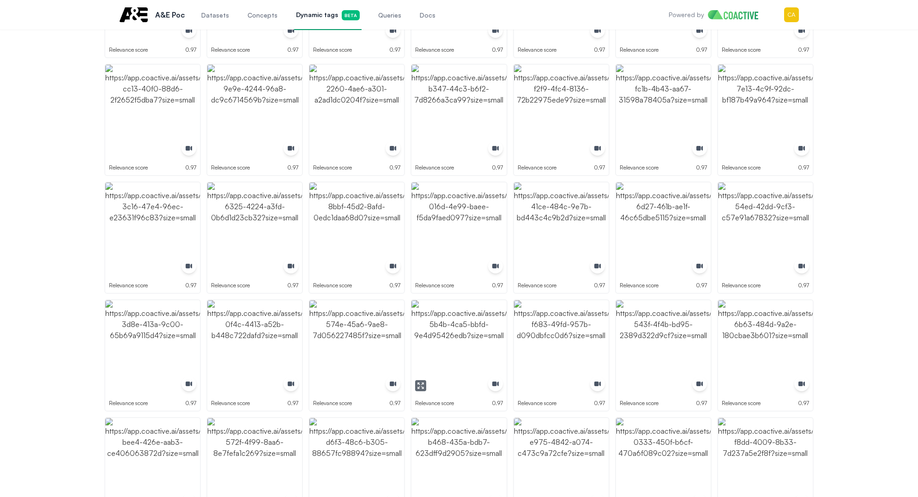
scroll to position [646, 0]
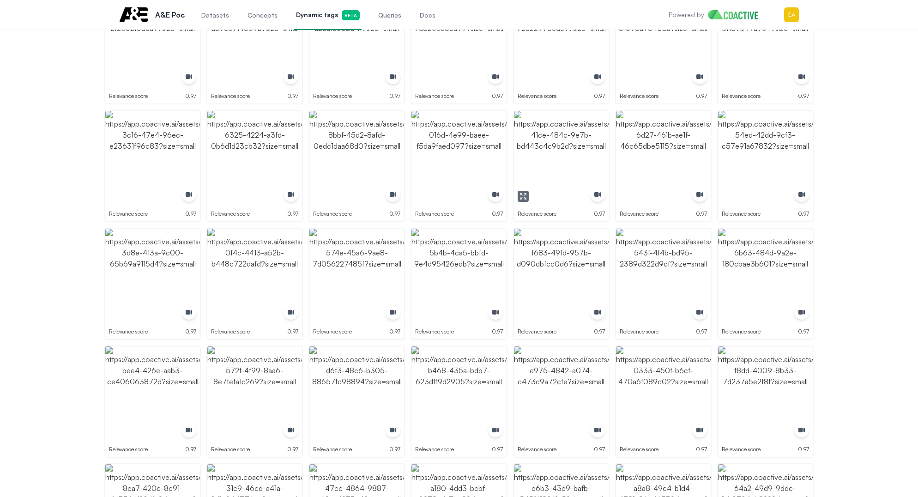
click at [552, 148] on img "button" at bounding box center [561, 158] width 95 height 95
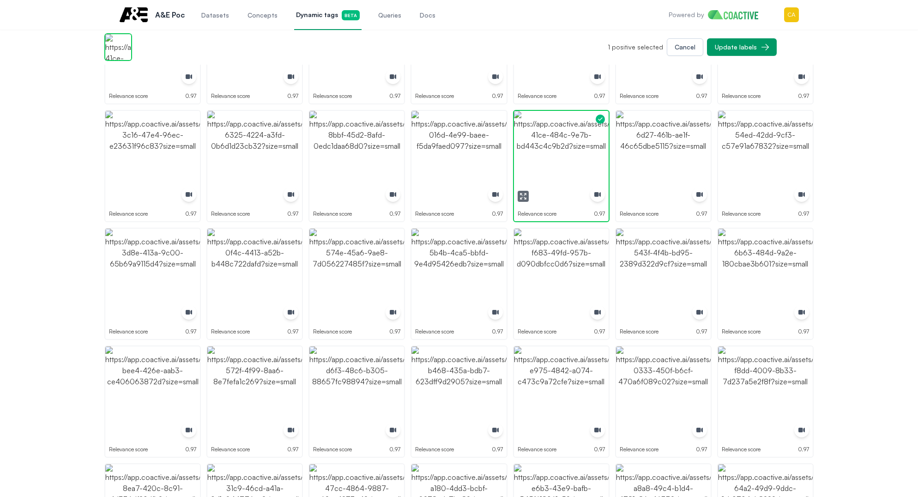
click at [558, 148] on img "button" at bounding box center [561, 158] width 95 height 95
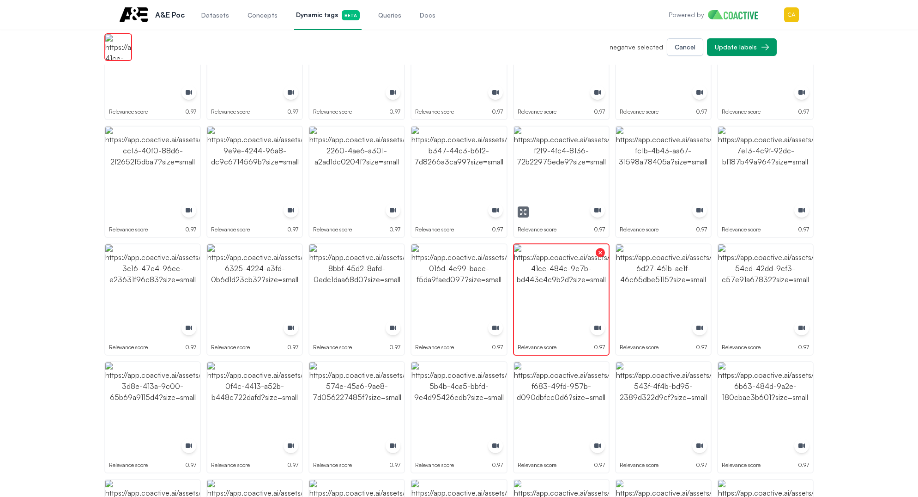
scroll to position [508, 0]
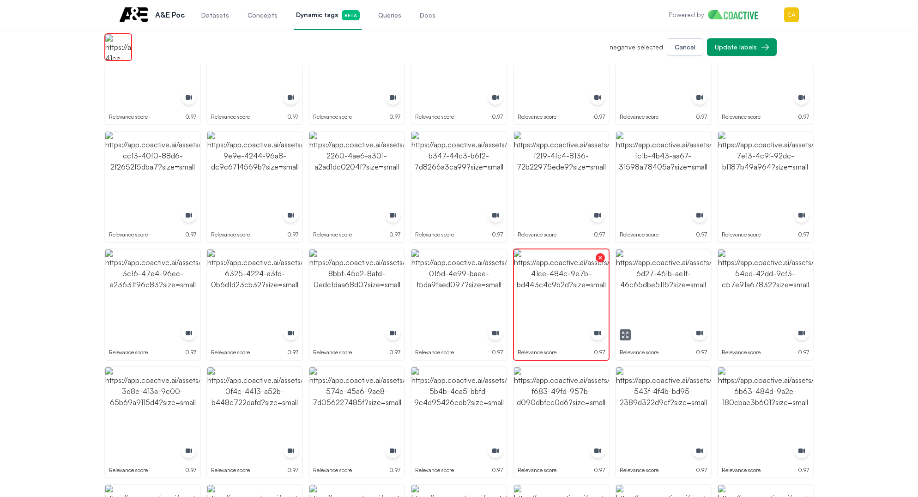
click at [641, 276] on img "button" at bounding box center [663, 296] width 95 height 95
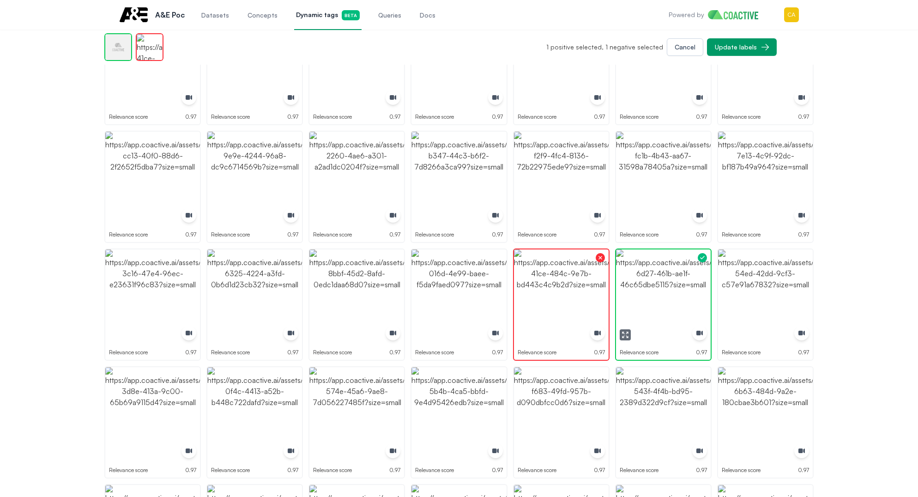
click at [641, 276] on img "button" at bounding box center [663, 296] width 95 height 95
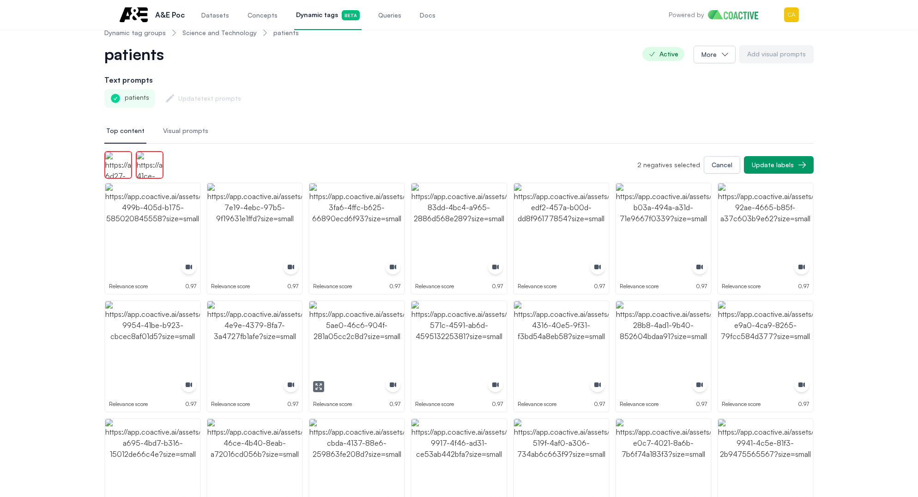
scroll to position [0, 0]
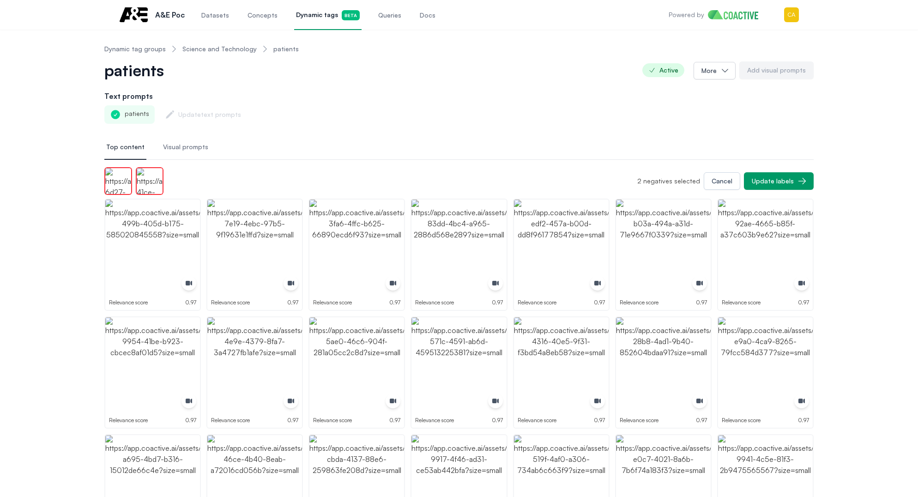
click at [180, 144] on span "Visual prompts" at bounding box center [185, 146] width 45 height 9
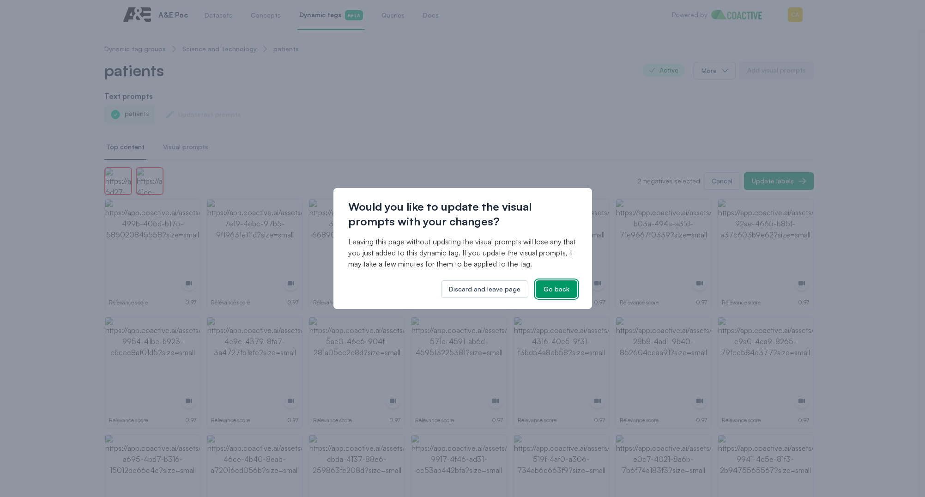
drag, startPoint x: 555, startPoint y: 287, endPoint x: 482, endPoint y: 276, distance: 73.2
click at [482, 276] on div "Would you like to update the visual prompts with your changes? Leaving this pag…" at bounding box center [462, 248] width 259 height 121
drag, startPoint x: 503, startPoint y: 295, endPoint x: 499, endPoint y: 292, distance: 5.0
click at [502, 295] on button "Discard and leave page" at bounding box center [484, 289] width 87 height 18
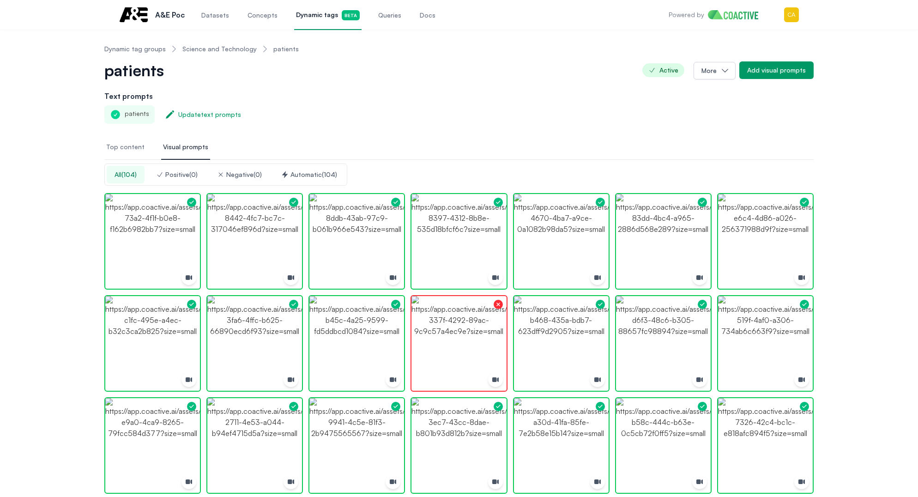
drag, startPoint x: 125, startPoint y: 145, endPoint x: 170, endPoint y: 143, distance: 44.8
click at [125, 145] on span "Top content" at bounding box center [125, 146] width 38 height 9
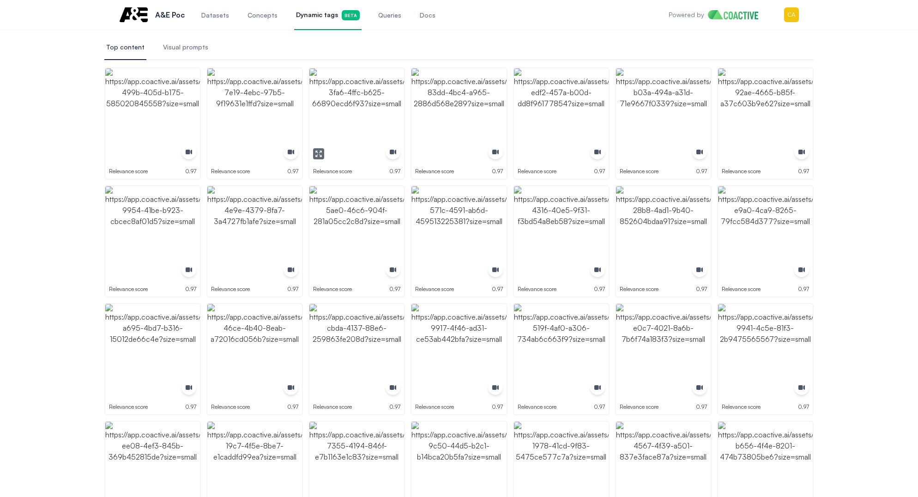
scroll to position [46, 0]
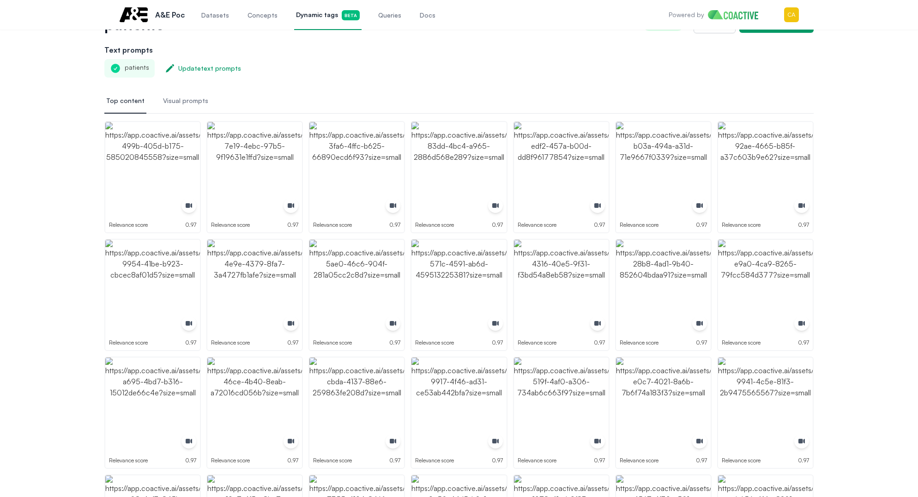
click at [197, 98] on span "Visual prompts" at bounding box center [185, 100] width 45 height 9
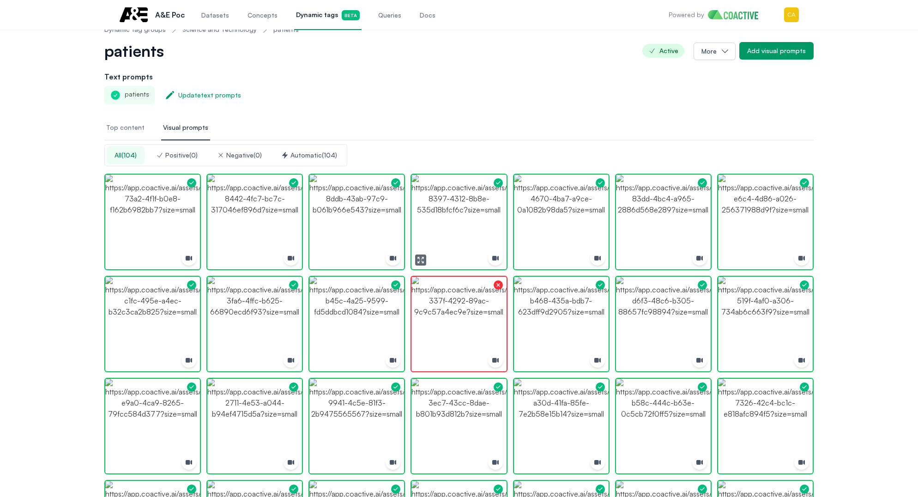
scroll to position [0, 0]
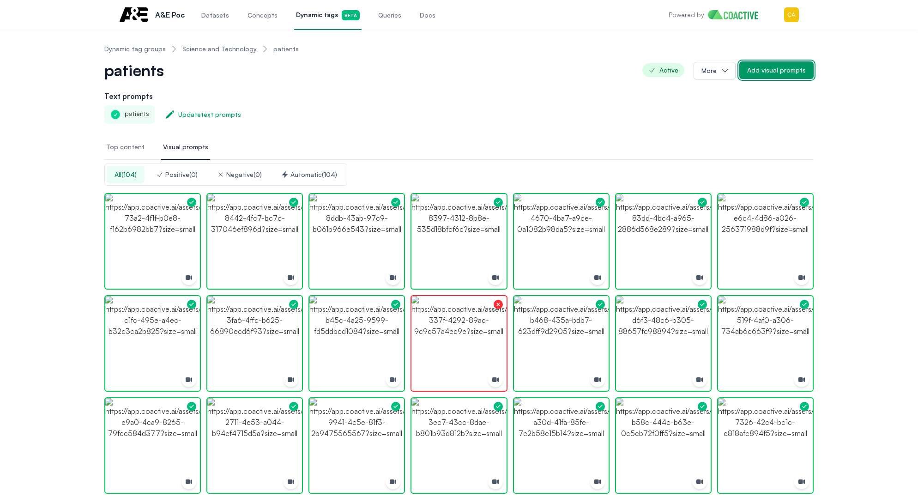
click at [760, 70] on div "Add visual prompts" at bounding box center [776, 70] width 59 height 9
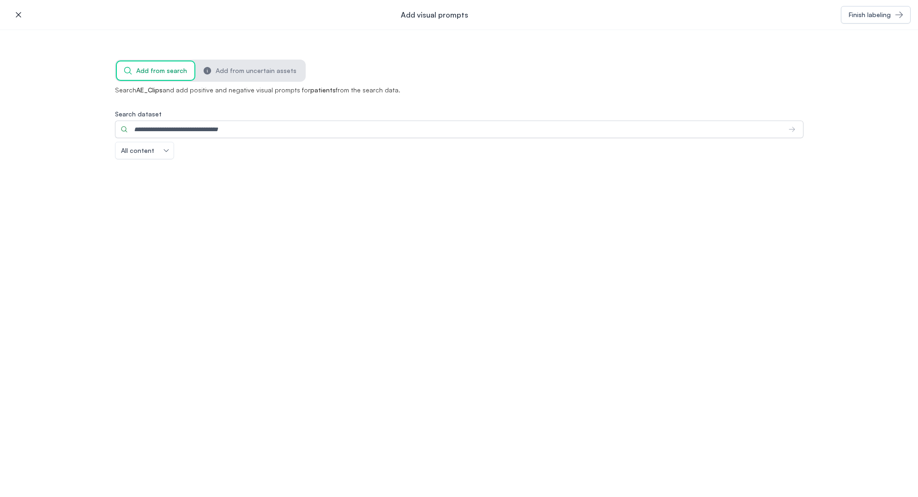
click at [164, 117] on label "Search dataset" at bounding box center [459, 113] width 688 height 9
click at [164, 120] on input "Search dataset" at bounding box center [448, 129] width 666 height 18
click at [174, 123] on input "Search dataset" at bounding box center [448, 129] width 666 height 18
click at [364, 92] on p "Search AE_Clips and add positive and negative visual prompts for patients from …" at bounding box center [459, 89] width 688 height 9
click at [253, 71] on span "Add from uncertain assets" at bounding box center [256, 70] width 81 height 9
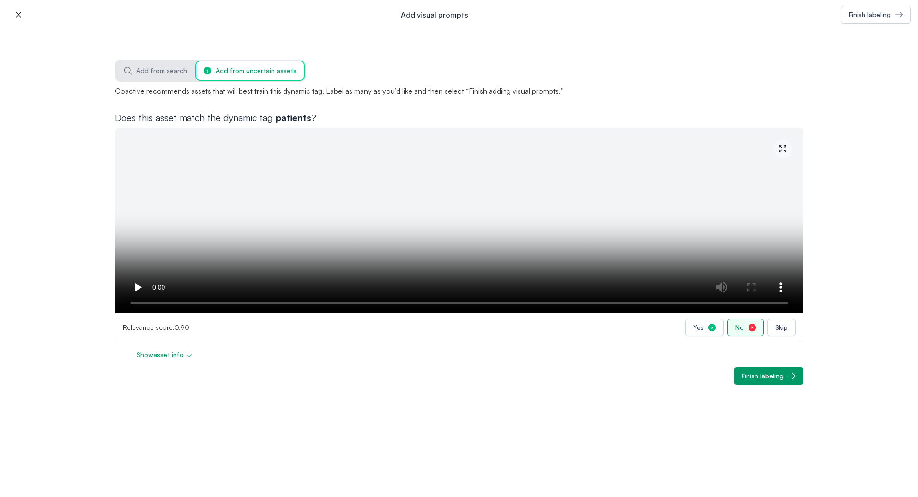
click at [753, 328] on icon "button" at bounding box center [751, 327] width 9 height 9
click at [755, 324] on icon "button" at bounding box center [751, 327] width 7 height 7
click at [142, 361] on button "Show asset info" at bounding box center [165, 355] width 100 height 18
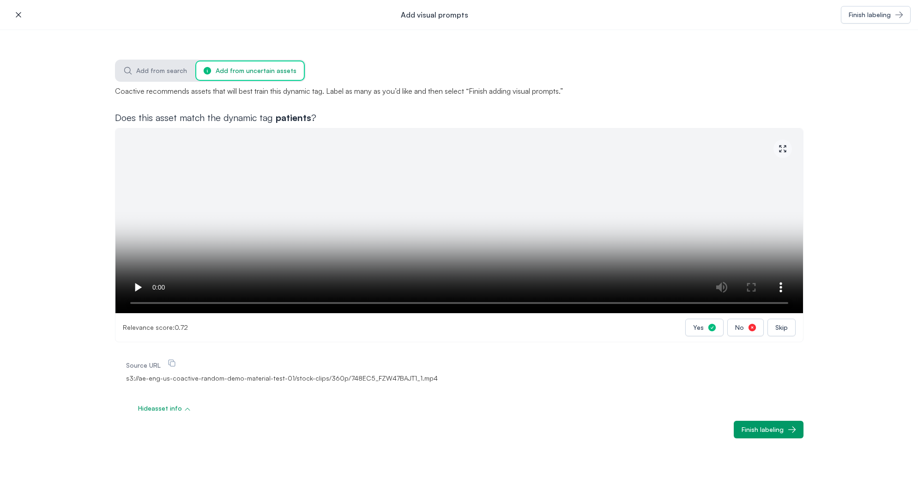
click at [164, 407] on span "Hide asset info" at bounding box center [160, 407] width 44 height 9
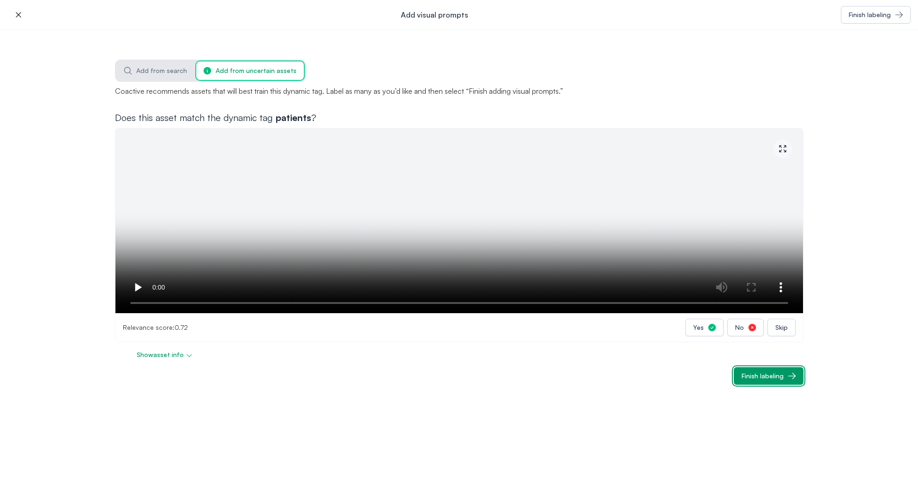
click at [782, 378] on div "Finish labeling" at bounding box center [762, 375] width 42 height 9
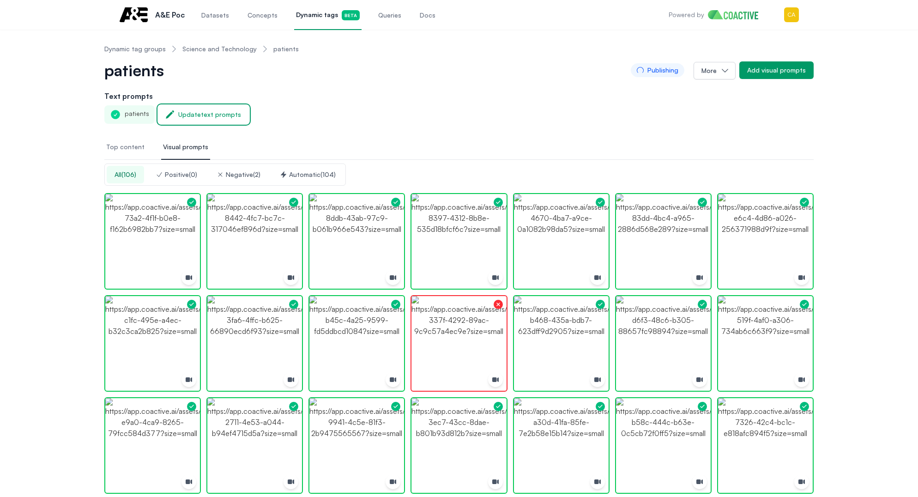
click at [192, 117] on div "Update text prompts" at bounding box center [209, 114] width 63 height 9
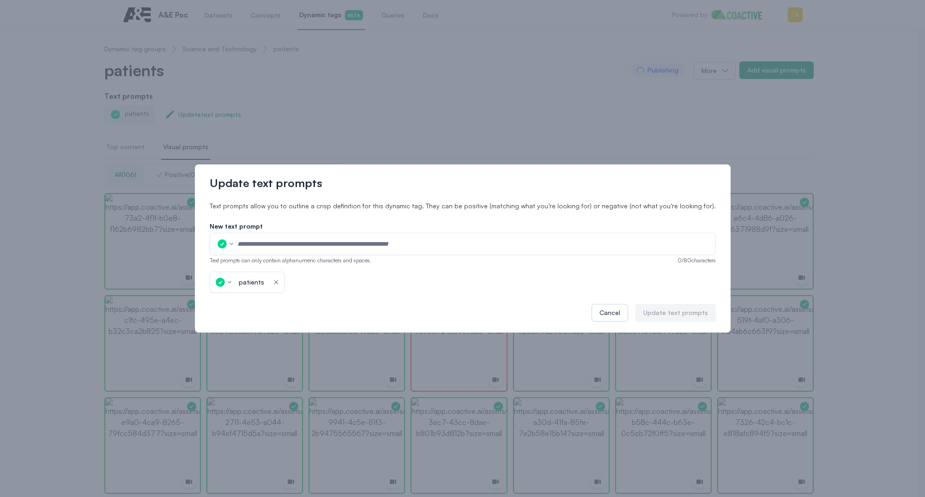
click at [340, 138] on div "Update text prompts Text prompts allow you to outline a crisp definition for th…" at bounding box center [462, 248] width 925 height 497
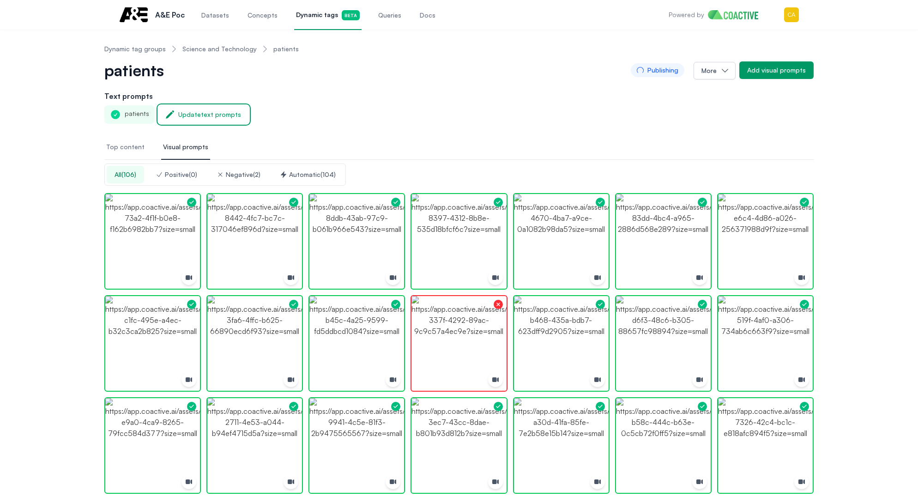
click at [217, 116] on div "Update text prompts" at bounding box center [209, 114] width 63 height 9
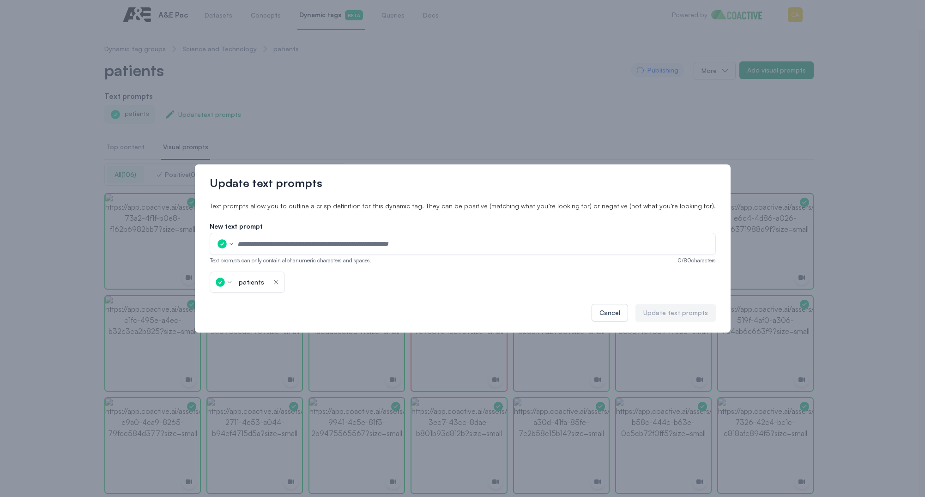
click at [535, 89] on div "Update text prompts Text prompts allow you to outline a crisp definition for th…" at bounding box center [462, 248] width 925 height 497
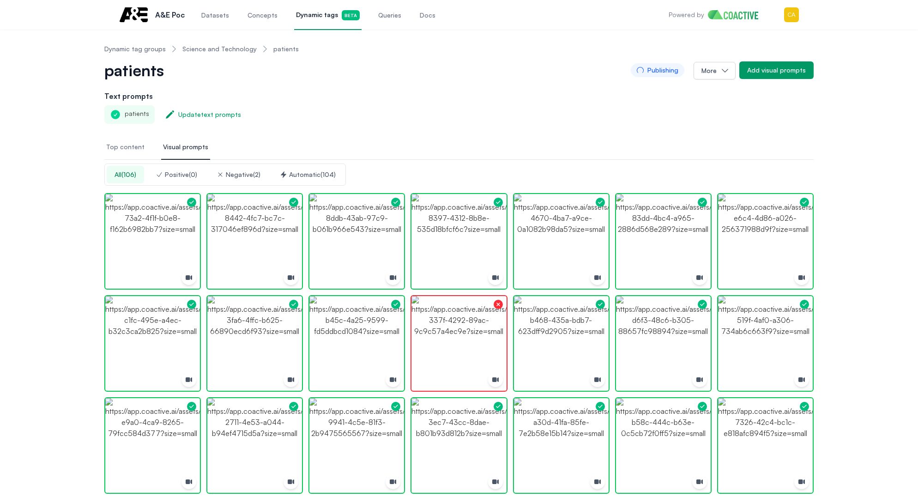
click at [329, 15] on span "Dynamic tags Beta" at bounding box center [328, 15] width 64 height 10
